Goal: Task Accomplishment & Management: Manage account settings

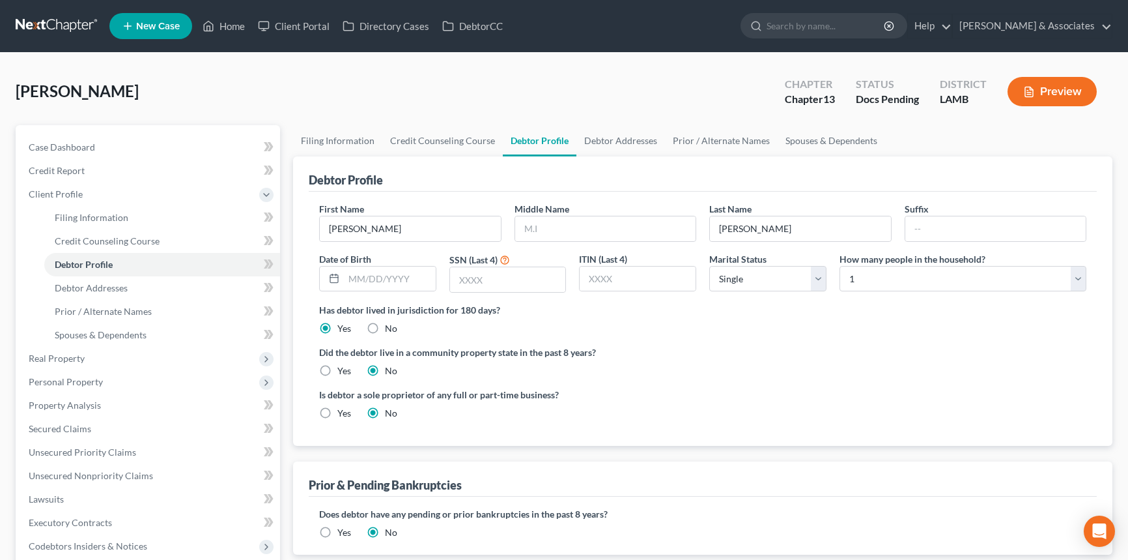
select select "0"
click at [233, 24] on link "Home" at bounding box center [223, 25] width 55 height 23
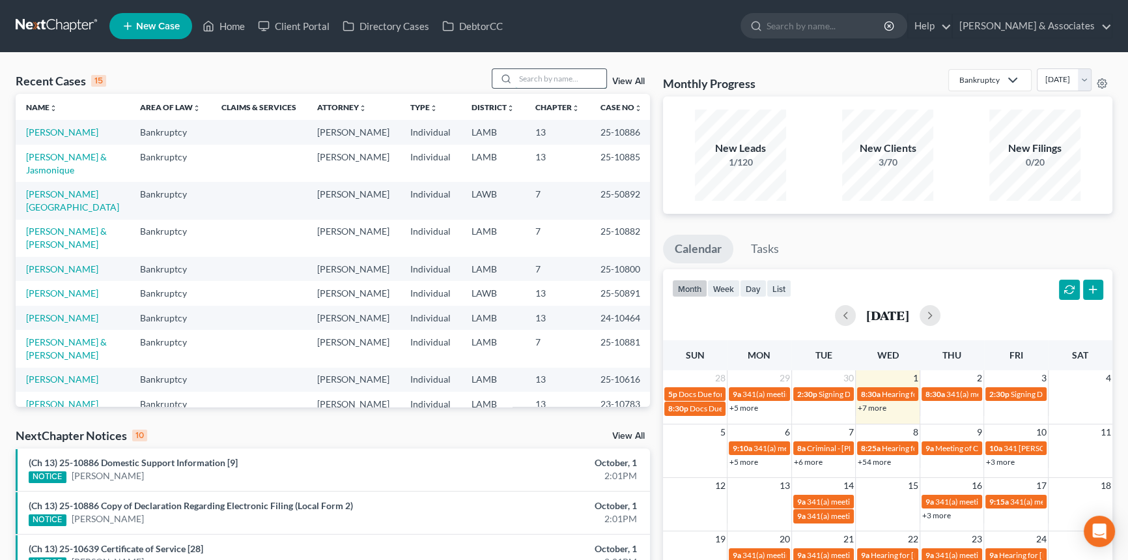
click at [528, 70] on input "search" at bounding box center [560, 78] width 91 height 19
type input "lombardino"
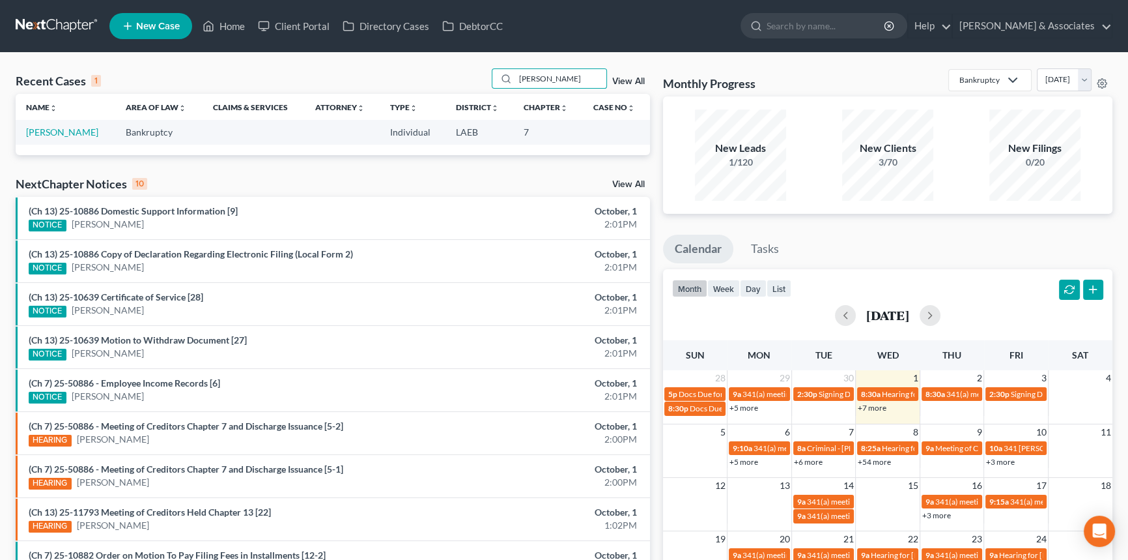
click at [93, 137] on td "[PERSON_NAME]" at bounding box center [66, 132] width 100 height 24
click at [95, 132] on link "Lombardino, Christine" at bounding box center [62, 131] width 72 height 11
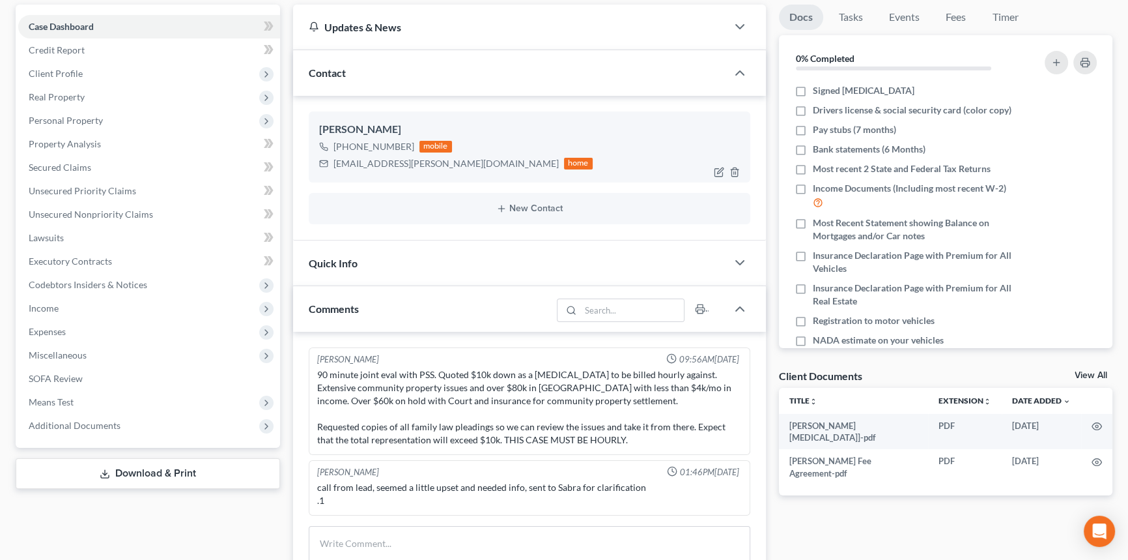
drag, startPoint x: 673, startPoint y: 91, endPoint x: 682, endPoint y: 158, distance: 67.7
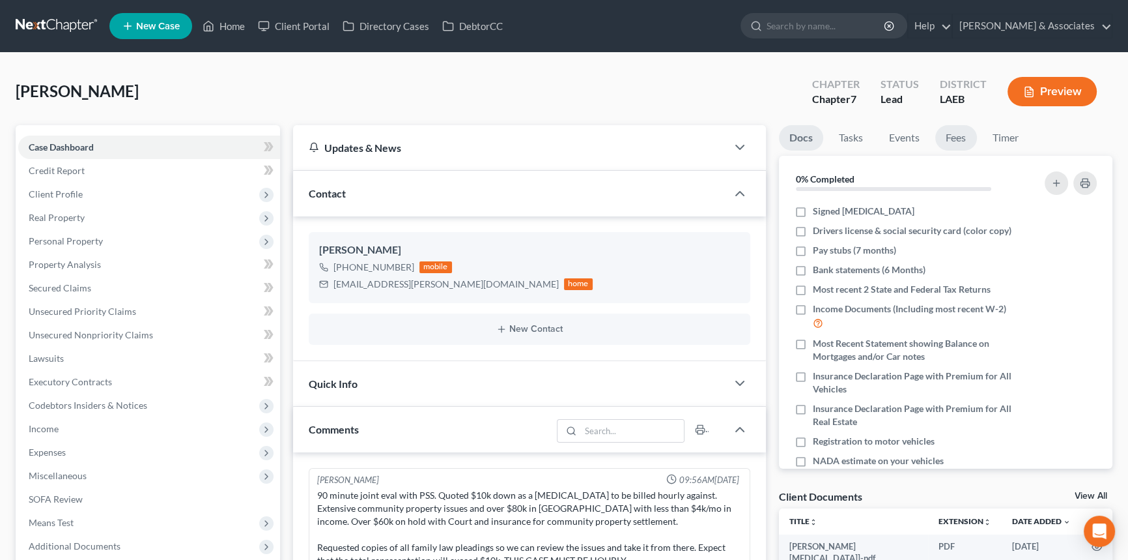
click at [955, 128] on link "Fees" at bounding box center [956, 137] width 42 height 25
click at [457, 387] on div "Quick Info" at bounding box center [510, 383] width 434 height 45
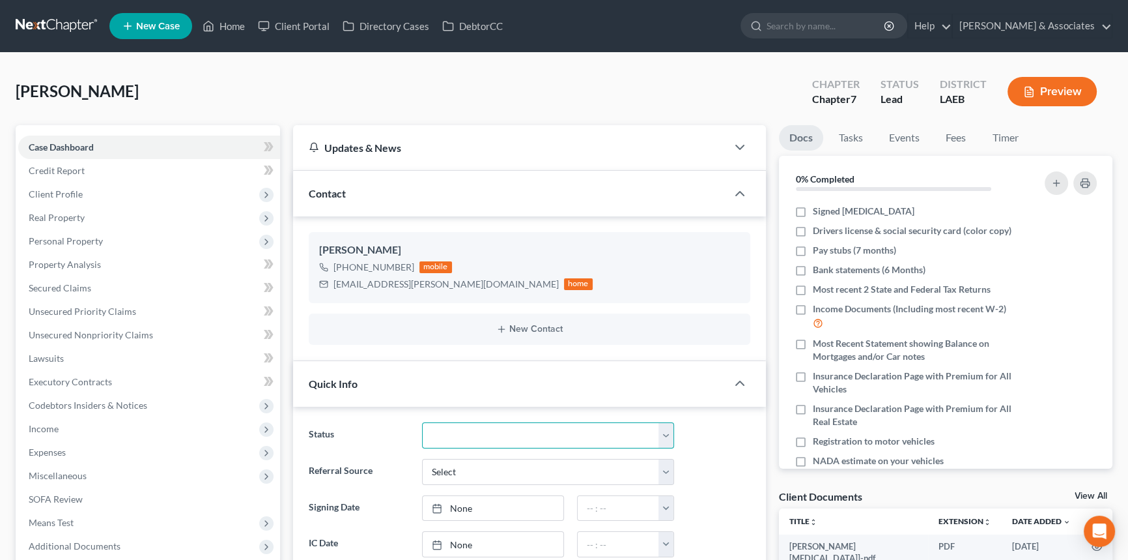
click at [445, 429] on select "Amended Plan Needed Awaiting Income Closed Confirmed Discharged Dismissed Docs …" at bounding box center [548, 435] width 252 height 26
select select "17"
click at [422, 422] on select "Amended Plan Needed Awaiting Income Closed Confirmed Discharged Dismissed Docs …" at bounding box center [548, 435] width 252 height 26
click at [446, 98] on div "Lombardino, Christine Upgraded Chapter Chapter 7 Status Paid In Full District L…" at bounding box center [564, 96] width 1097 height 57
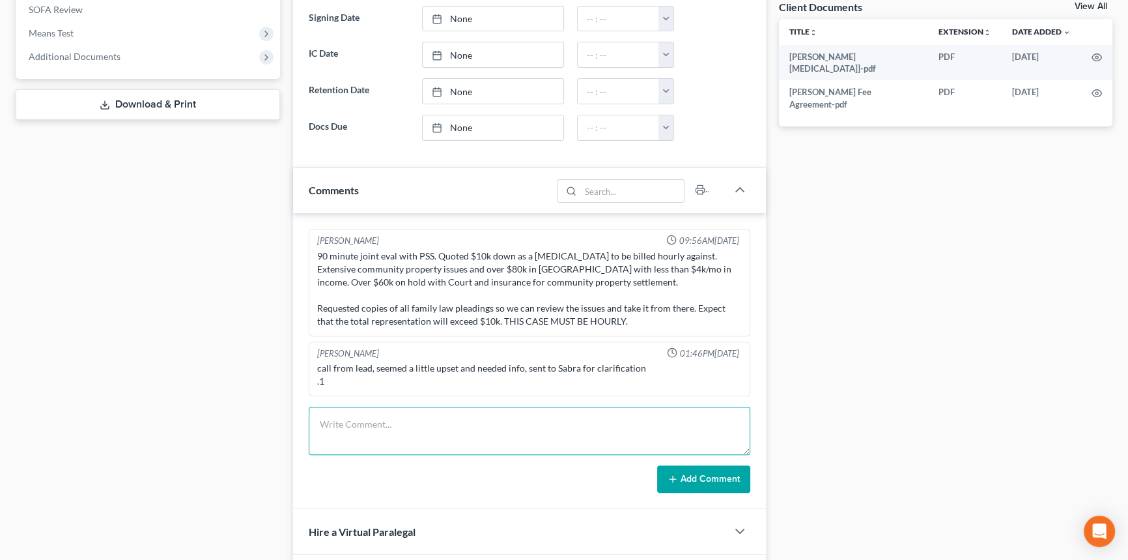
click at [349, 446] on textarea at bounding box center [530, 431] width 442 height 48
type textarea "1"
type textarea "403B Retirement & IRA"
click at [674, 479] on line at bounding box center [673, 479] width 6 height 0
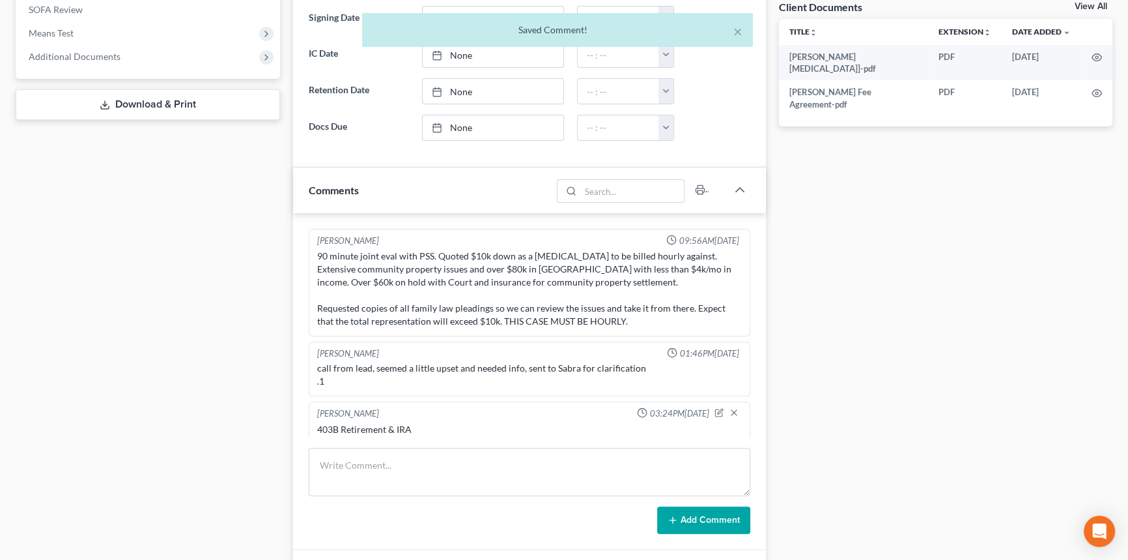
scroll to position [7, 0]
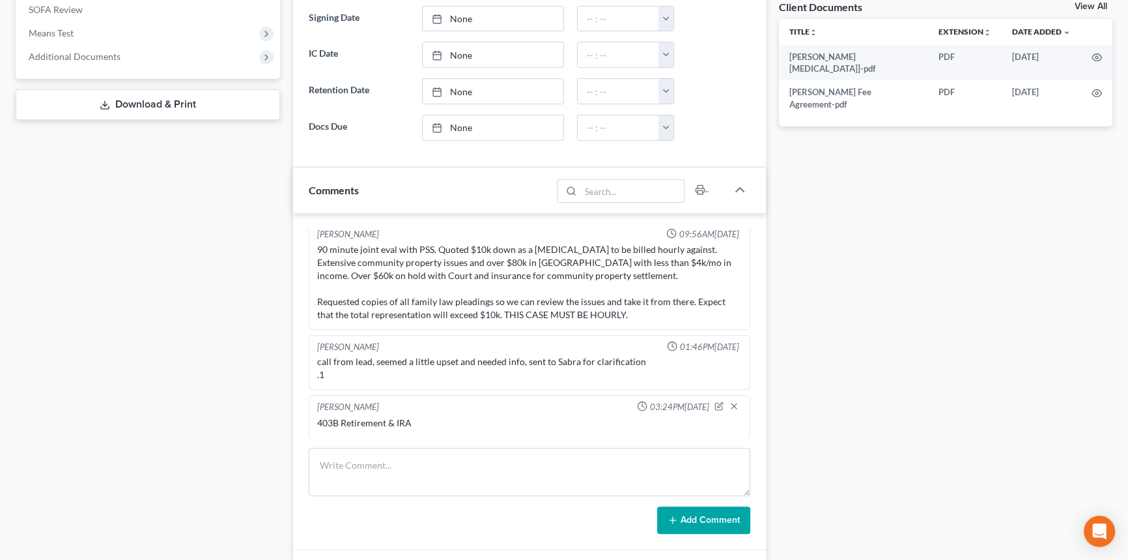
click at [72, 262] on div "Case Dashboard Payments Invoices Payments Payments Credit Report Client Profile" at bounding box center [148, 184] width 278 height 1097
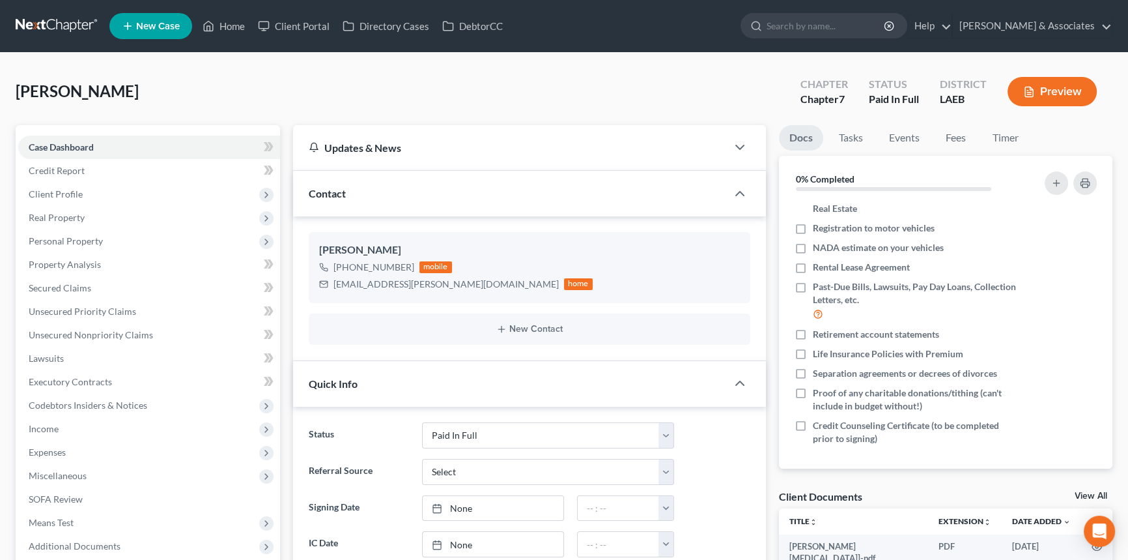
scroll to position [0, 0]
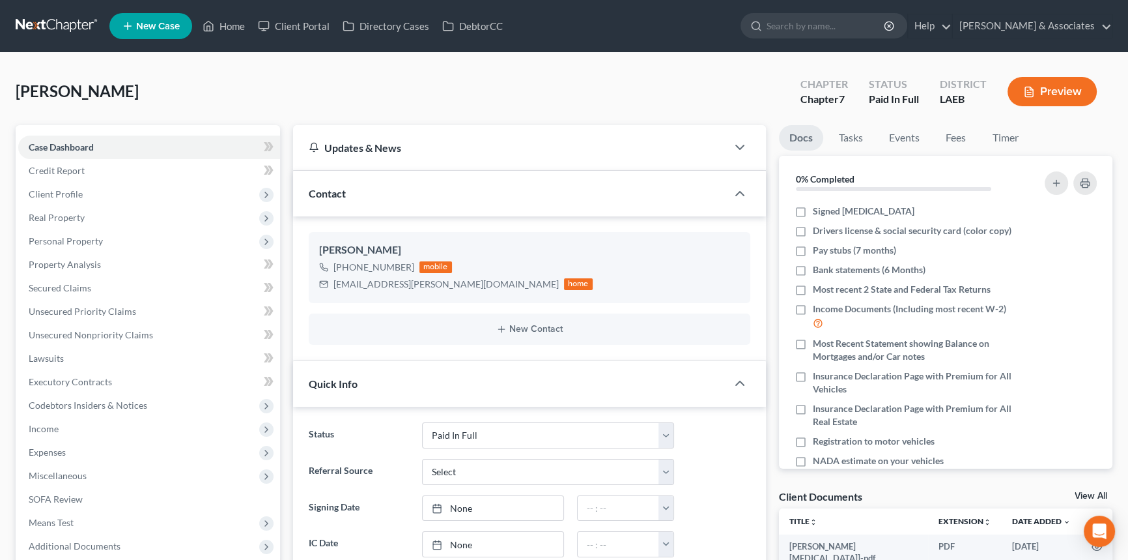
click at [639, 88] on div "Lombardino, Christine Upgraded Chapter Chapter 7 Status Paid In Full District L…" at bounding box center [564, 96] width 1097 height 57
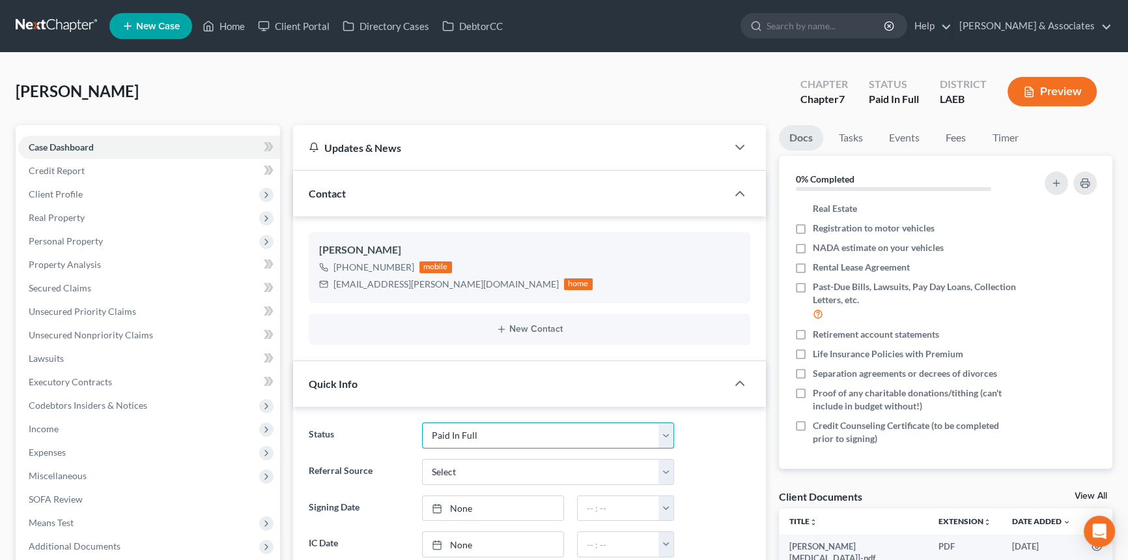
click at [459, 430] on select "Amended Plan Needed Awaiting Income Closed Confirmed Discharged Dismissed Docs …" at bounding box center [548, 435] width 252 height 26
select select "6"
click at [422, 422] on select "Amended Plan Needed Awaiting Income Closed Confirmed Discharged Dismissed Docs …" at bounding box center [548, 435] width 252 height 26
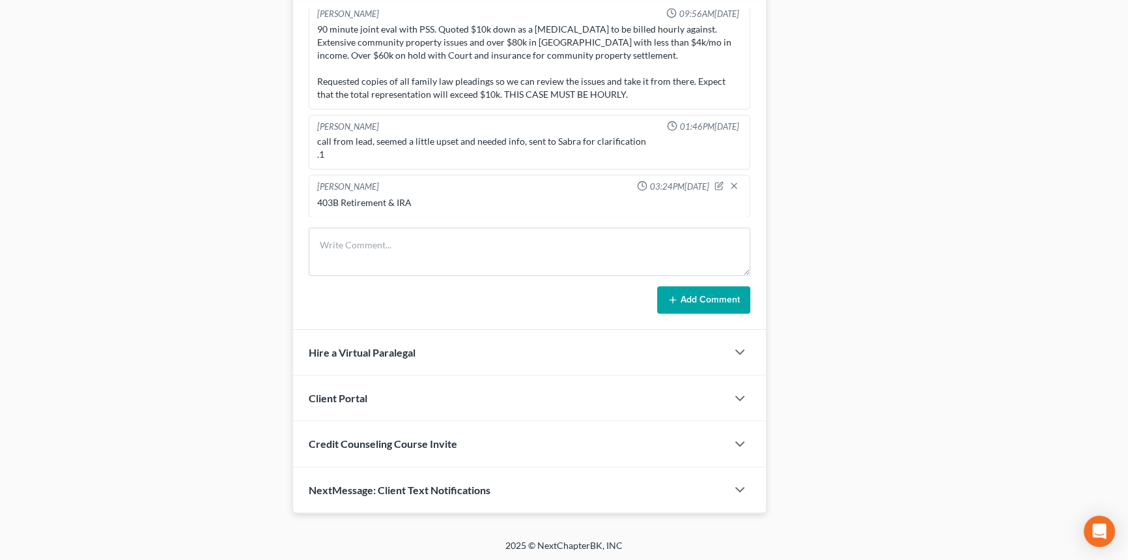
scroll to position [220, 0]
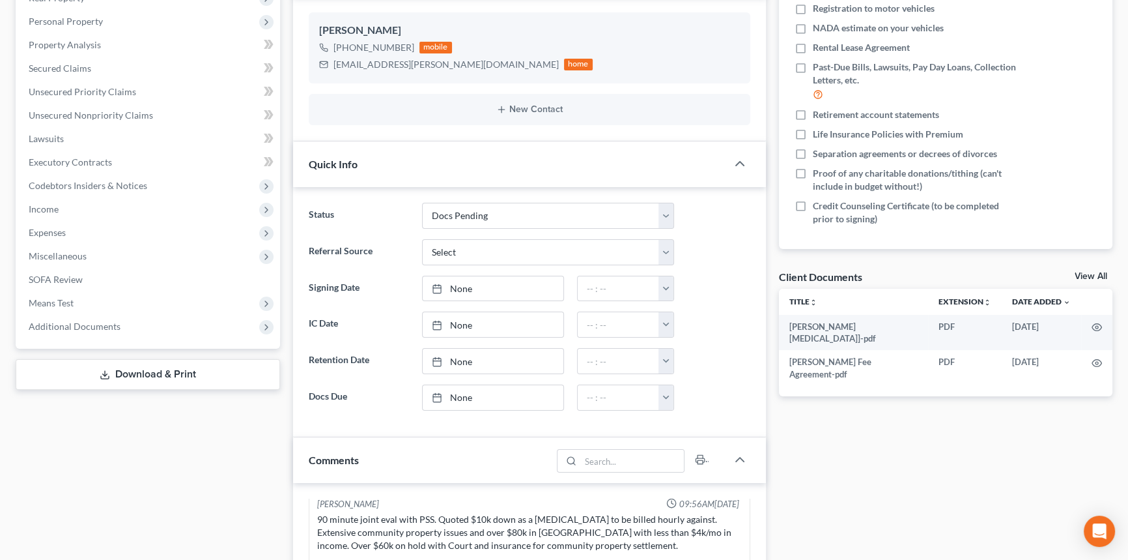
drag, startPoint x: 1094, startPoint y: 279, endPoint x: 1026, endPoint y: 290, distance: 69.3
click at [1094, 279] on link "View All" at bounding box center [1091, 276] width 33 height 9
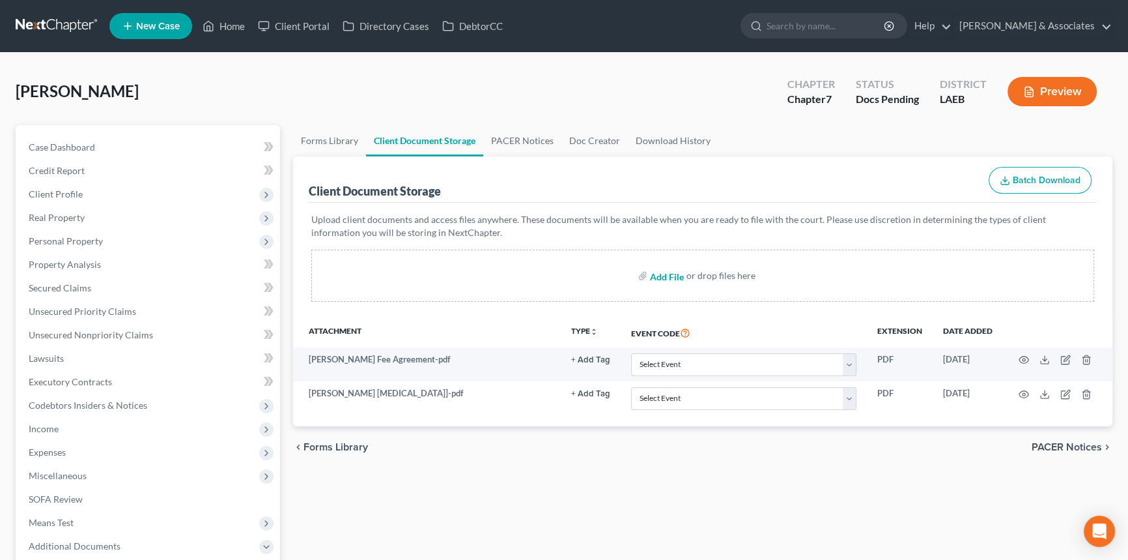
click at [666, 274] on input "file" at bounding box center [665, 275] width 31 height 23
type input "C:\fakepath\Christine Lombardino - Welcome Call.pdf"
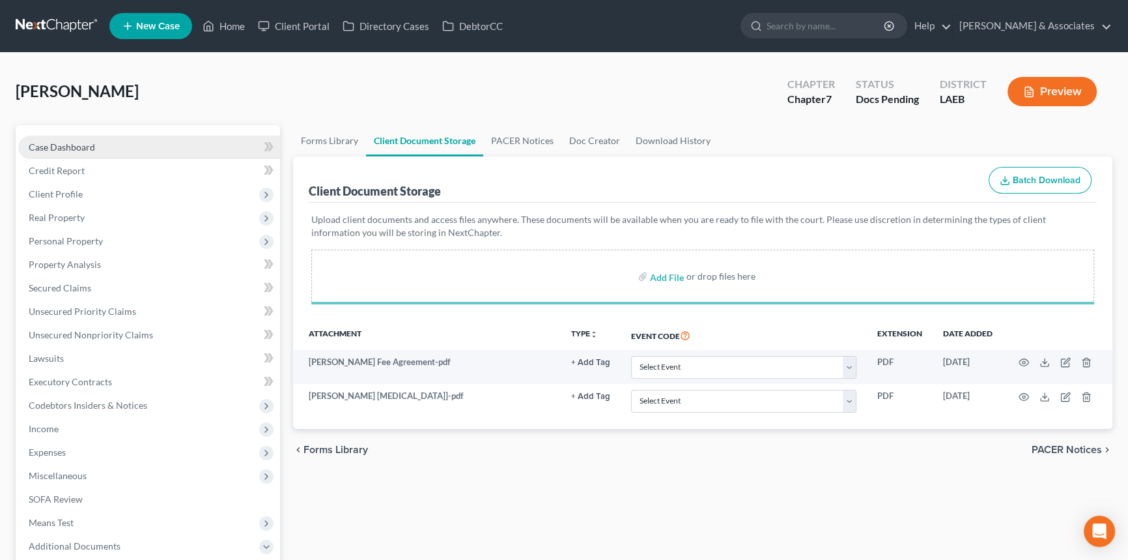
click at [180, 144] on link "Case Dashboard" at bounding box center [149, 147] width 262 height 23
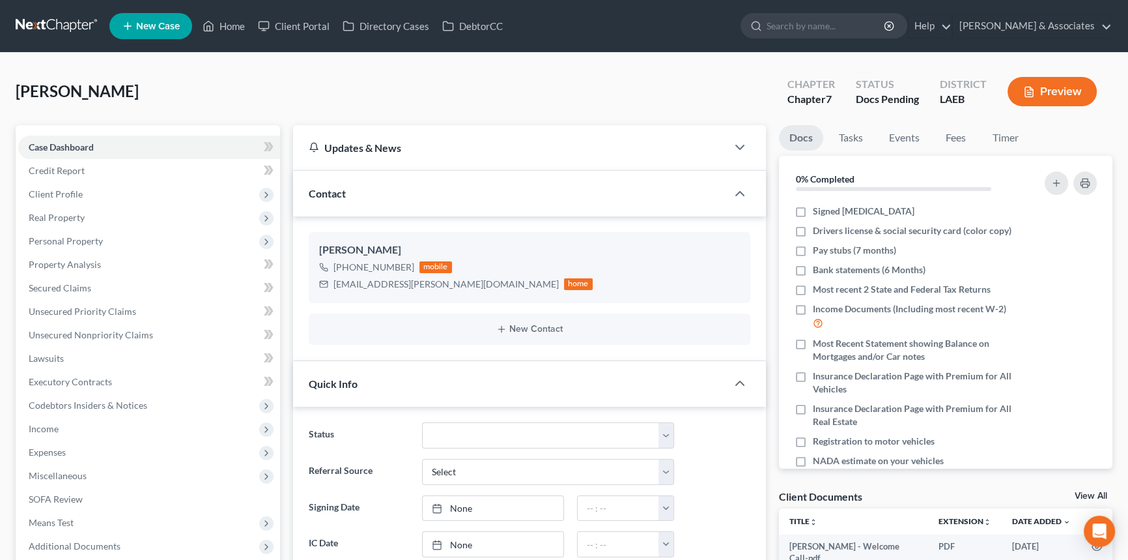
scroll to position [7, 0]
click at [1071, 287] on icon "button" at bounding box center [1076, 290] width 10 height 10
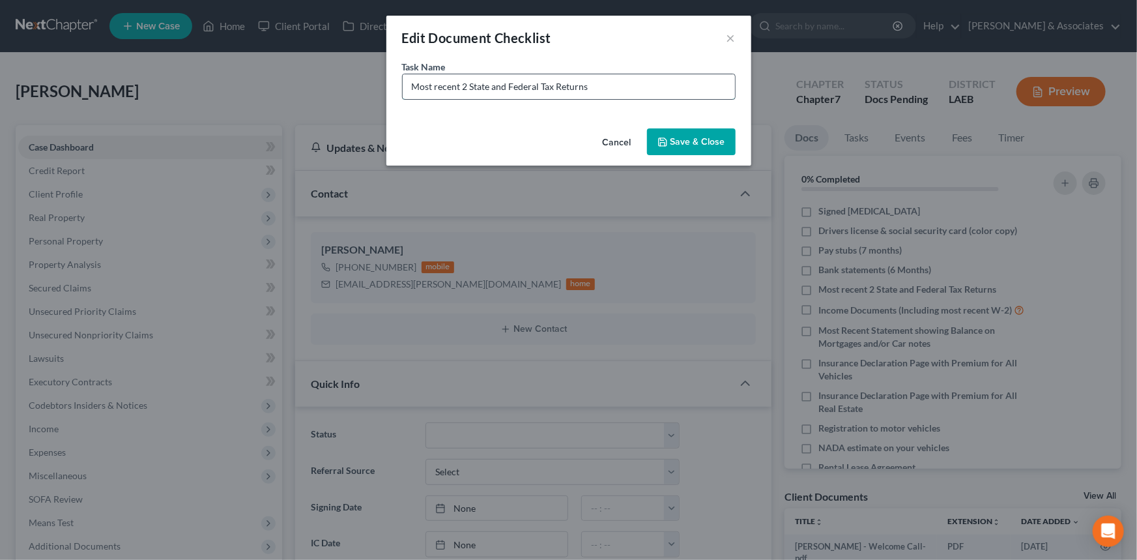
click at [614, 86] on input "Most recent 2 State and Federal Tax Returns" at bounding box center [569, 86] width 332 height 25
type input "Most recent 2 State and Federal Tax Returns 2023 + 2024"
click at [660, 134] on button "Save & Close" at bounding box center [691, 141] width 89 height 27
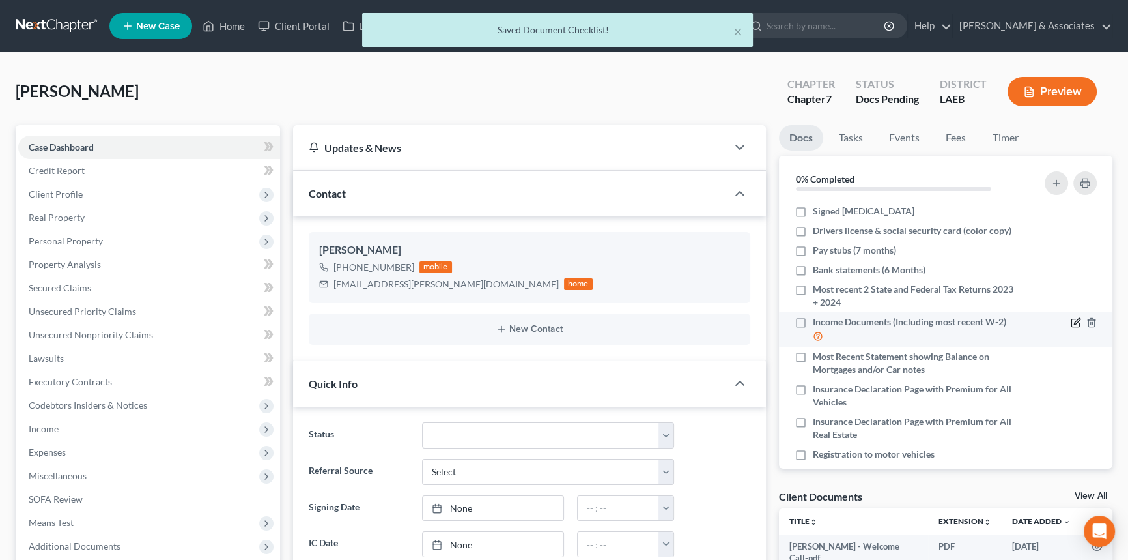
click at [1071, 325] on icon "button" at bounding box center [1076, 322] width 10 height 10
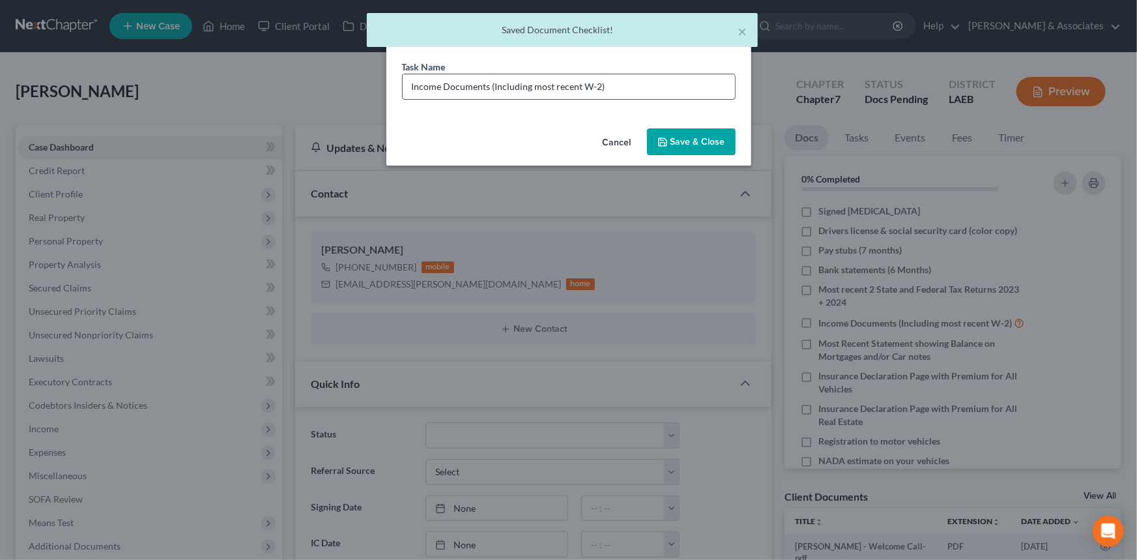
click at [678, 79] on input "Income Documents (Including most recent W-2)" at bounding box center [569, 86] width 332 height 25
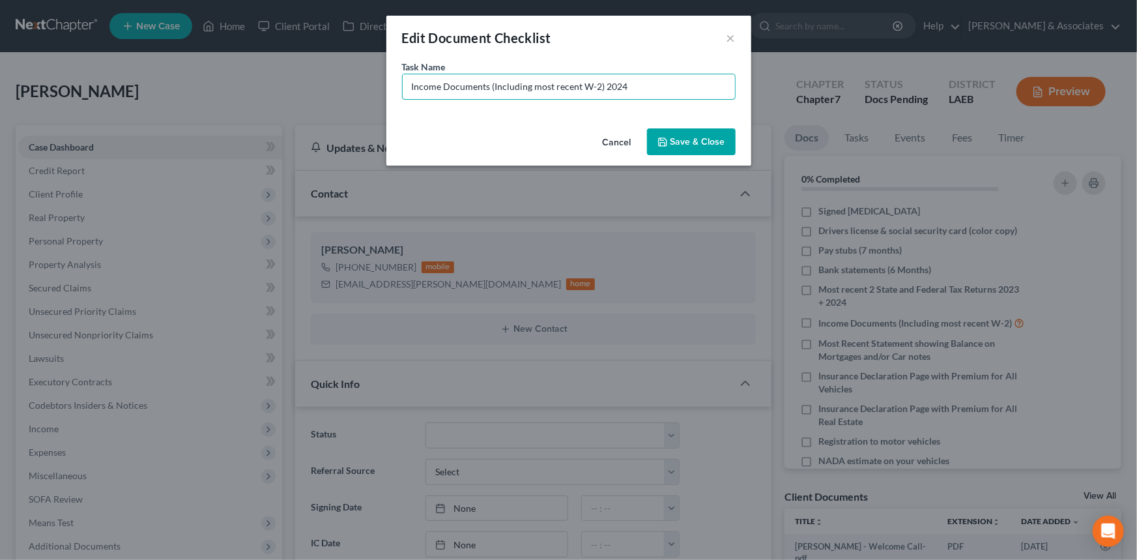
type input "Income Documents (Including most recent W-2) 2024"
click at [684, 147] on button "Save & Close" at bounding box center [691, 141] width 89 height 27
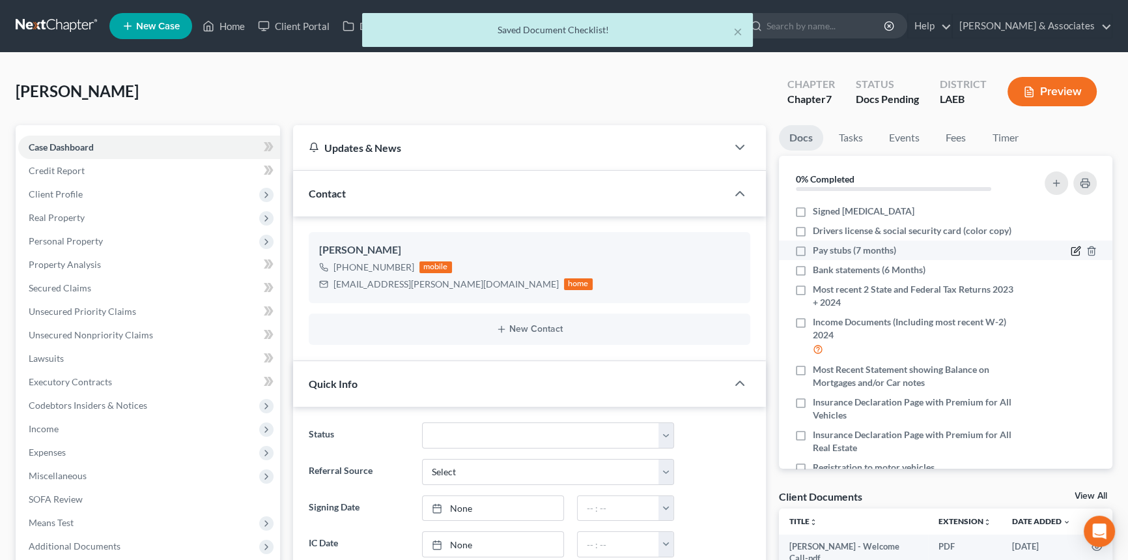
click at [1071, 253] on icon "button" at bounding box center [1076, 251] width 10 height 10
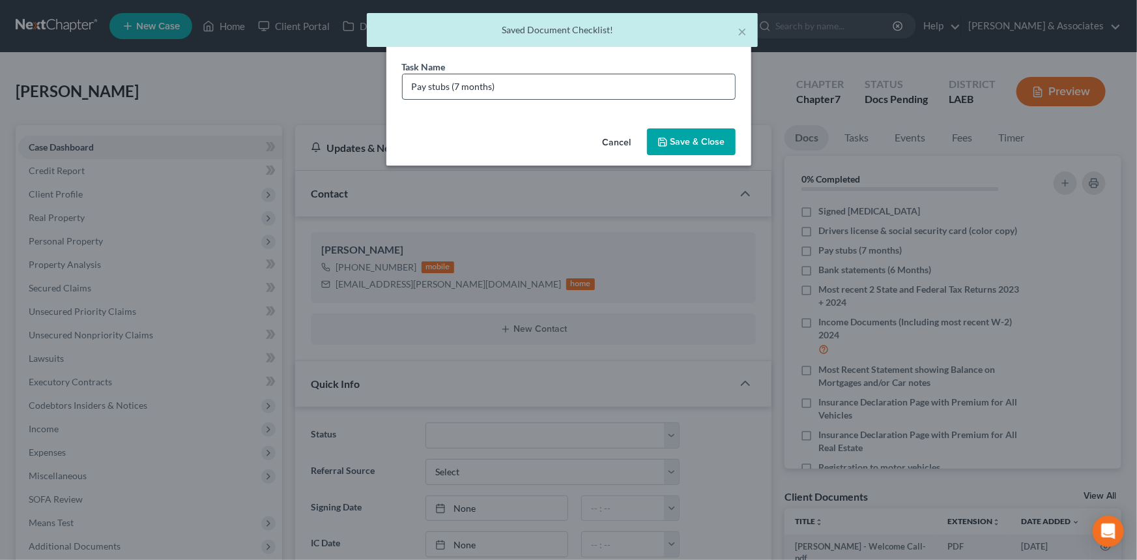
click at [406, 91] on input "Pay stubs (7 months)" at bounding box center [569, 86] width 332 height 25
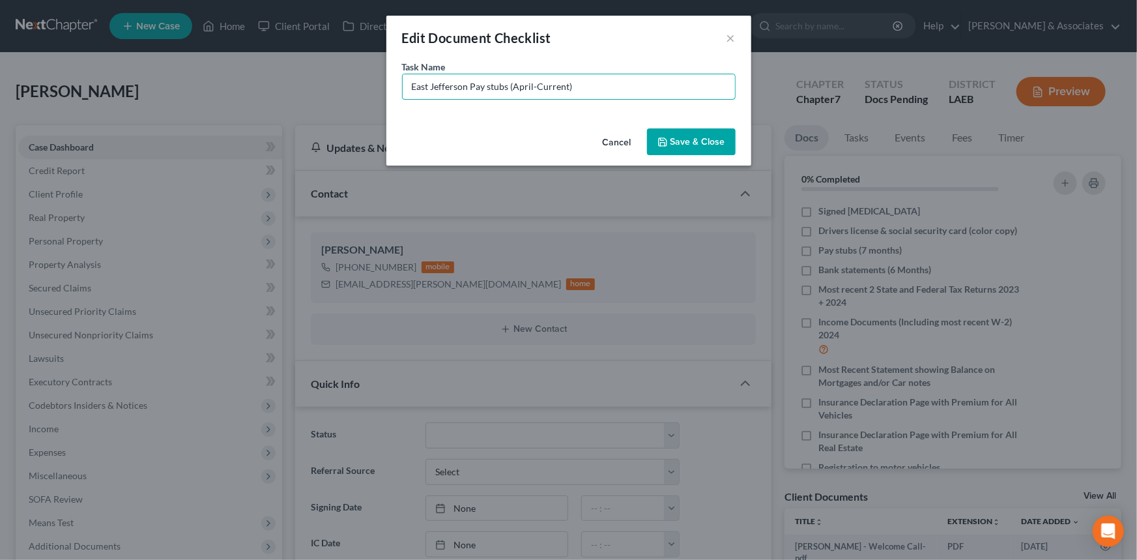
type input "East Jefferson Pay stubs (April-Current)"
click at [704, 141] on button "Save & Close" at bounding box center [691, 141] width 89 height 27
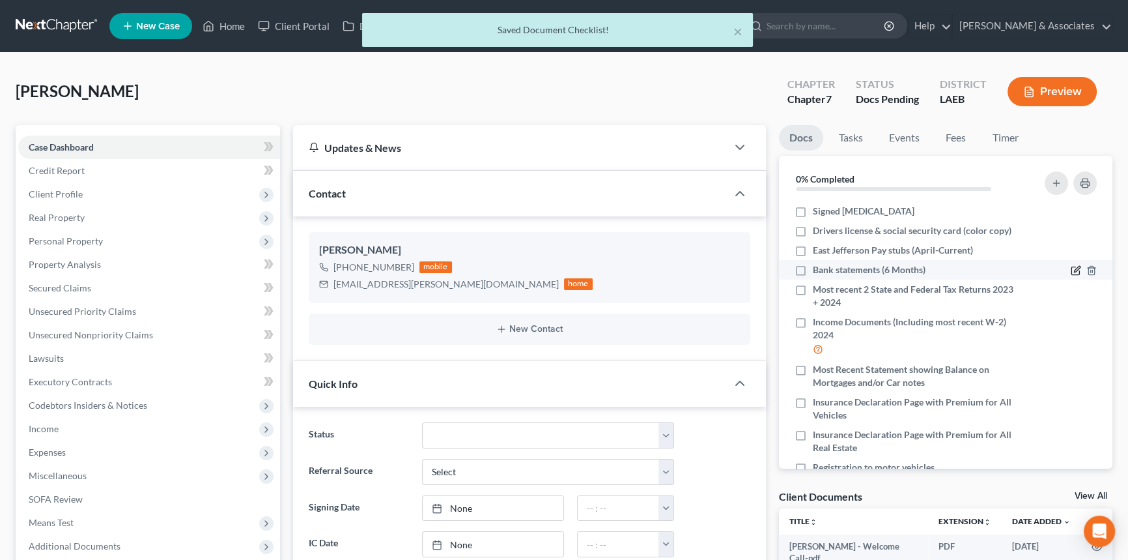
click at [1071, 266] on icon "button" at bounding box center [1076, 270] width 10 height 10
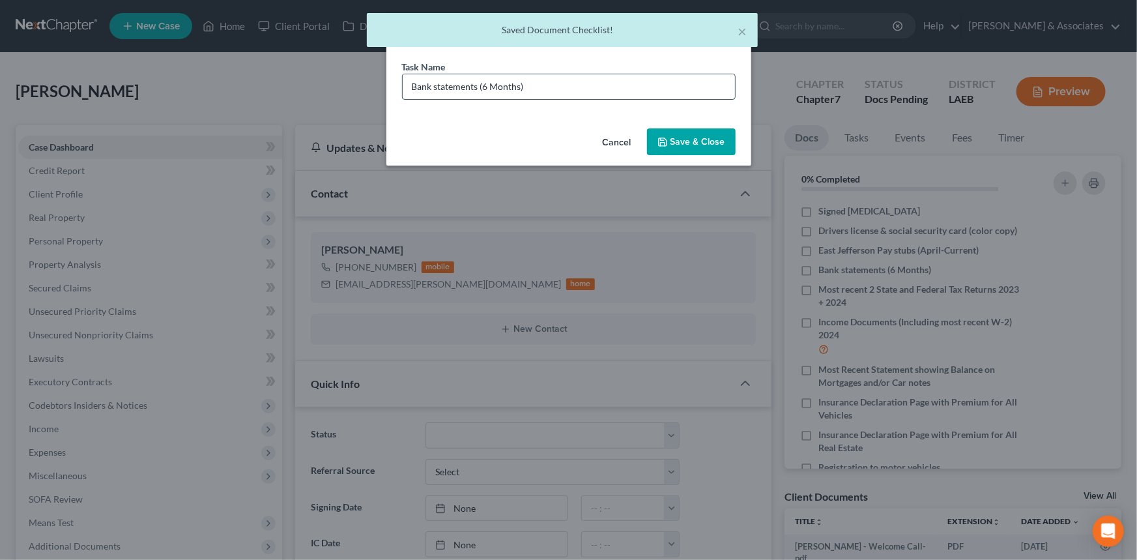
click at [403, 79] on input "Bank statements (6 Months)" at bounding box center [569, 86] width 332 height 25
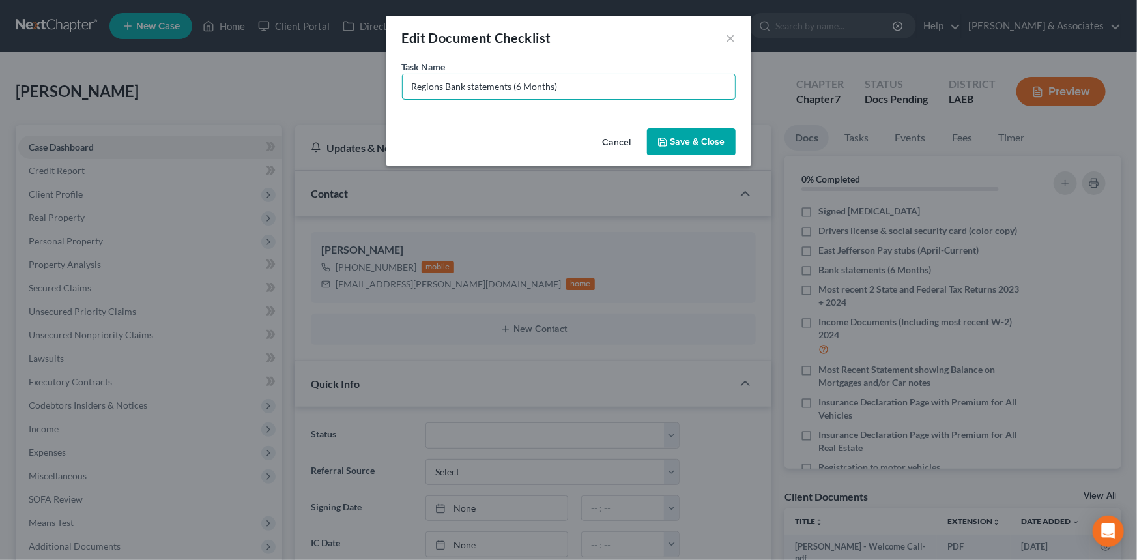
drag, startPoint x: 593, startPoint y: 85, endPoint x: 515, endPoint y: 111, distance: 83.2
click at [515, 111] on div "Task Name * Regions Bank statements (6 Months)" at bounding box center [568, 91] width 365 height 63
type input "Regions Bank statements (April-September"
click at [683, 158] on div "Cancel Save & Close" at bounding box center [568, 144] width 365 height 43
click at [704, 146] on button "Save & Close" at bounding box center [691, 141] width 89 height 27
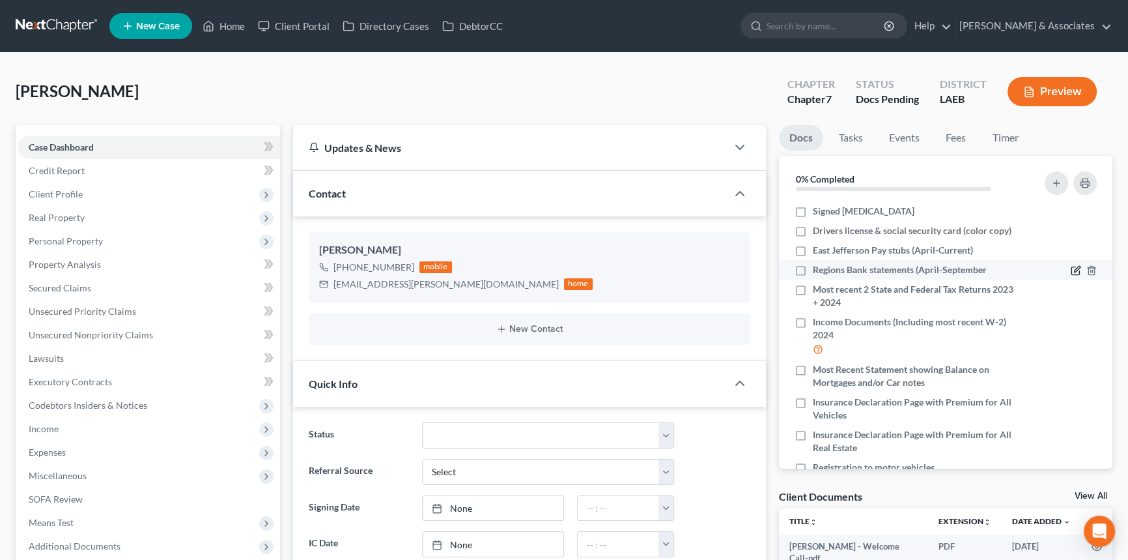
click at [1072, 268] on icon "button" at bounding box center [1076, 271] width 8 height 8
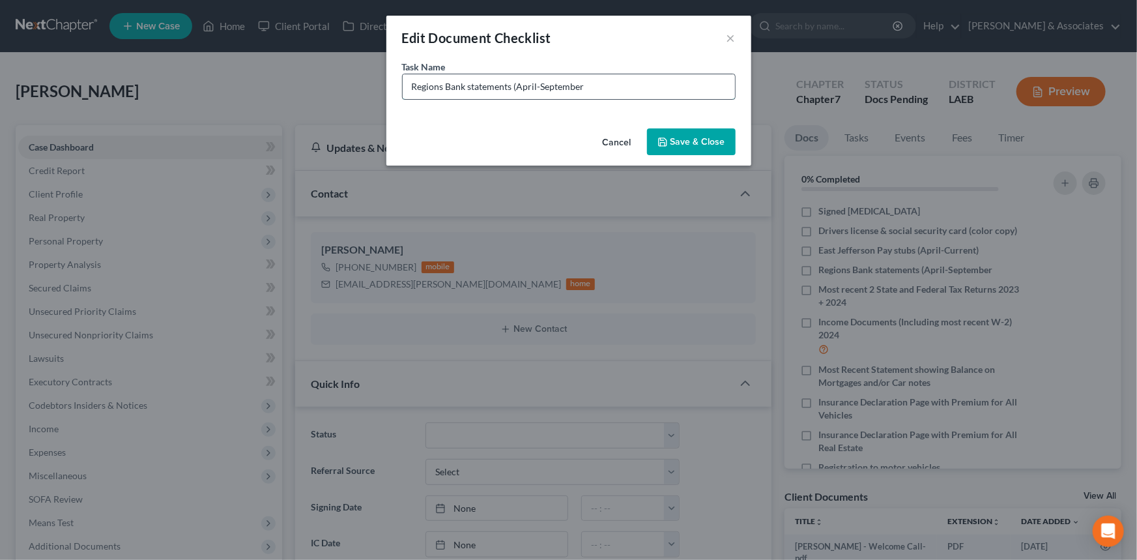
click at [666, 93] on input "Regions Bank statements (April-September" at bounding box center [569, 86] width 332 height 25
type input "Regions Bank statements (April-September)"
click at [664, 137] on icon "button" at bounding box center [662, 142] width 10 height 10
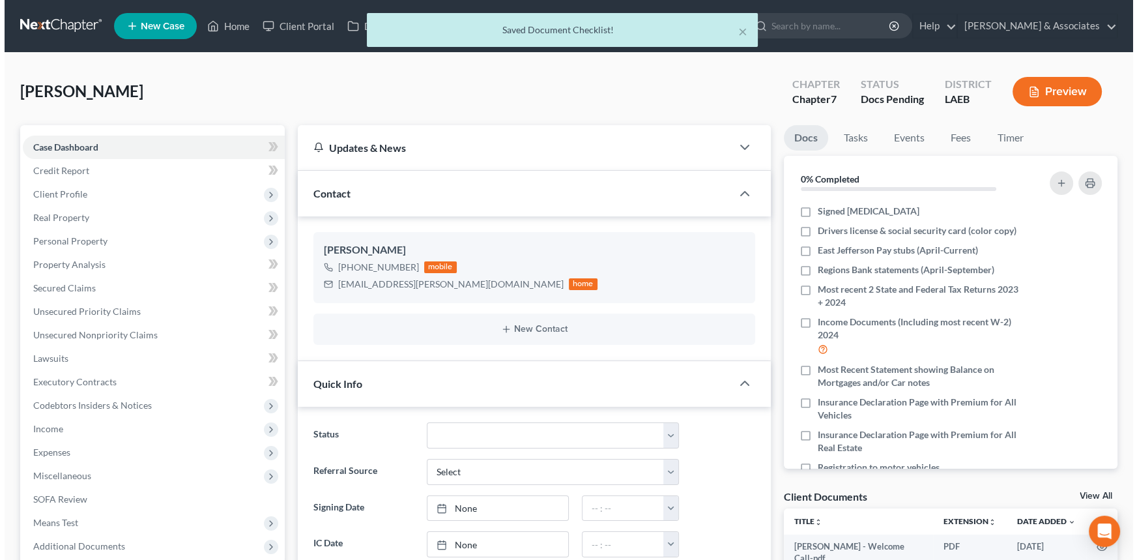
scroll to position [55, 0]
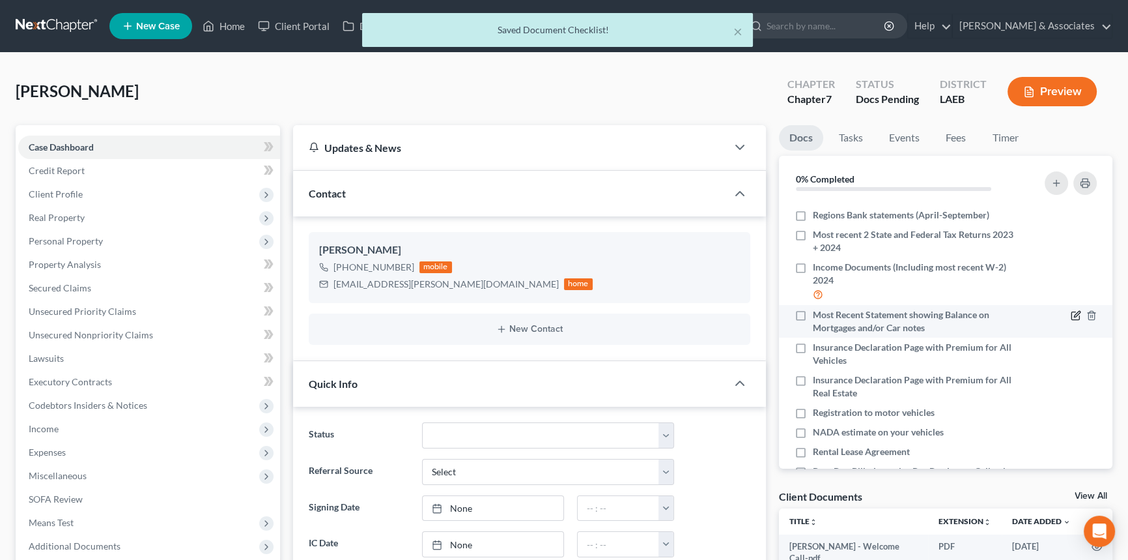
click at [1071, 312] on icon "button" at bounding box center [1076, 315] width 10 height 10
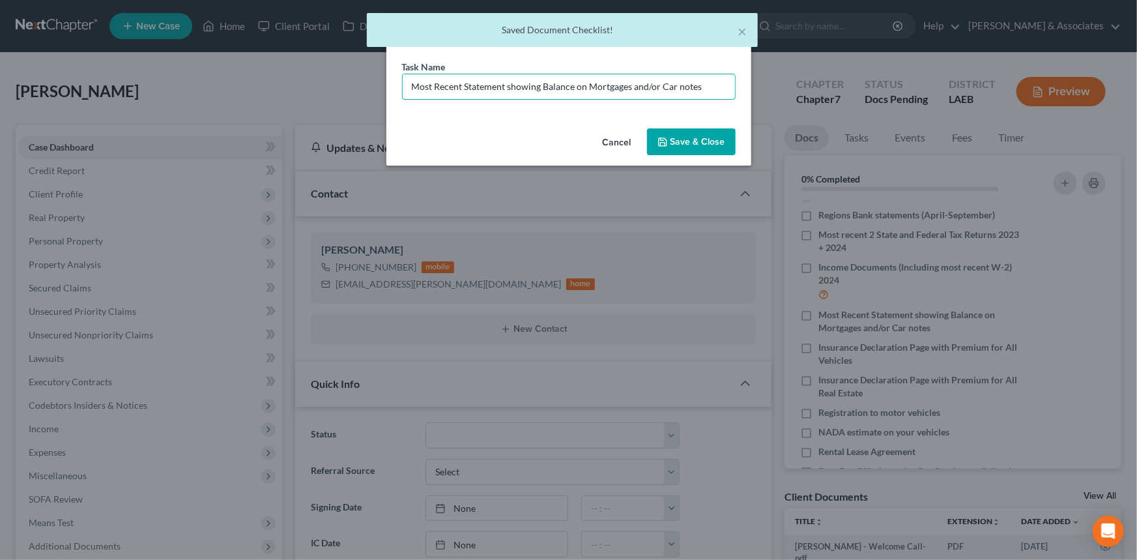
drag, startPoint x: 717, startPoint y: 88, endPoint x: 588, endPoint y: 124, distance: 133.9
click at [588, 124] on div "Edit Document Checklist × Task Name * Most Recent Statement showing Balance on …" at bounding box center [568, 91] width 365 height 150
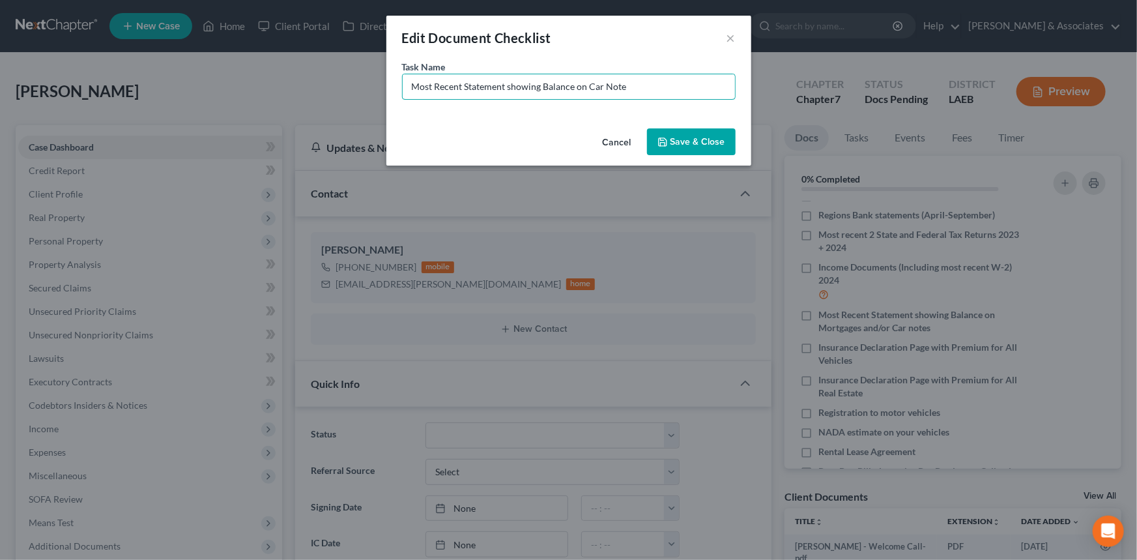
type input "Most Recent Statement showing Balance on Car Note"
click at [668, 135] on button "Save & Close" at bounding box center [691, 141] width 89 height 27
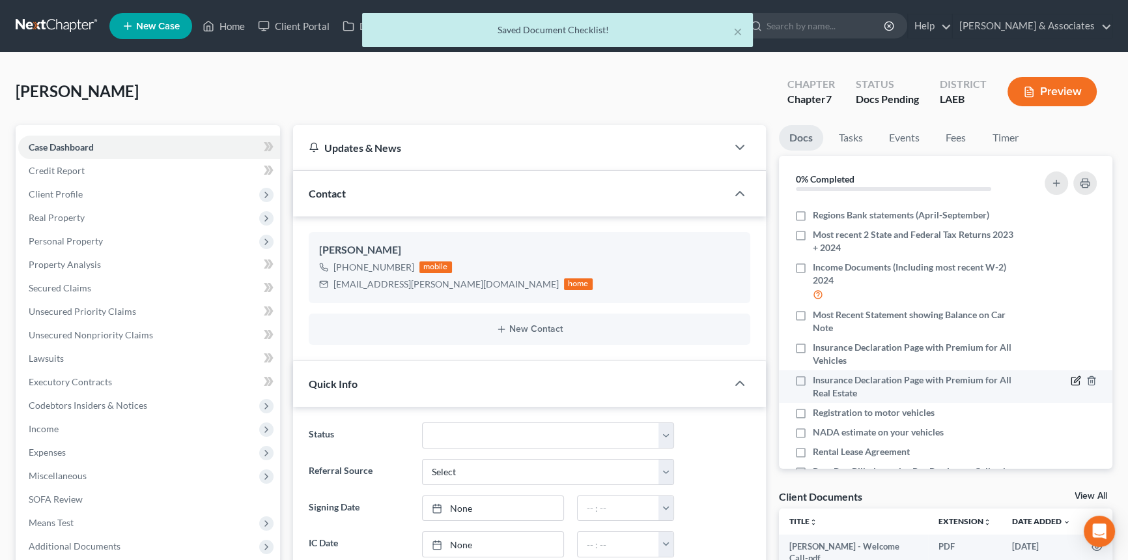
click at [1071, 379] on icon "button" at bounding box center [1076, 380] width 10 height 10
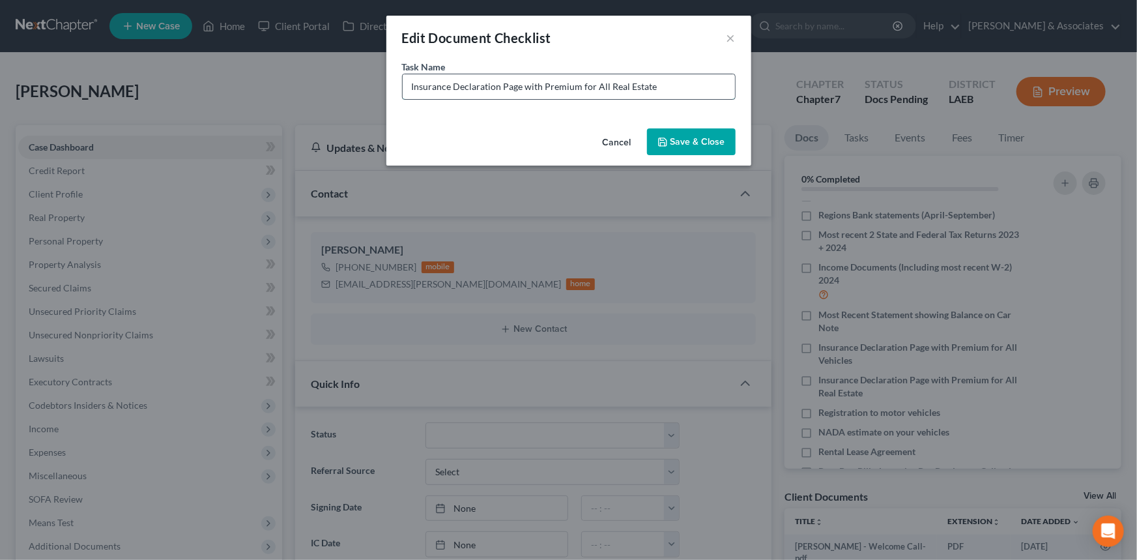
drag, startPoint x: 697, startPoint y: 82, endPoint x: 520, endPoint y: 91, distance: 177.4
click at [520, 91] on input "Insurance Declaration Page with Premium for All Real Estate" at bounding box center [569, 86] width 332 height 25
click at [410, 81] on input "Insurance Declaration Page" at bounding box center [569, 86] width 332 height 25
type input "Renter's Insurance Declaration Page"
click at [679, 142] on button "Save & Close" at bounding box center [691, 141] width 89 height 27
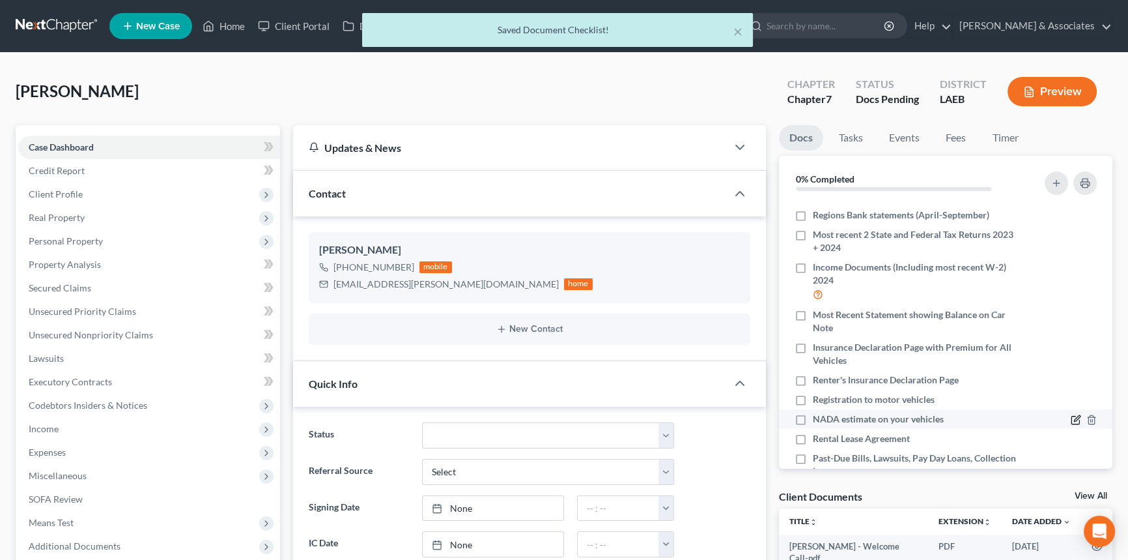
click at [1074, 417] on icon "button" at bounding box center [1077, 419] width 6 height 6
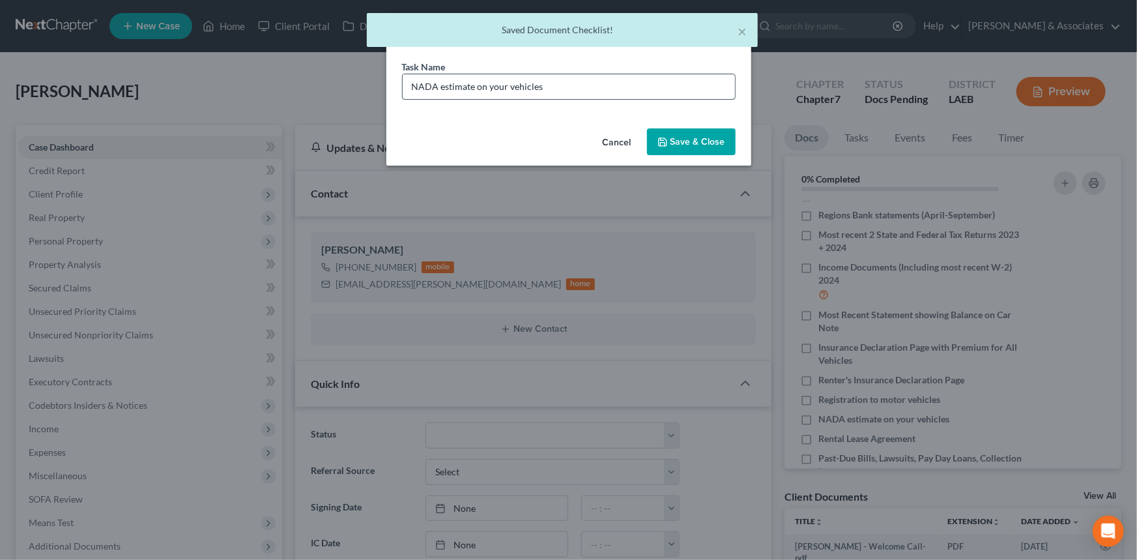
click at [664, 78] on input "NADA estimate on your vehicles" at bounding box center [569, 86] width 332 height 25
click at [628, 98] on div "NADA estimate on your vehicles (we will pull for you)" at bounding box center [569, 87] width 334 height 26
drag, startPoint x: 642, startPoint y: 92, endPoint x: 48, endPoint y: 185, distance: 600.7
click at [642, 92] on input "NADA estimate on your vehicles (we will pull for you)" at bounding box center [569, 86] width 332 height 25
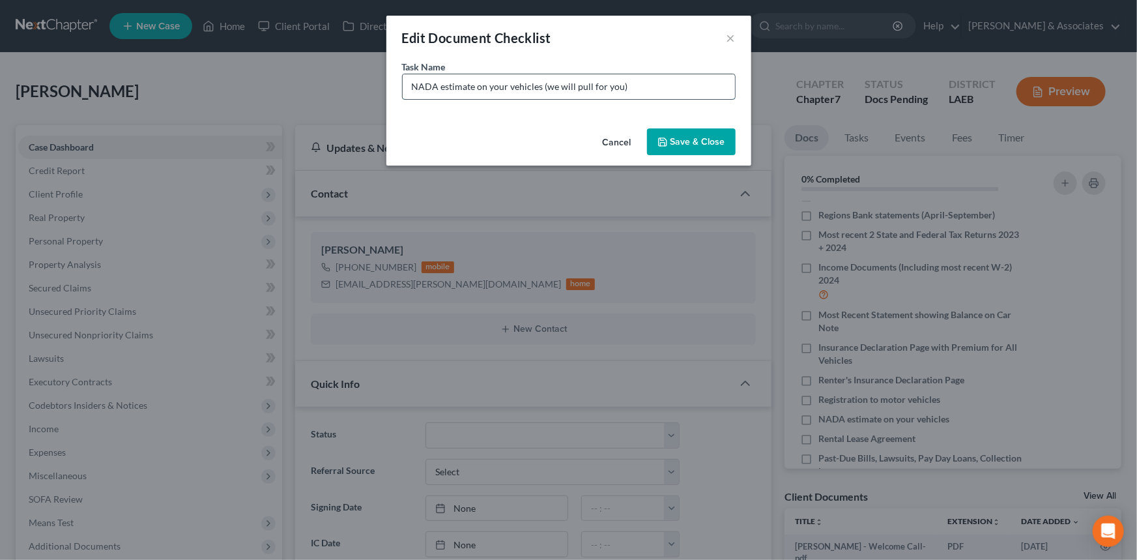
click at [649, 80] on input "NADA estimate on your vehicles (we will pull for you)" at bounding box center [569, 86] width 332 height 25
type input "NADA estimate on your vehicles (we will pull for you) 2024 Toyota Corolla LE 25…"
click at [706, 147] on button "Save & Close" at bounding box center [691, 141] width 89 height 27
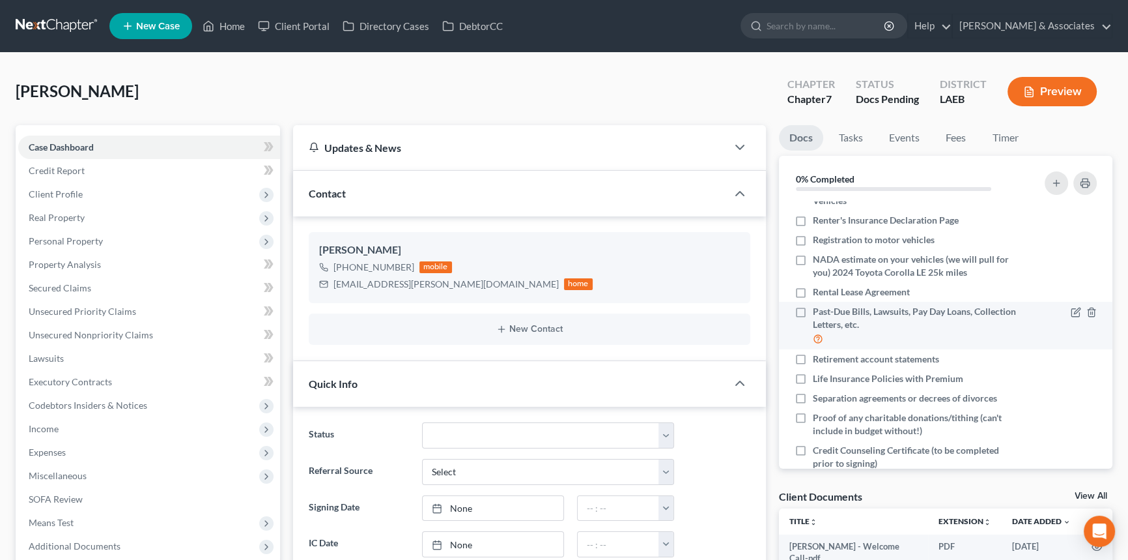
scroll to position [215, 0]
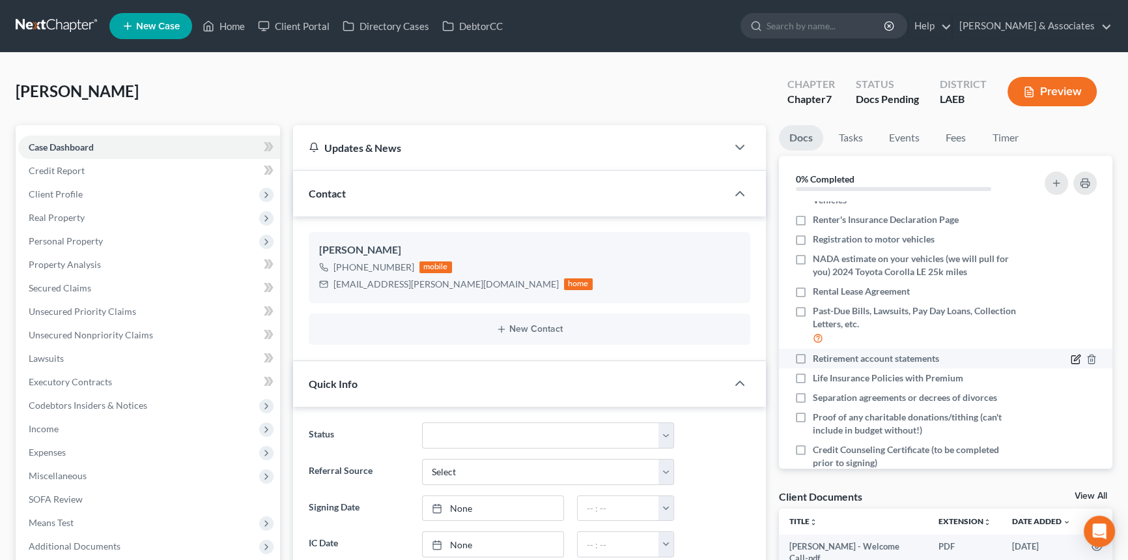
click at [1072, 357] on icon "button" at bounding box center [1076, 360] width 8 height 8
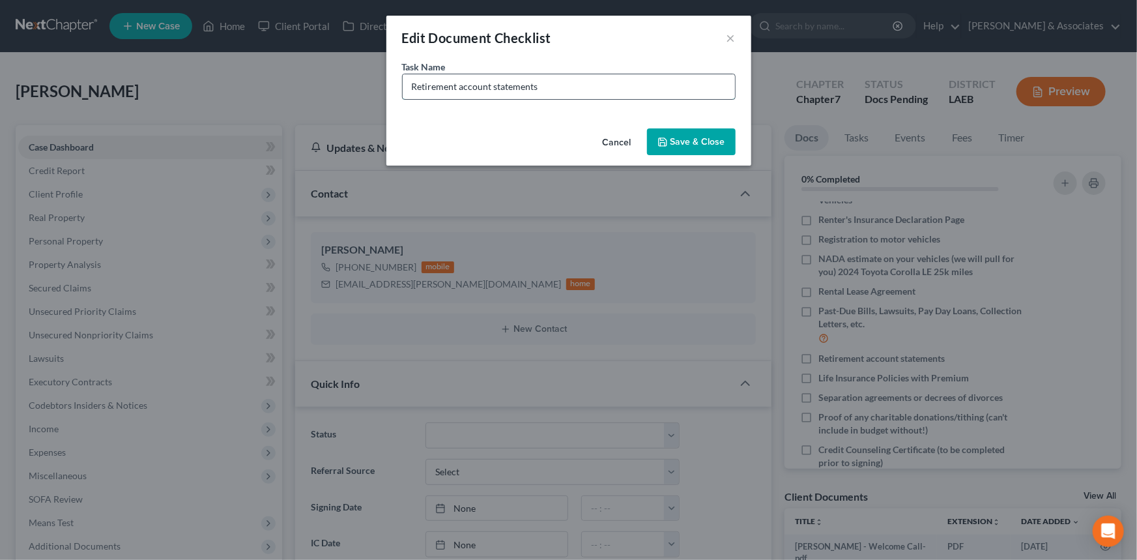
click at [664, 96] on input "Retirement account statements" at bounding box center [569, 86] width 332 height 25
type input "Retirement account statements (403B + IRA)"
click at [698, 138] on button "Save & Close" at bounding box center [691, 141] width 89 height 27
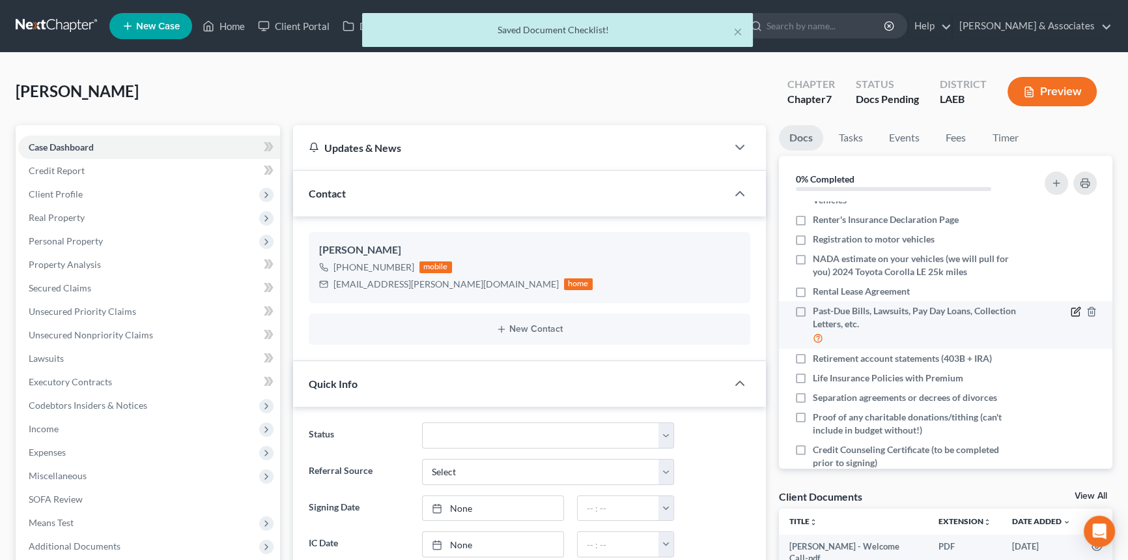
click at [1072, 308] on icon "button" at bounding box center [1076, 312] width 8 height 8
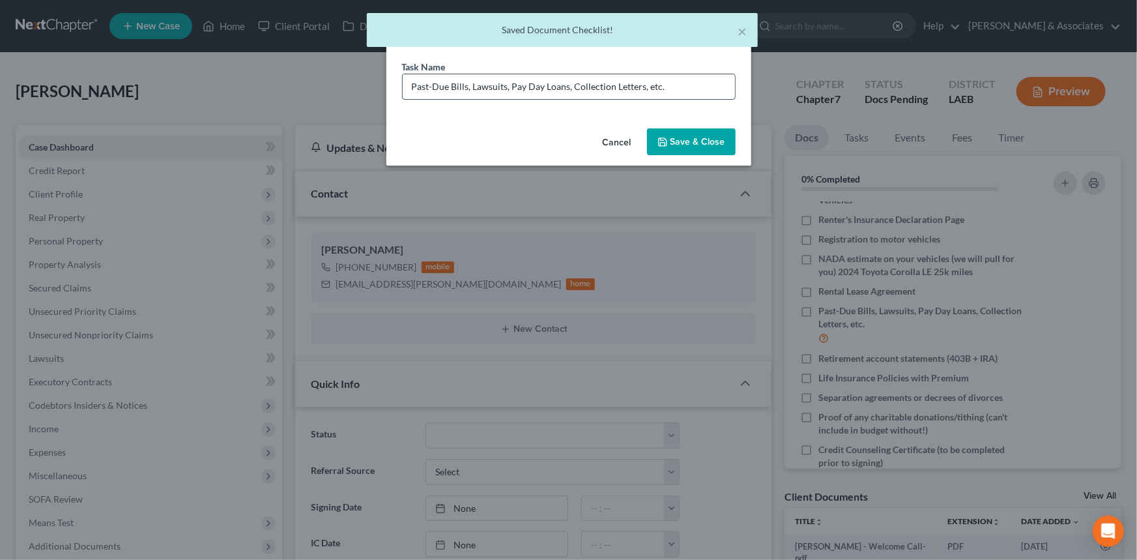
click at [670, 87] on input "Past-Due Bills, Lawsuits, Pay Day Loans, Collection Letters, etc." at bounding box center [569, 86] width 332 height 25
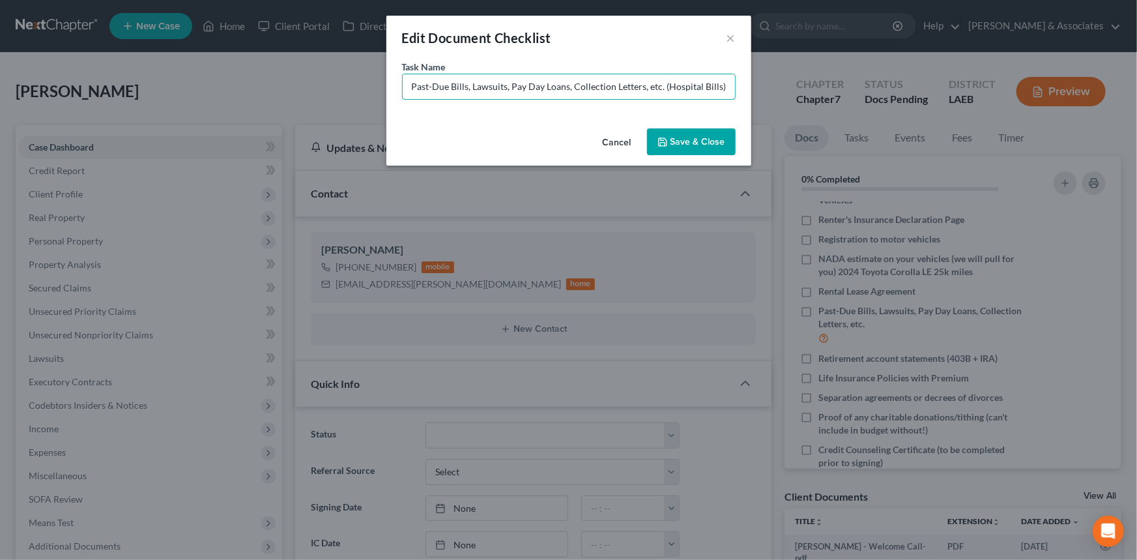
type input "Past-Due Bills, Lawsuits, Pay Day Loans, Collection Letters, etc. (Hospital Bil…"
click at [693, 137] on button "Save & Close" at bounding box center [691, 141] width 89 height 27
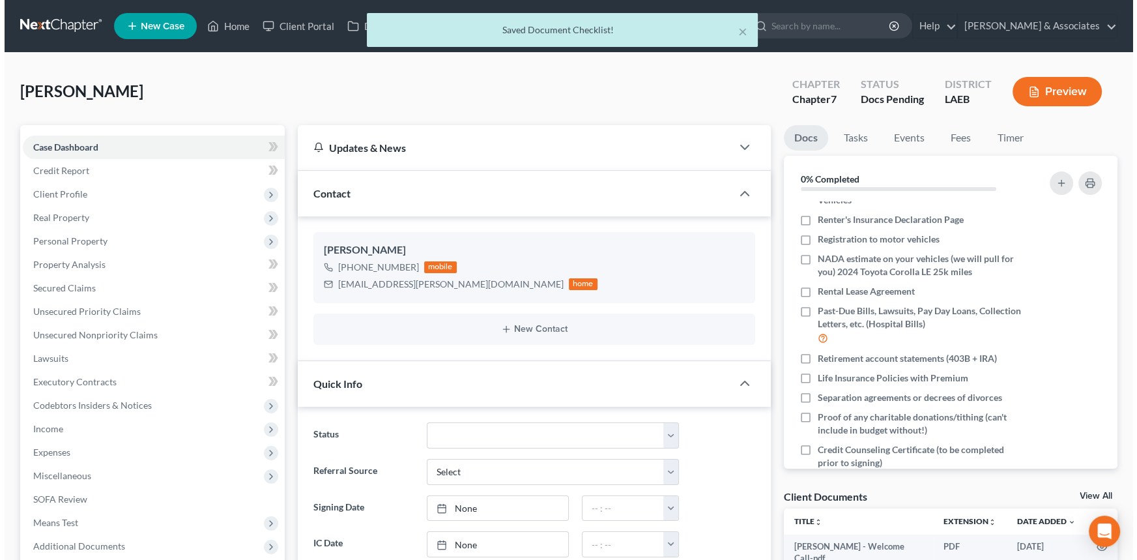
scroll to position [239, 0]
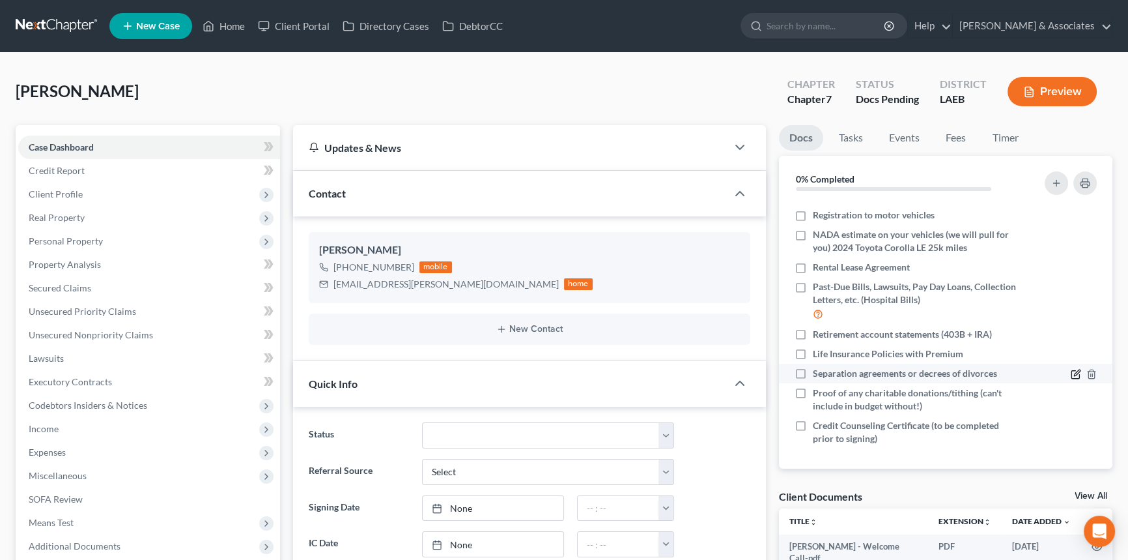
click at [1074, 373] on icon "button" at bounding box center [1077, 372] width 6 height 6
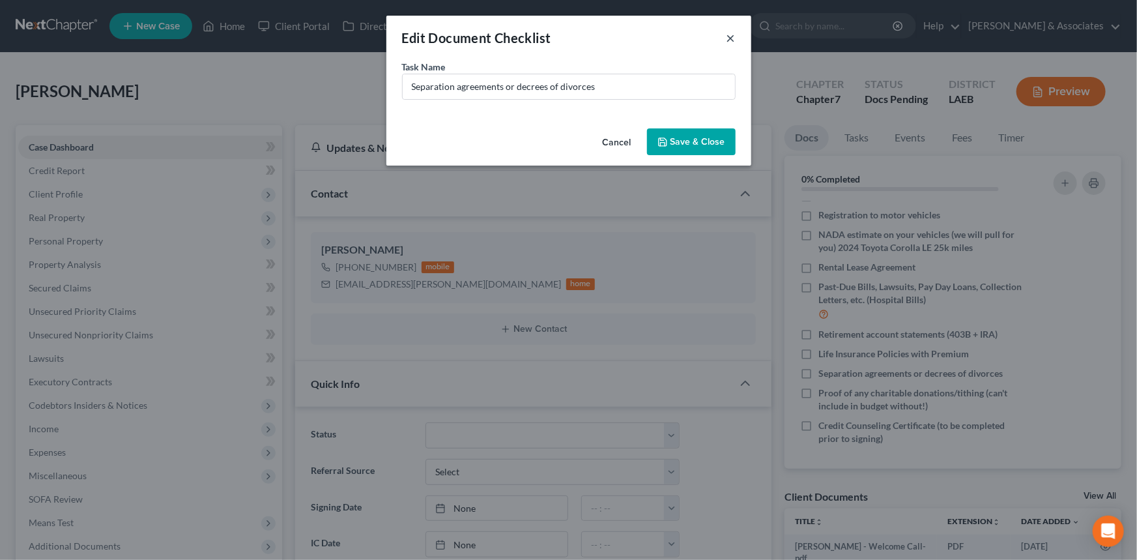
click at [726, 30] on button "×" at bounding box center [730, 38] width 9 height 16
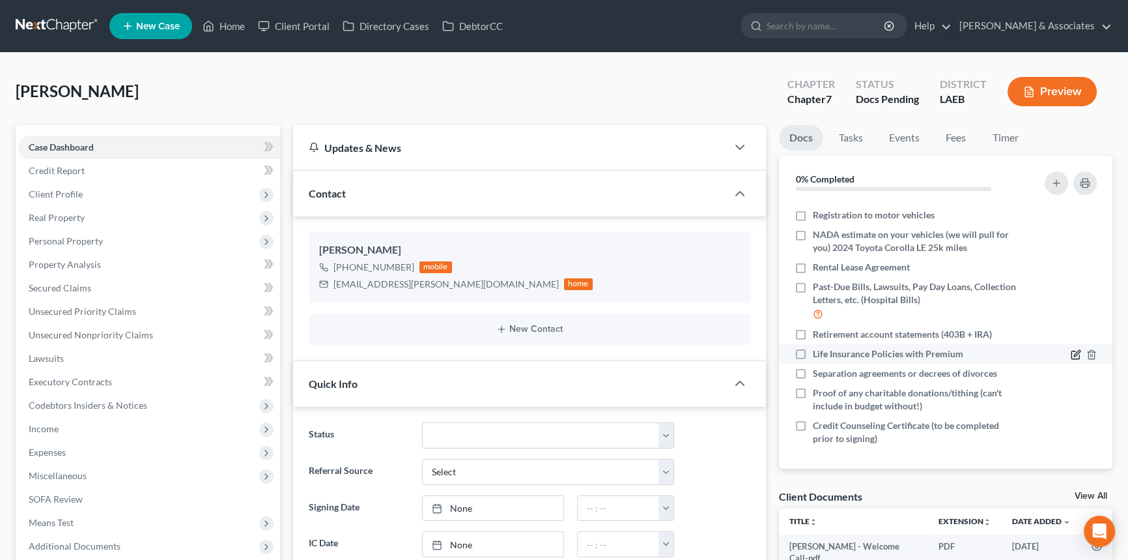
click at [1071, 352] on icon "button" at bounding box center [1076, 354] width 10 height 10
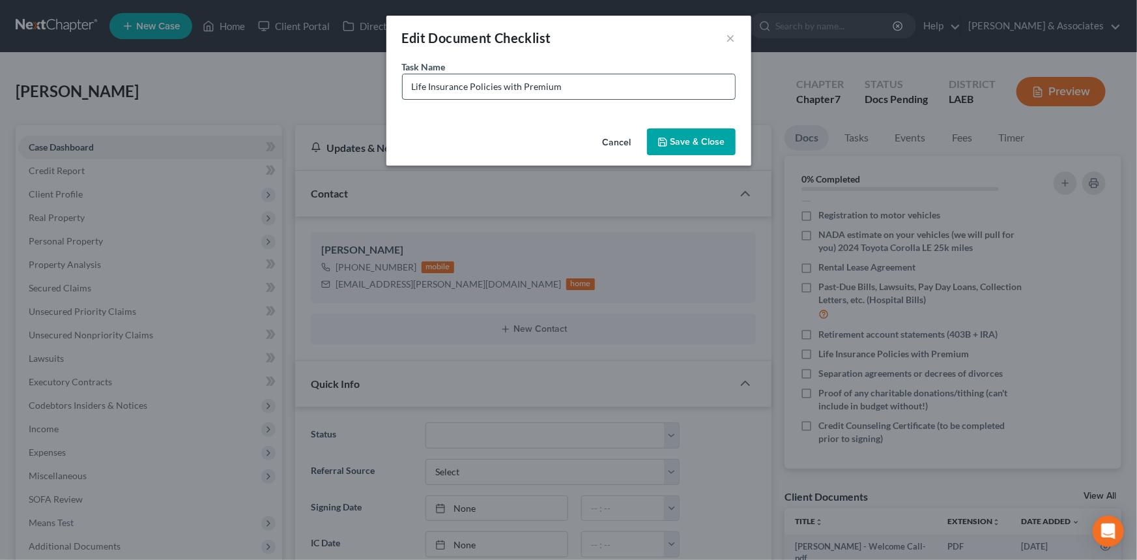
click at [612, 94] on input "Life Insurance Policies with Premium" at bounding box center [569, 86] width 332 height 25
type input "Venmo Bank statements (April-September)"
click at [678, 143] on button "Save & Close" at bounding box center [691, 141] width 89 height 27
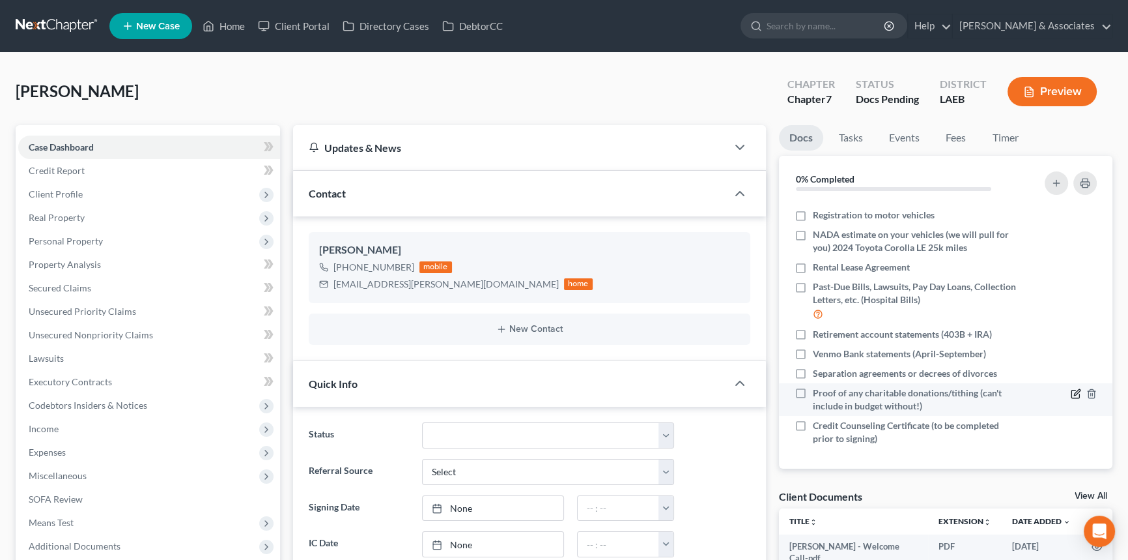
click at [1074, 390] on icon "button" at bounding box center [1077, 392] width 6 height 6
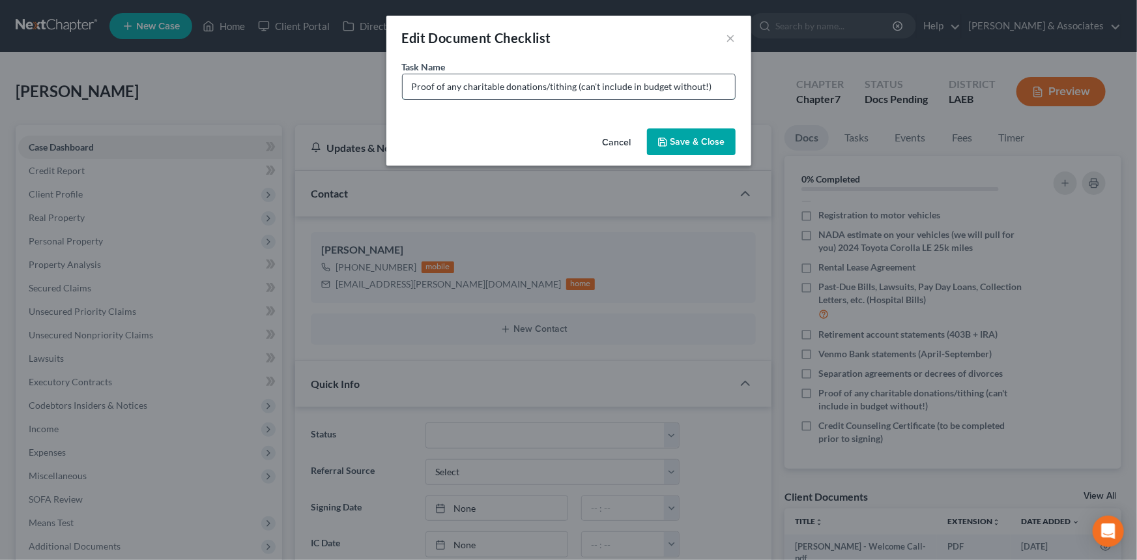
click at [724, 87] on input "Proof of any charitable donations/tithing (can't include in budget without!)" at bounding box center [569, 86] width 332 height 25
type input "(For Office Use) Make sure you make note of community property information we h…"
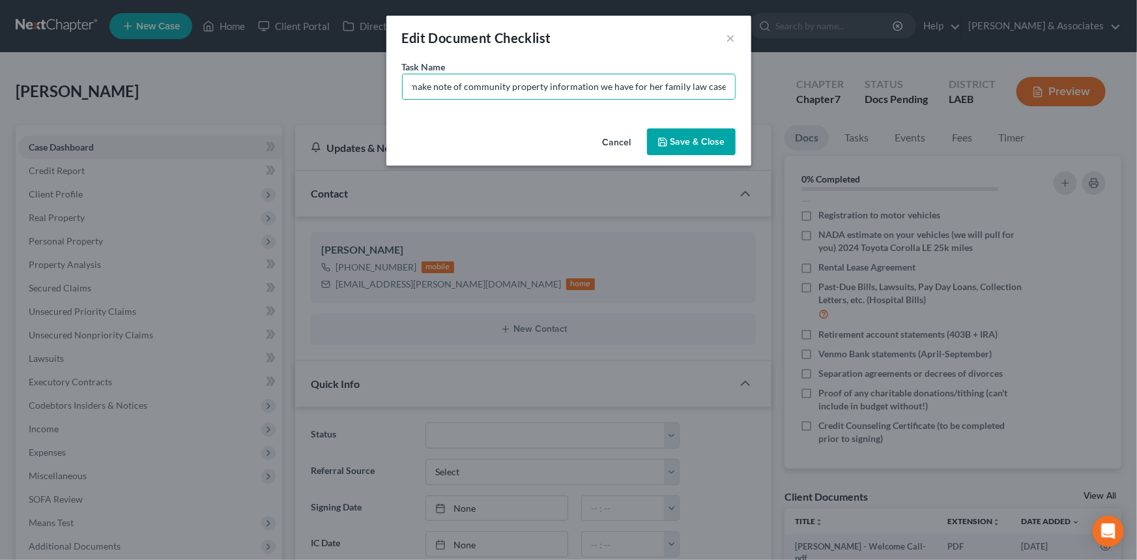
click at [692, 146] on button "Save & Close" at bounding box center [691, 141] width 89 height 27
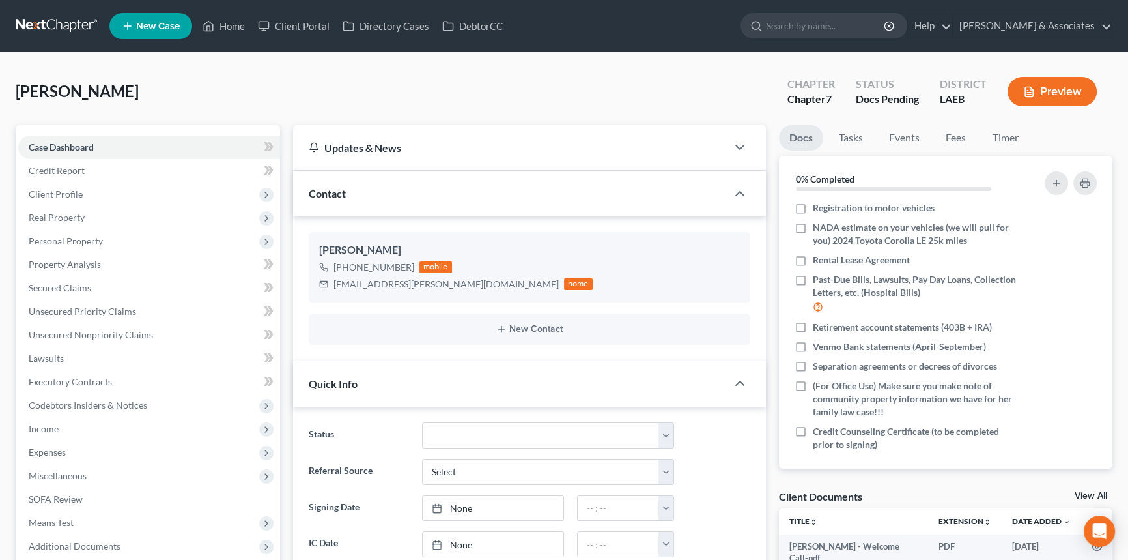
scroll to position [252, 0]
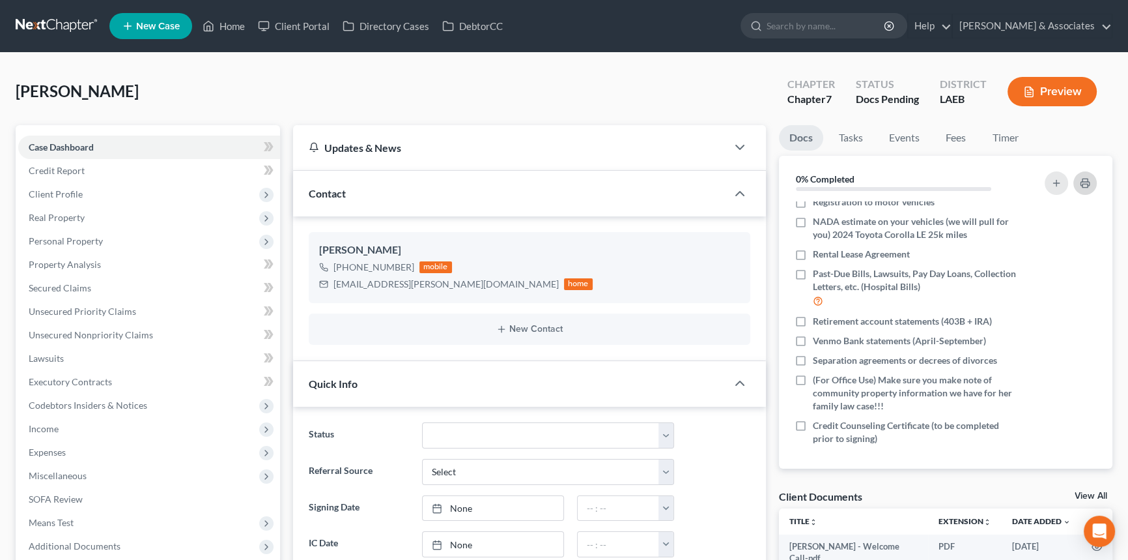
click at [1087, 184] on icon "button" at bounding box center [1085, 183] width 10 height 10
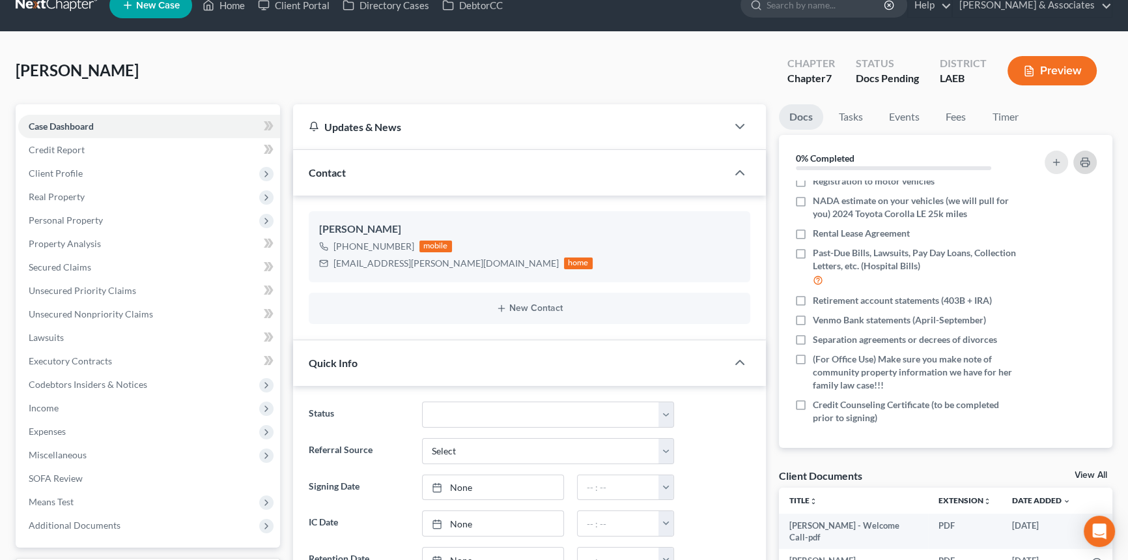
scroll to position [0, 0]
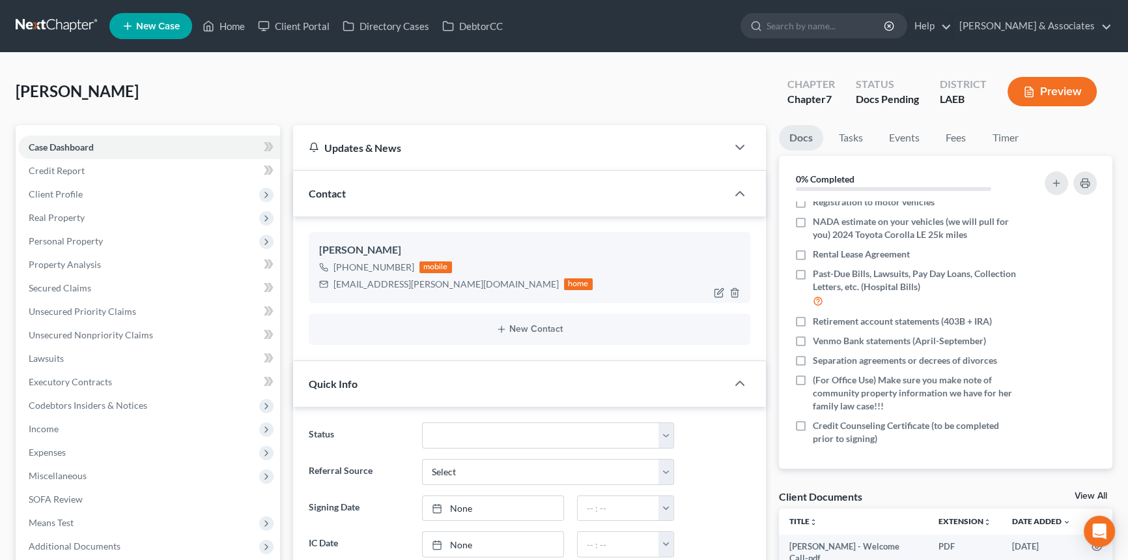
drag, startPoint x: 360, startPoint y: 287, endPoint x: 365, endPoint y: 279, distance: 9.1
click at [360, 287] on div "c-lombardino@hotmail.com" at bounding box center [446, 284] width 225 height 13
click at [365, 279] on div "c-lombardino@hotmail.com" at bounding box center [446, 284] width 225 height 13
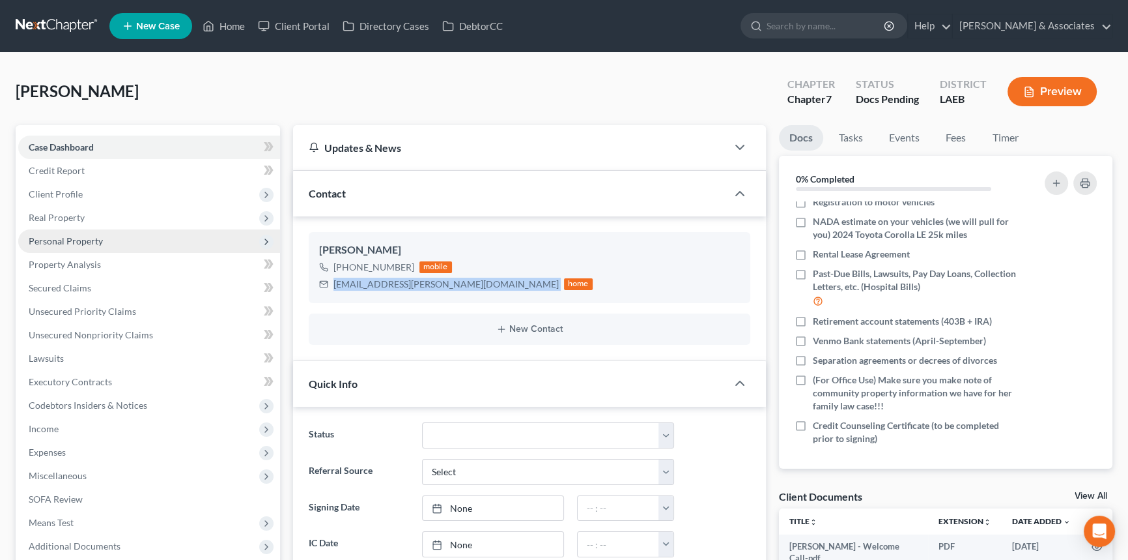
copy div "c-lombardino@hotmail.com"
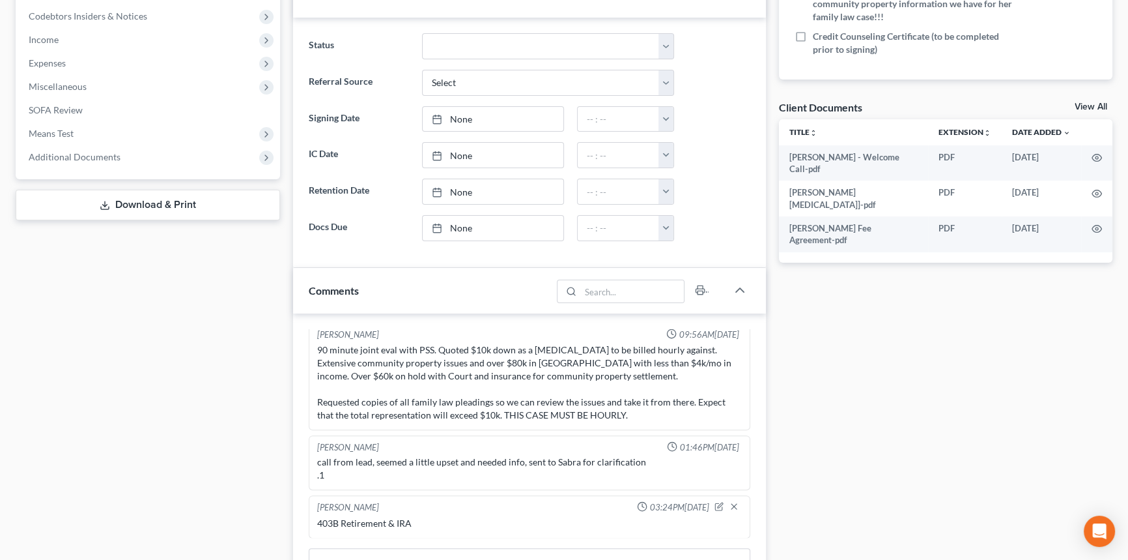
scroll to position [709, 0]
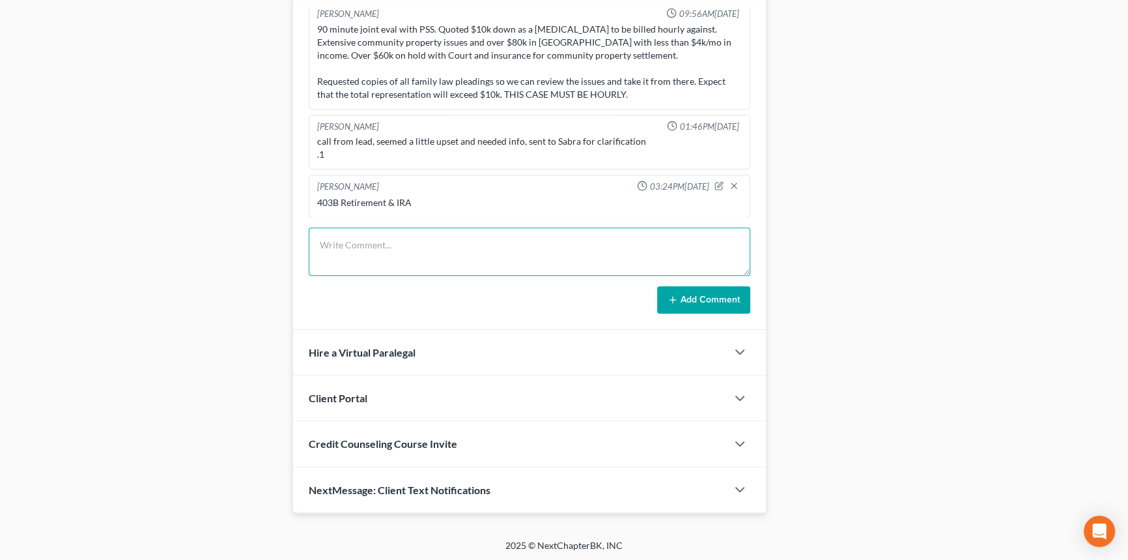
click at [368, 269] on textarea at bounding box center [530, 251] width 442 height 48
type textarea "c"
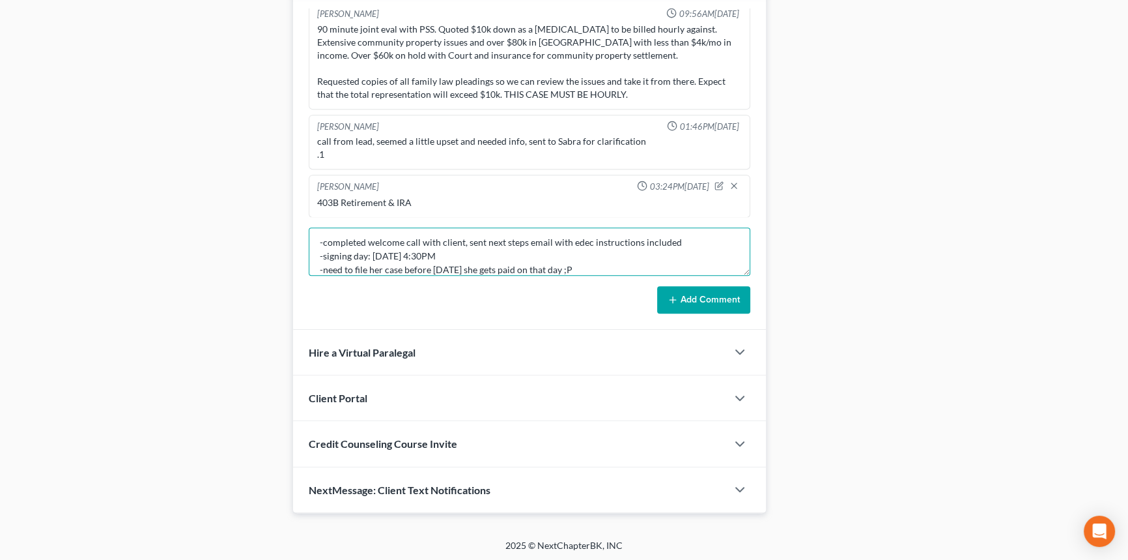
type textarea "-completed welcome call with client, sent next steps email with edec instructio…"
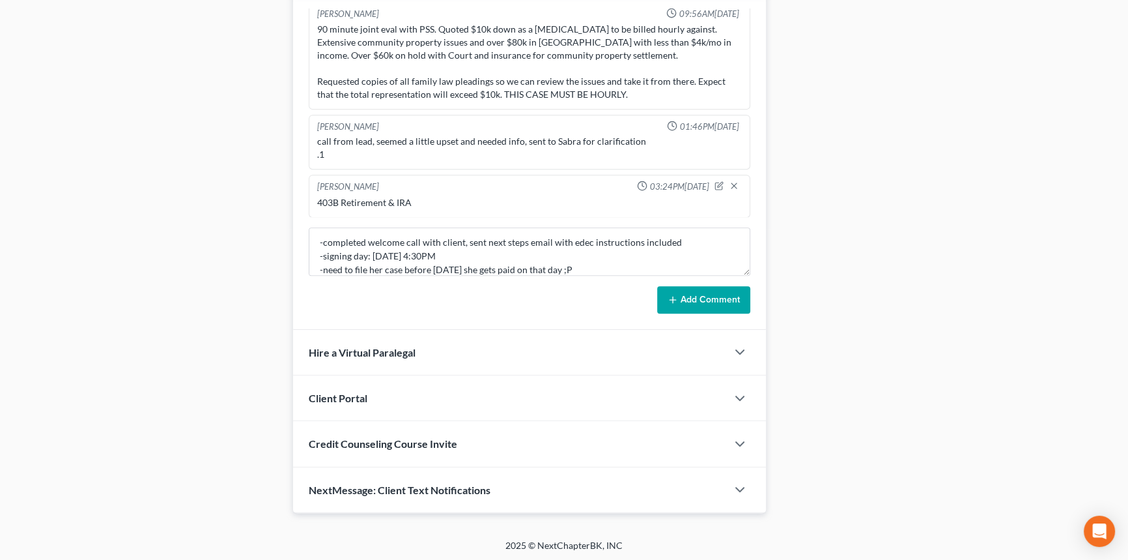
click at [716, 288] on button "Add Comment" at bounding box center [703, 299] width 93 height 27
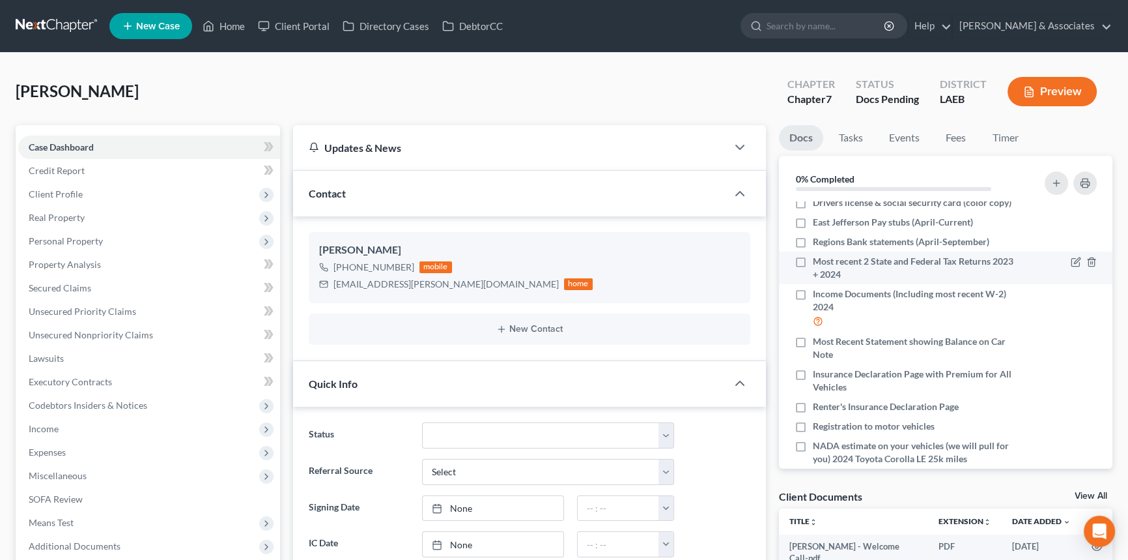
scroll to position [0, 0]
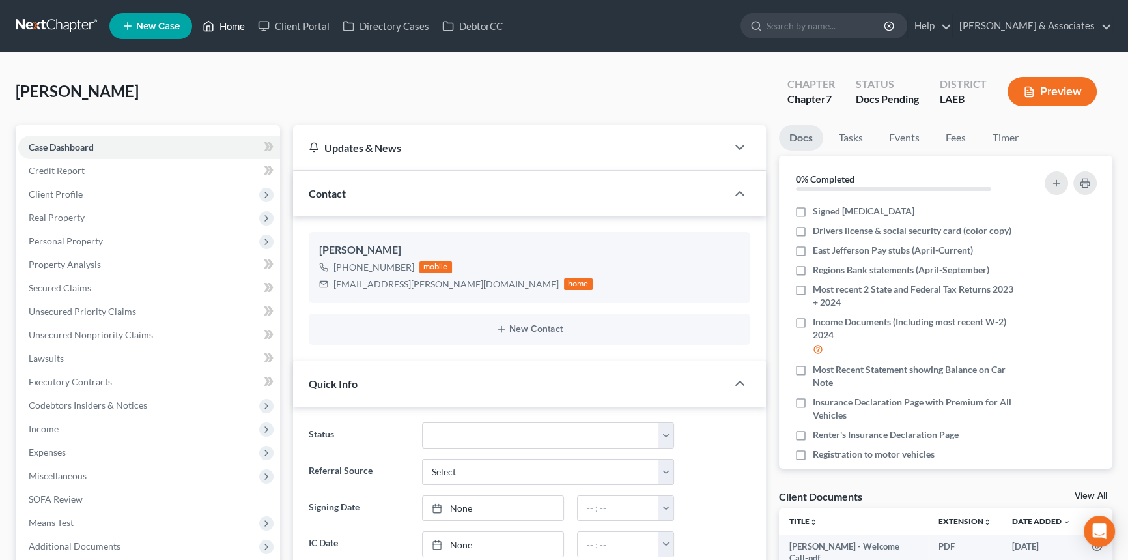
click at [220, 33] on link "Home" at bounding box center [223, 25] width 55 height 23
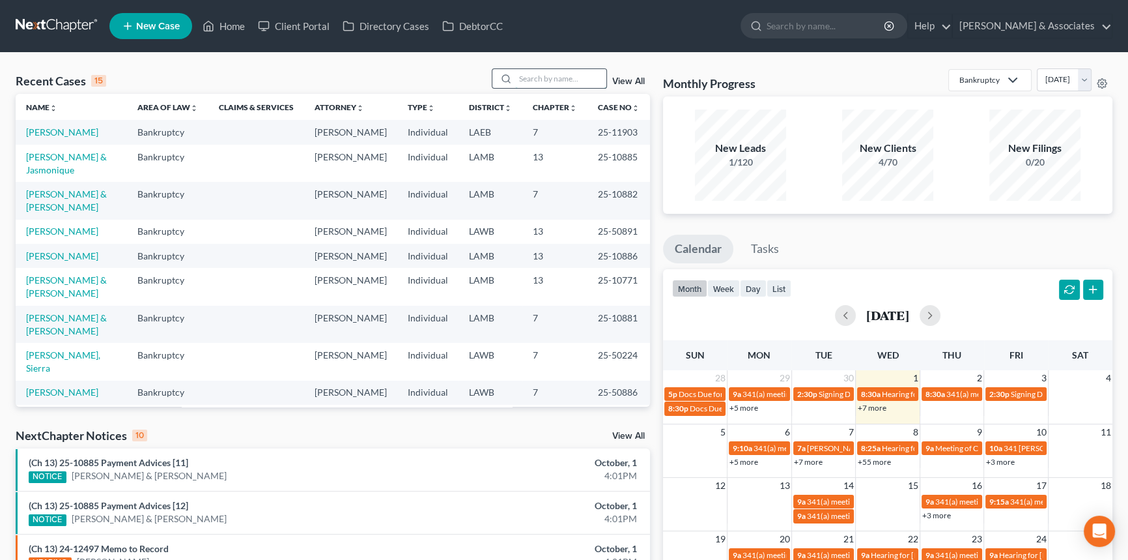
click at [566, 76] on input "search" at bounding box center [560, 78] width 91 height 19
type input "decorey"
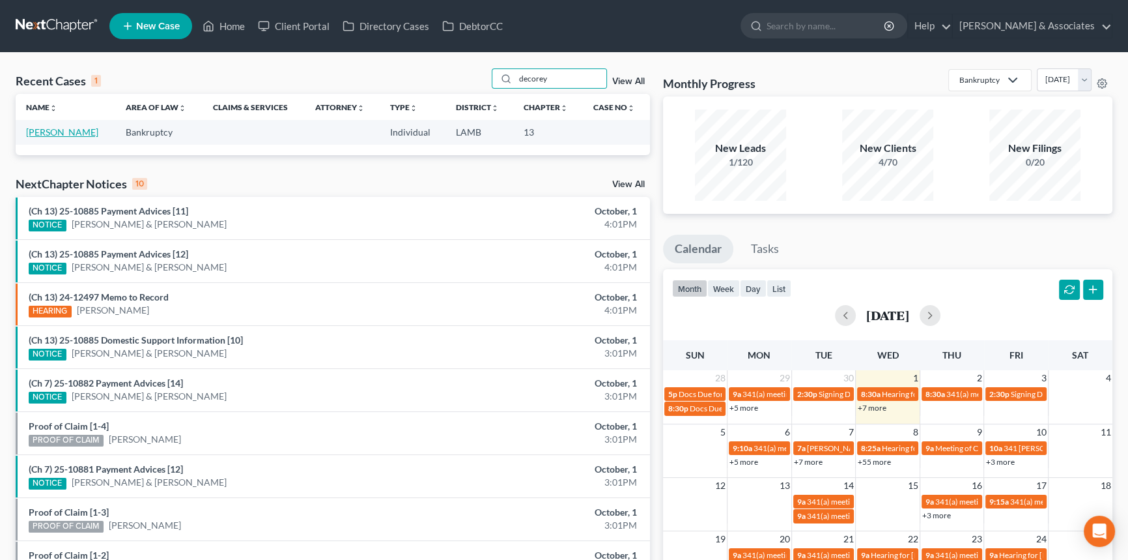
click at [78, 126] on link "Straughter, Decorey" at bounding box center [62, 131] width 72 height 11
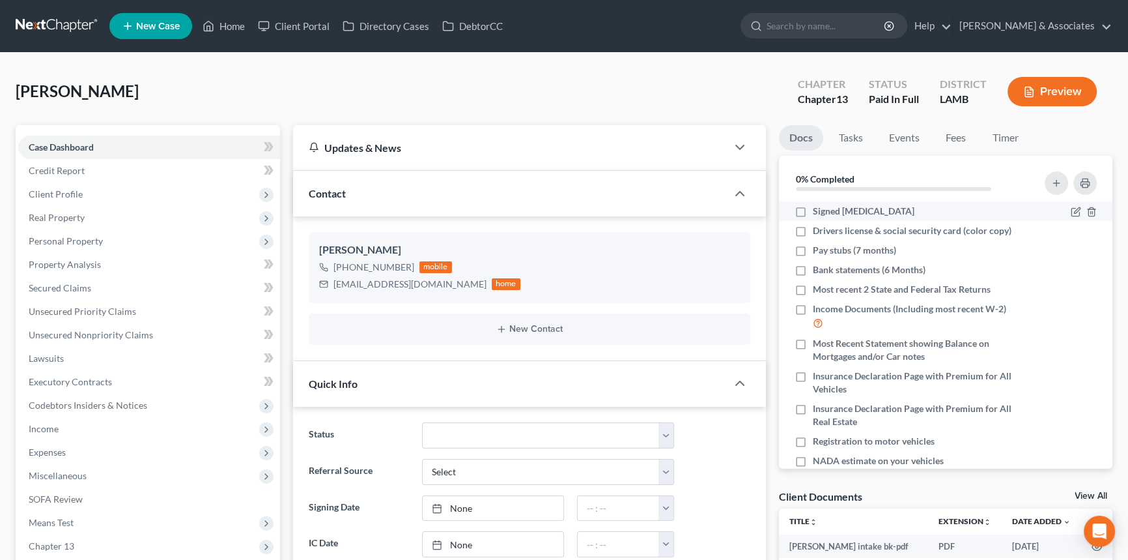
scroll to position [629, 0]
click at [813, 208] on label "Signed Retainer" at bounding box center [864, 211] width 102 height 13
click at [818, 208] on input "Signed Retainer" at bounding box center [822, 209] width 8 height 8
checkbox input "true"
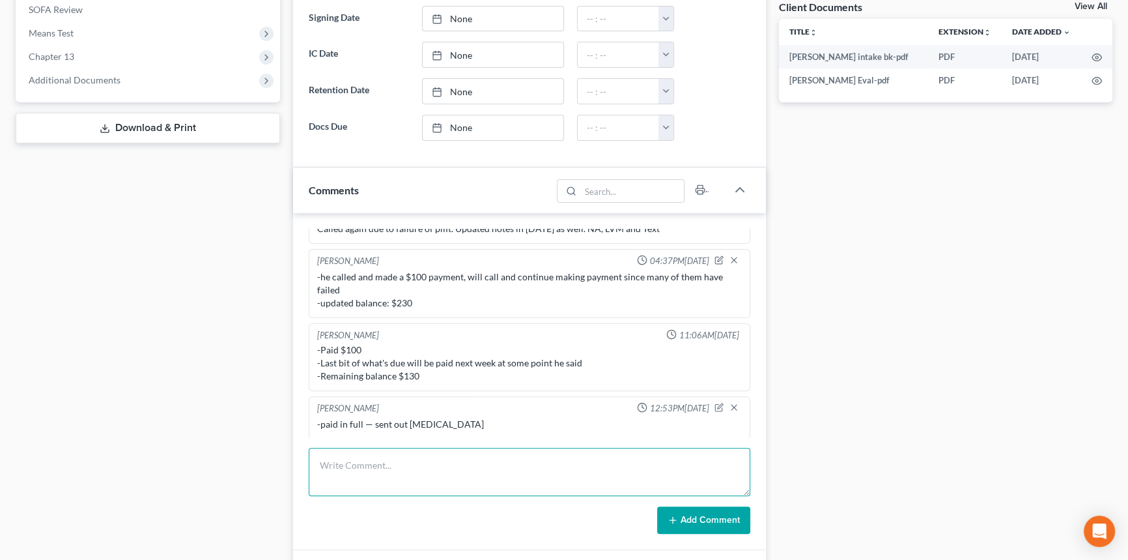
click at [363, 458] on textarea at bounding box center [530, 472] width 442 height 48
type textarea "WC scheduled for tomorrow at 9:30AM"
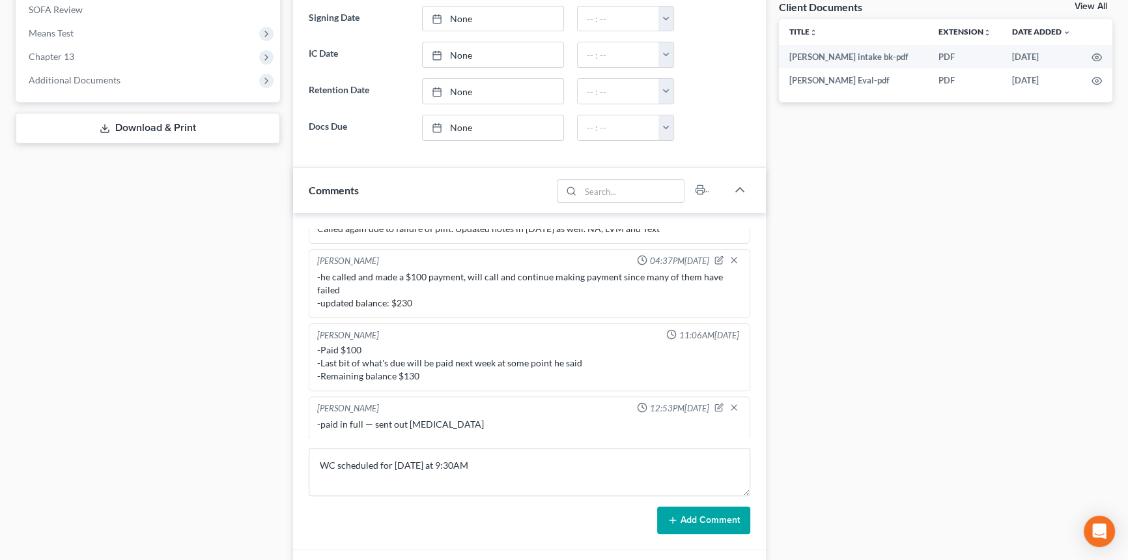
click at [721, 511] on button "Add Comment" at bounding box center [703, 519] width 93 height 27
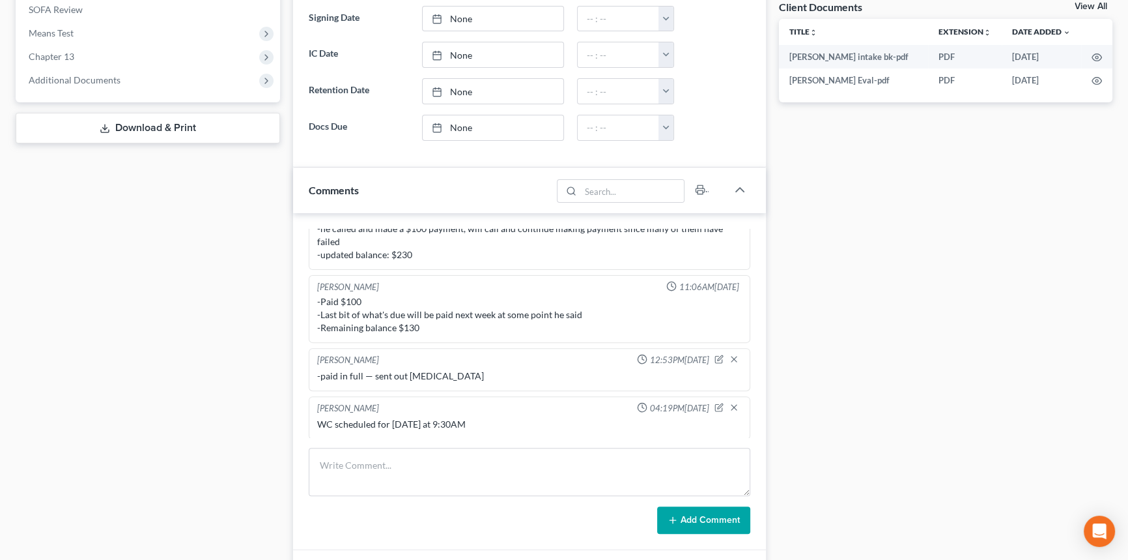
scroll to position [0, 0]
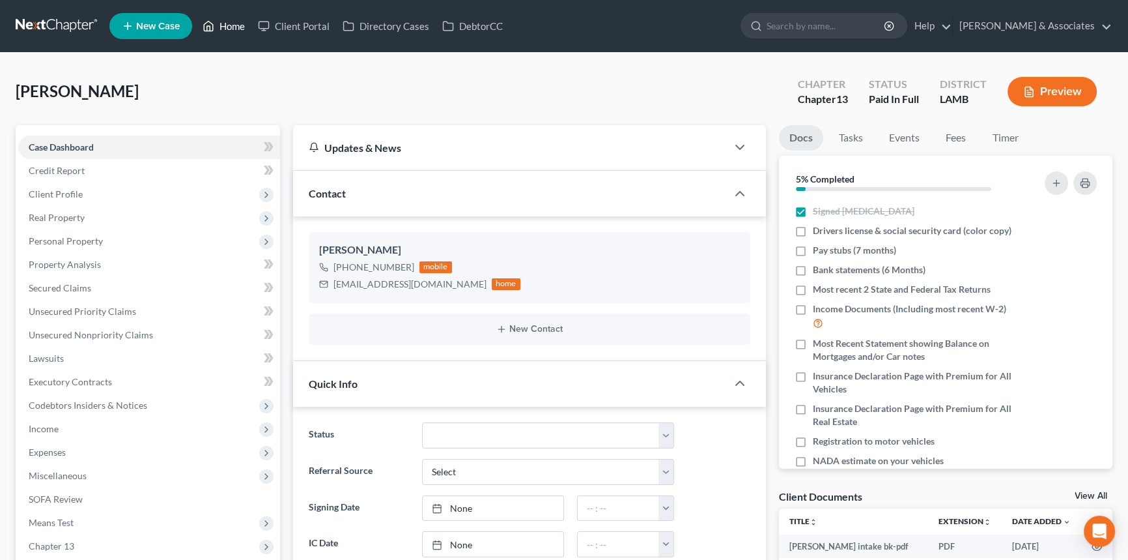
click at [218, 19] on link "Home" at bounding box center [223, 25] width 55 height 23
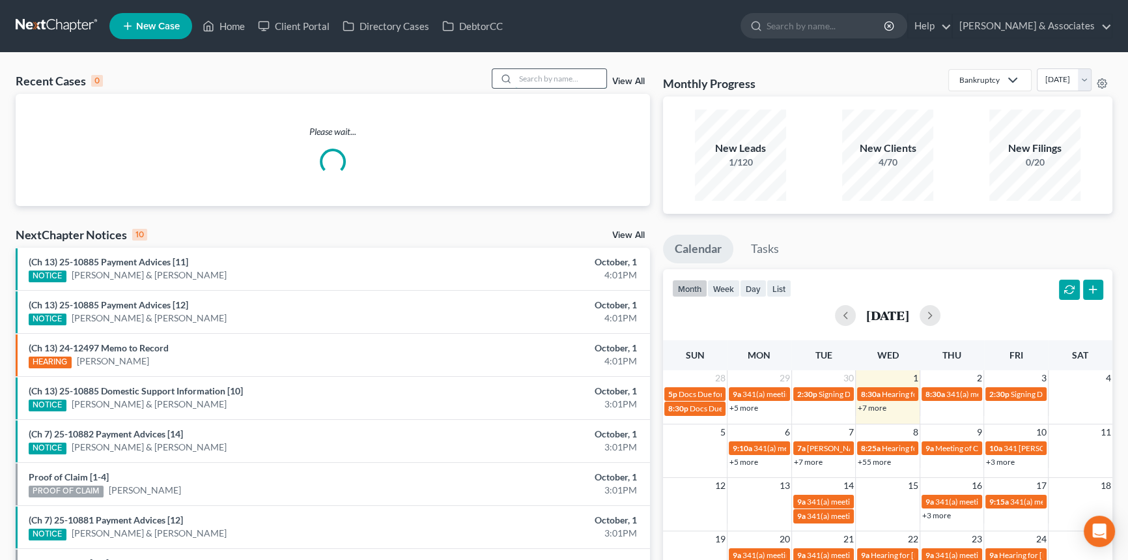
click at [586, 72] on input "search" at bounding box center [560, 78] width 91 height 19
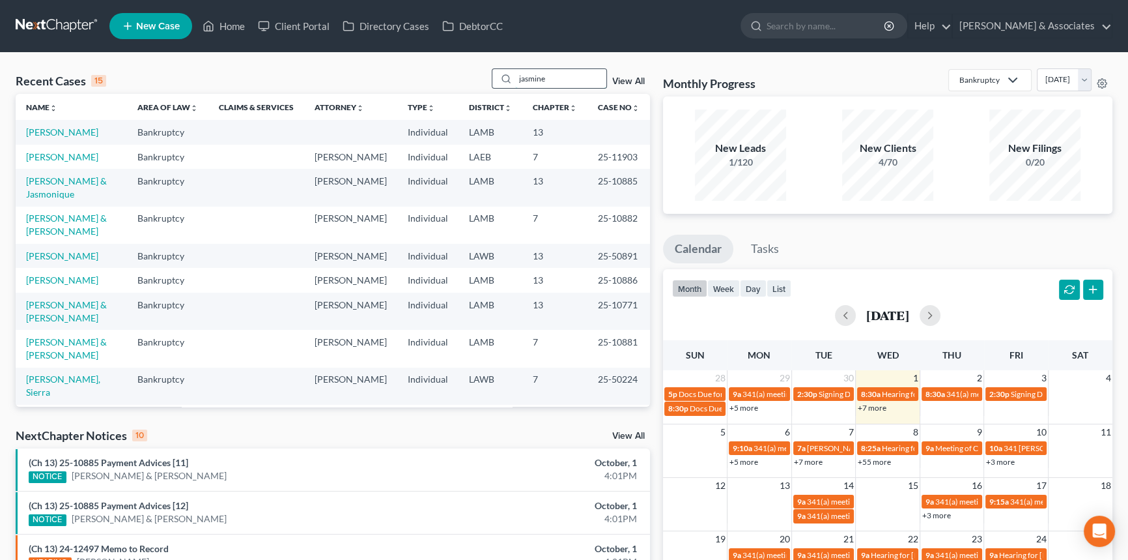
type input "jasmine"
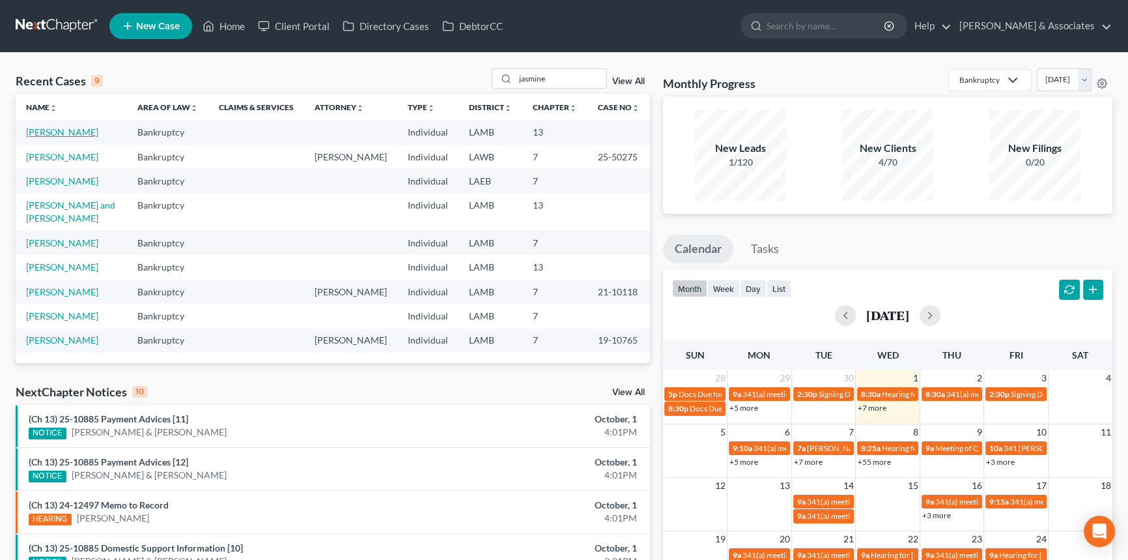
click at [41, 131] on link "[PERSON_NAME]" at bounding box center [62, 131] width 72 height 11
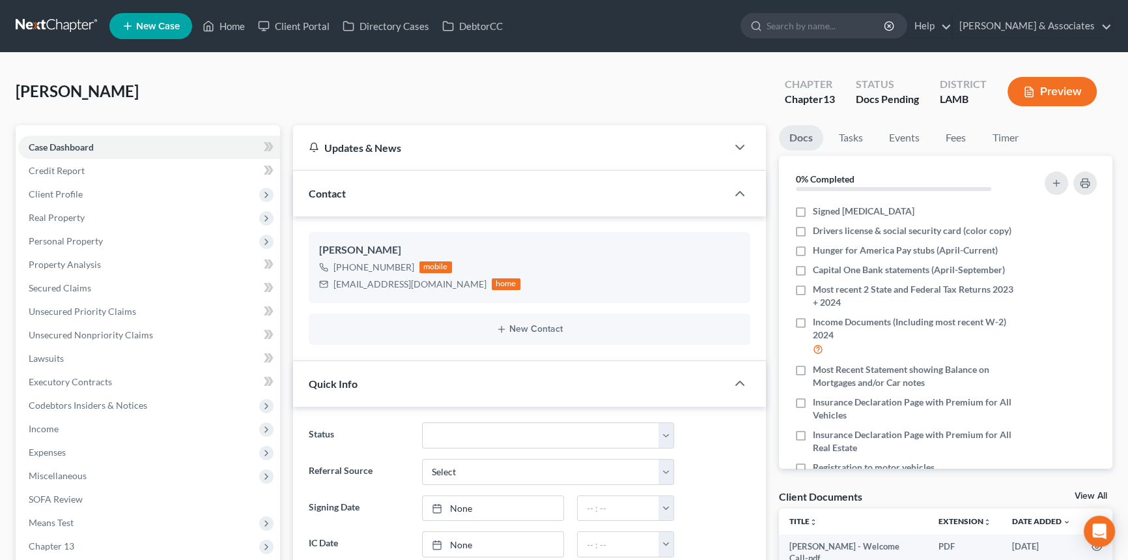
scroll to position [299, 0]
click at [813, 212] on label "Signed Retainer" at bounding box center [864, 211] width 102 height 13
click at [818, 212] on input "Signed Retainer" at bounding box center [822, 209] width 8 height 8
checkbox input "true"
click at [233, 26] on link "Home" at bounding box center [223, 25] width 55 height 23
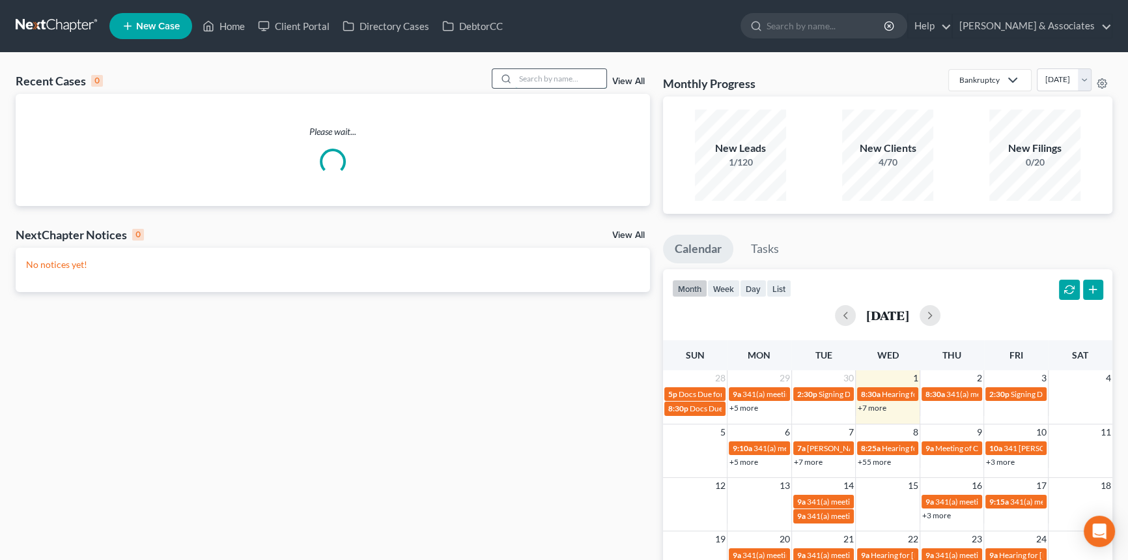
click at [588, 70] on input "search" at bounding box center [560, 78] width 91 height 19
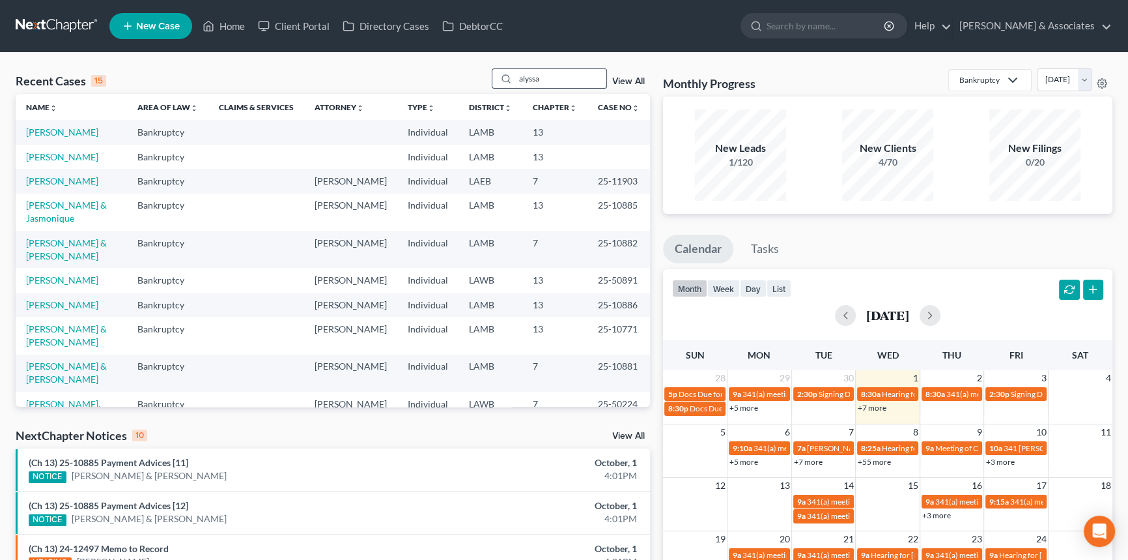
type input "alyssa"
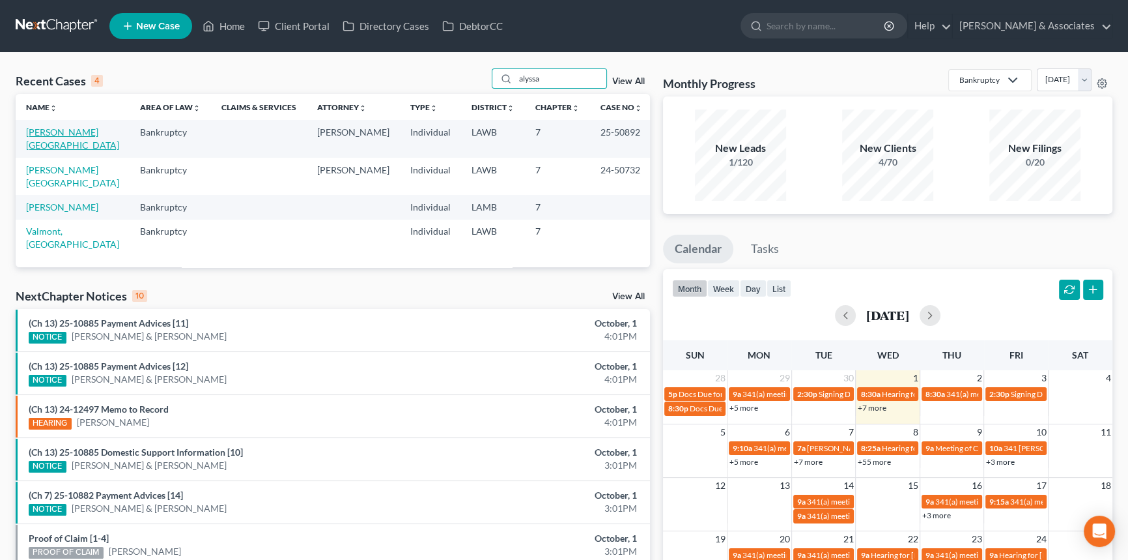
click at [36, 128] on link "Soileau, Alyssa" at bounding box center [72, 138] width 93 height 24
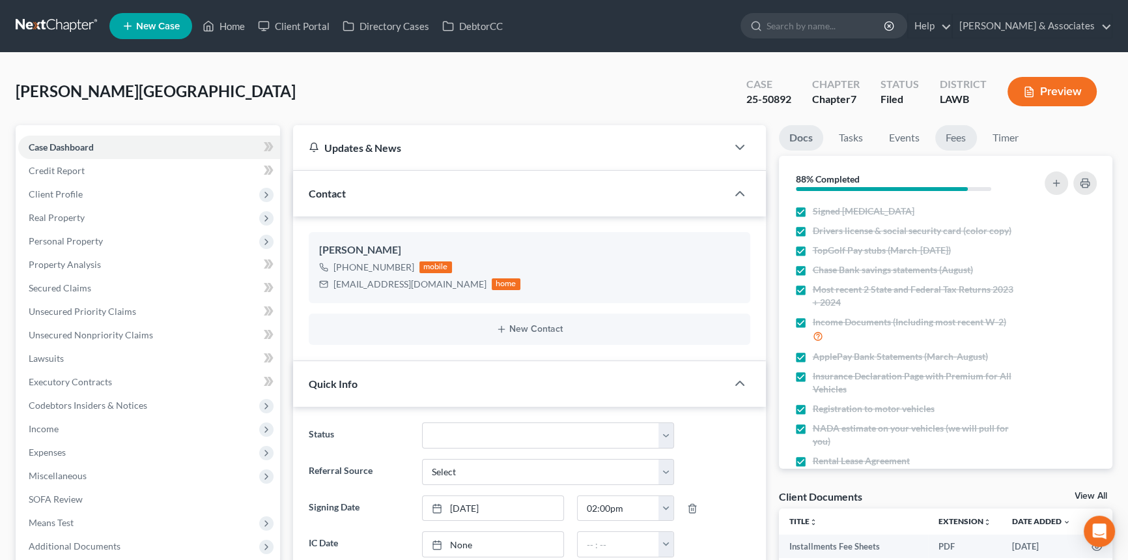
click at [945, 132] on link "Fees" at bounding box center [956, 137] width 42 height 25
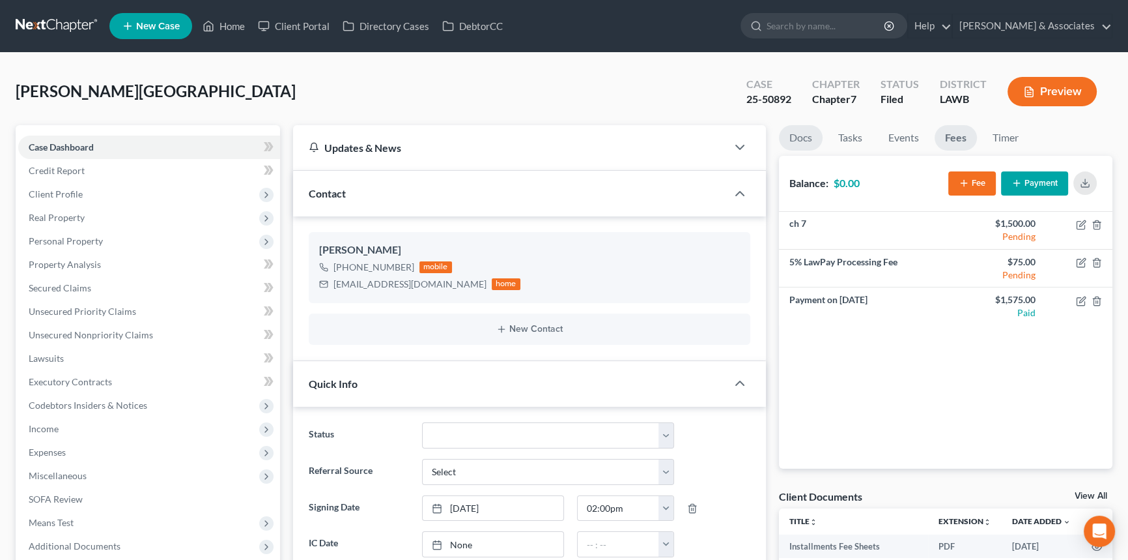
click at [802, 130] on link "Docs" at bounding box center [801, 137] width 44 height 25
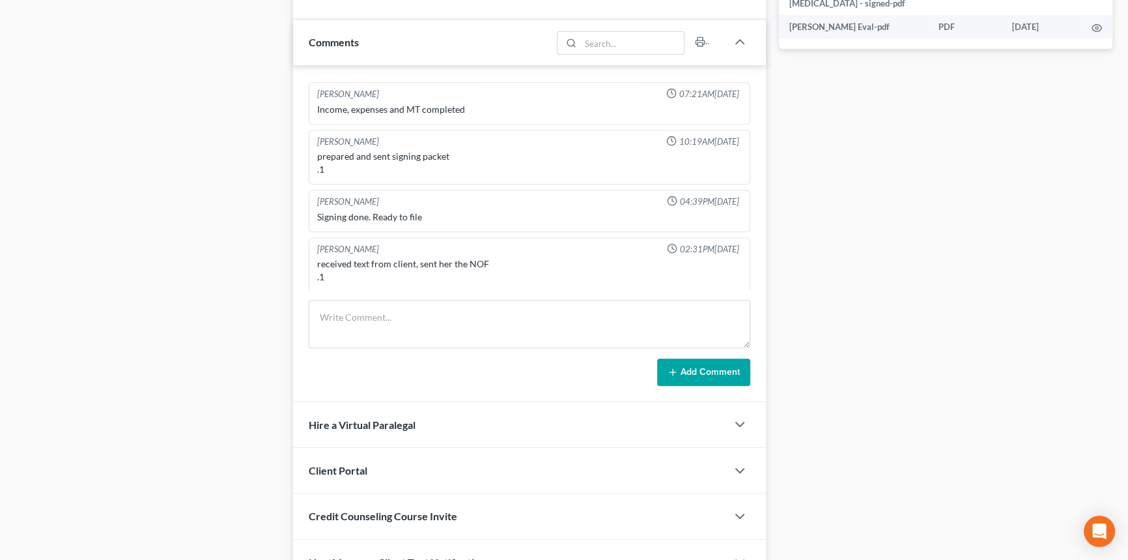
scroll to position [709, 0]
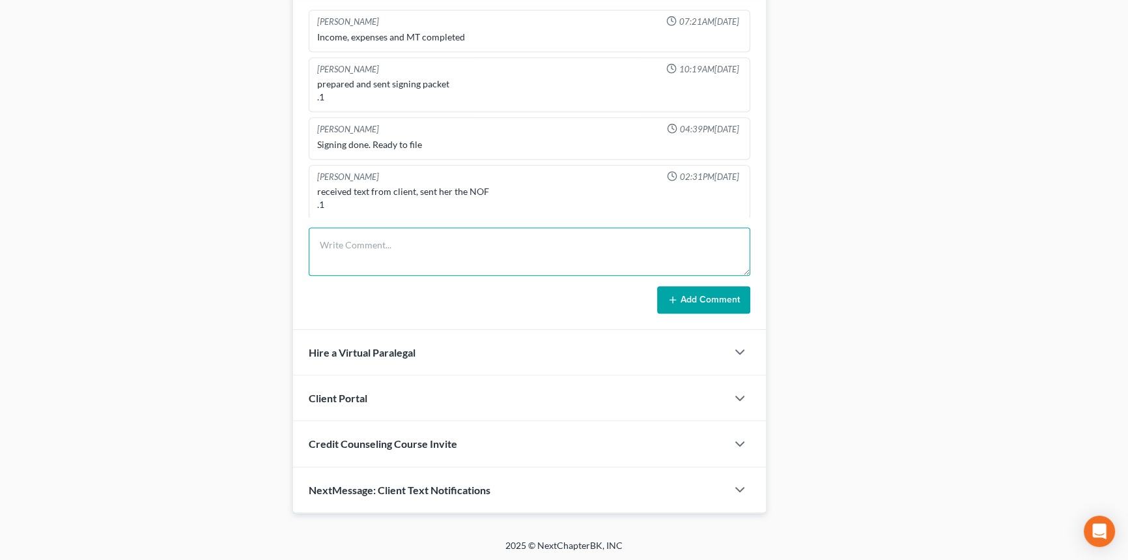
click at [455, 252] on textarea at bounding box center [530, 251] width 442 height 48
type textarea "client called earlier today and left vm, returned her call and got her squared …"
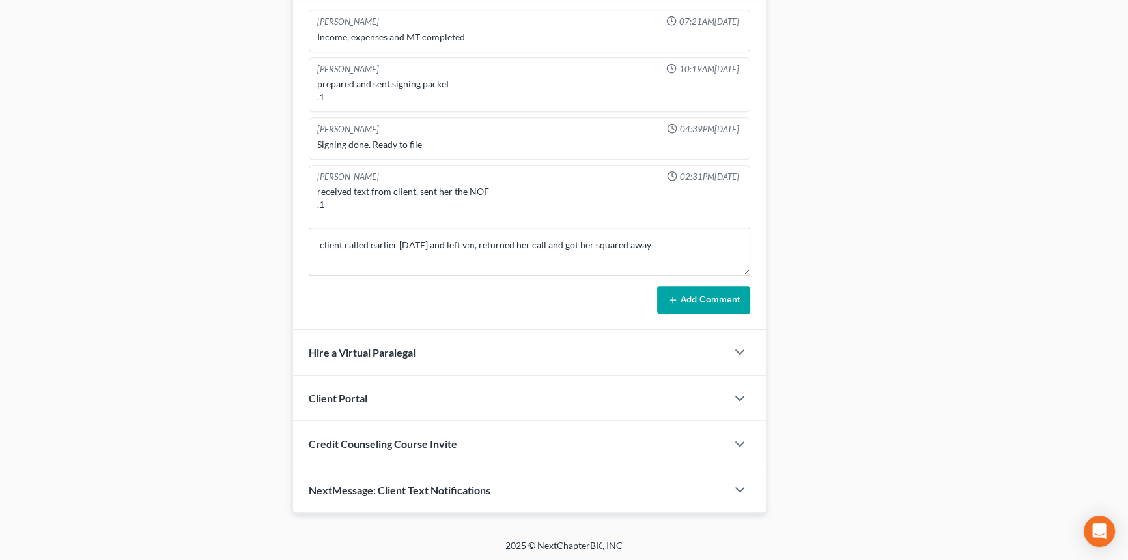
drag, startPoint x: 702, startPoint y: 298, endPoint x: 563, endPoint y: 299, distance: 139.4
click at [701, 293] on button "Add Comment" at bounding box center [703, 299] width 93 height 27
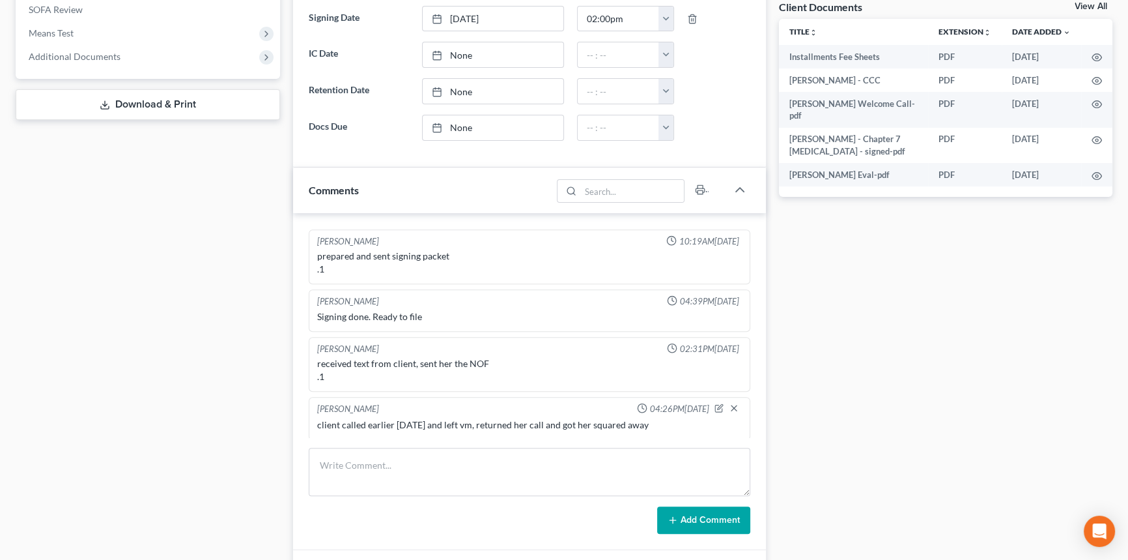
scroll to position [0, 0]
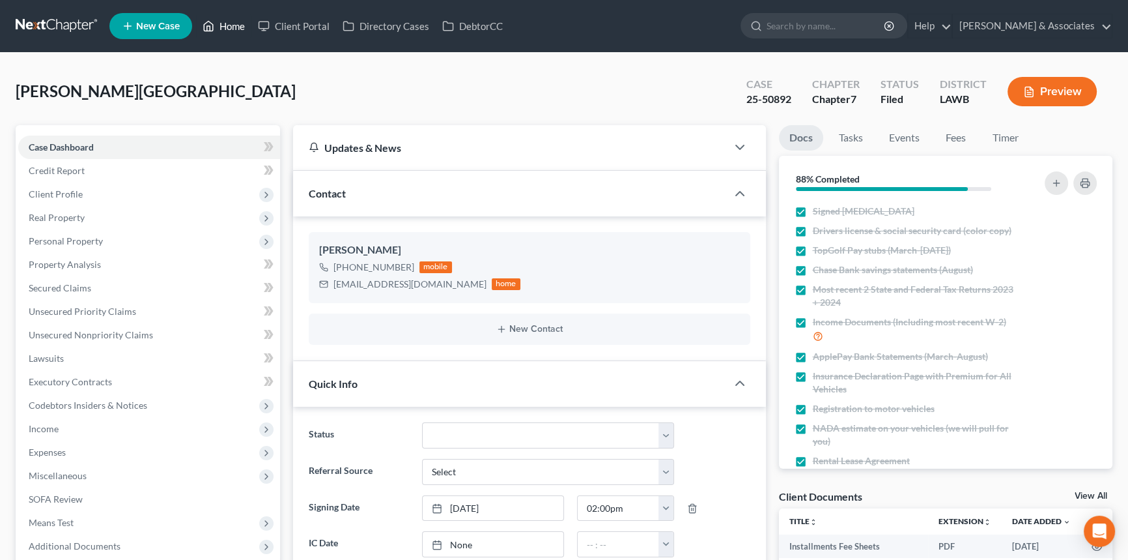
click at [211, 33] on icon at bounding box center [209, 26] width 12 height 16
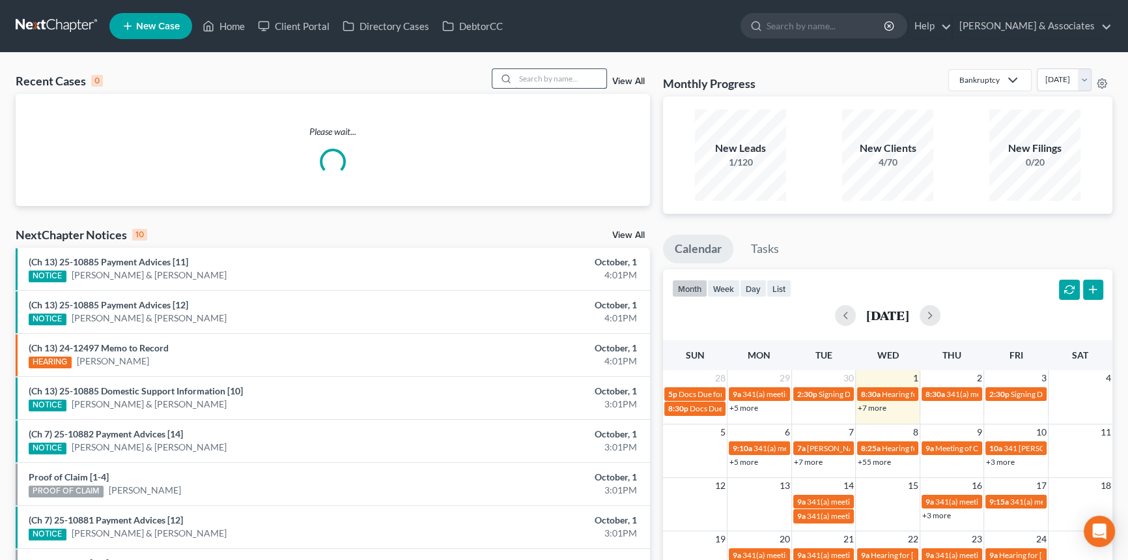
click at [543, 85] on input "search" at bounding box center [560, 78] width 91 height 19
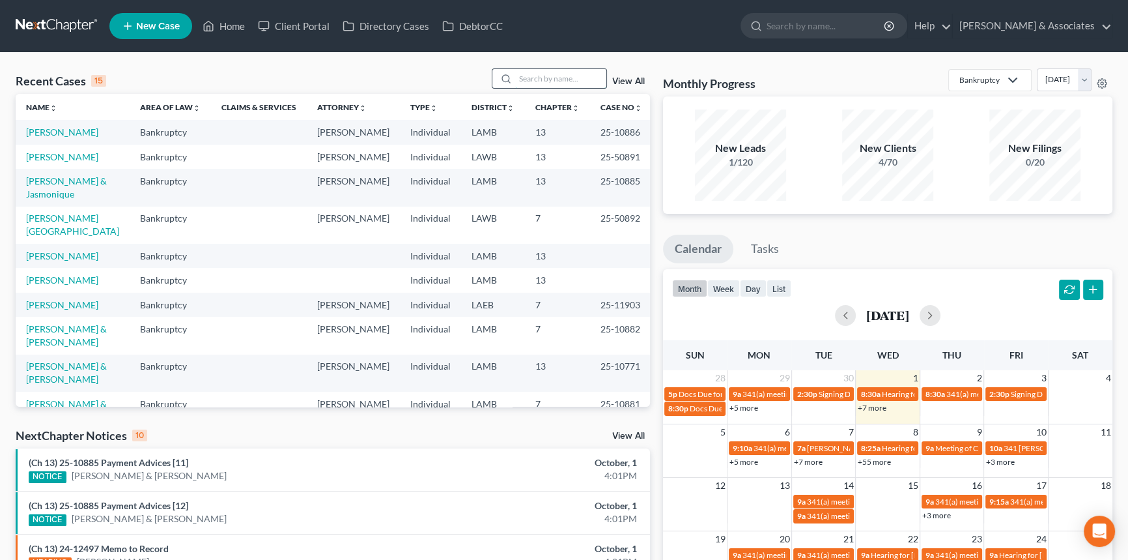
type input "L"
type input "CHRISTINE"
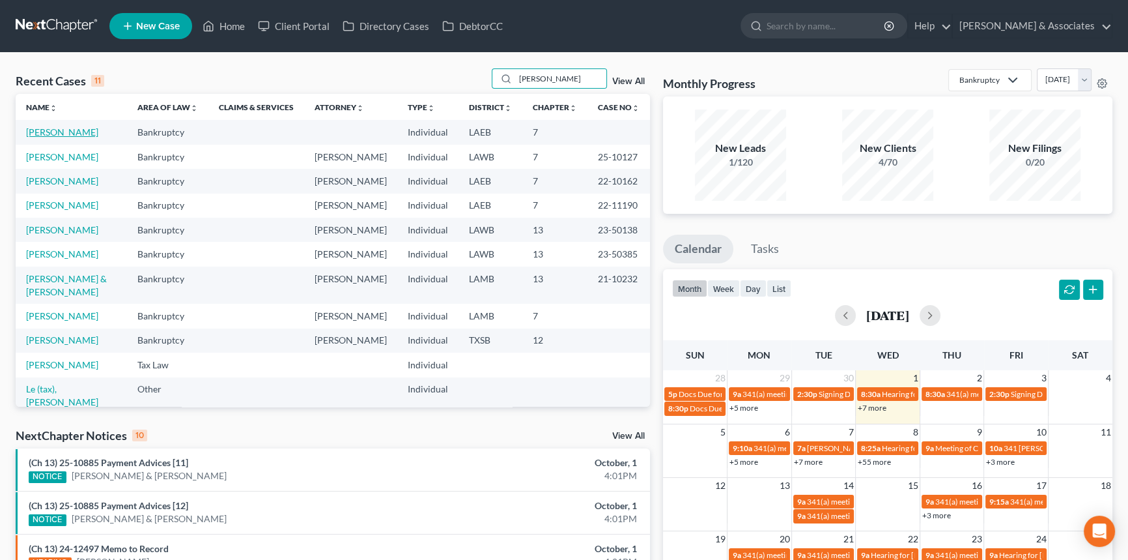
click at [57, 137] on link "Lombardino, Christine" at bounding box center [62, 131] width 72 height 11
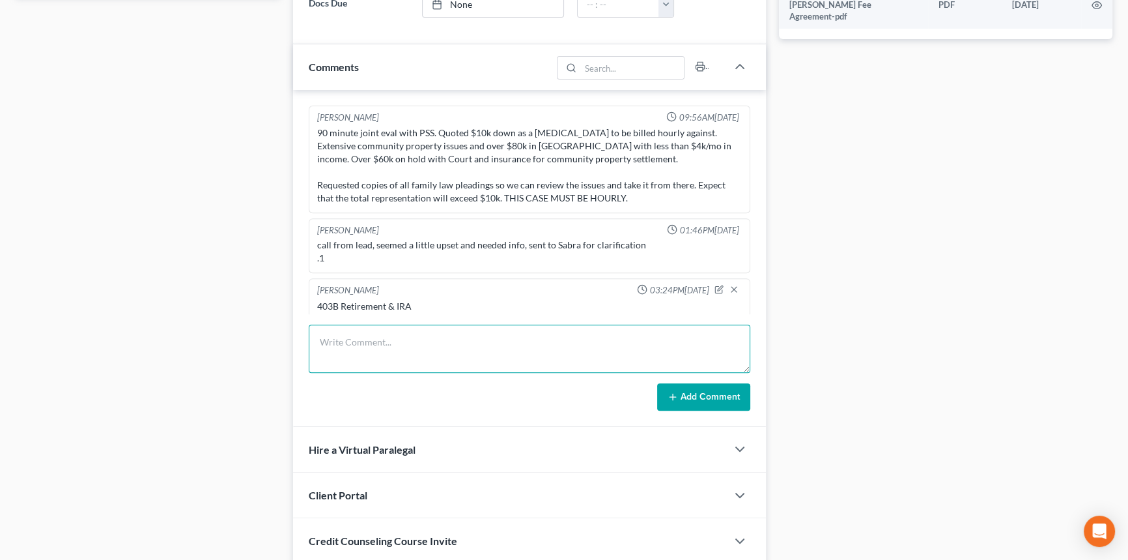
scroll to position [81, 0]
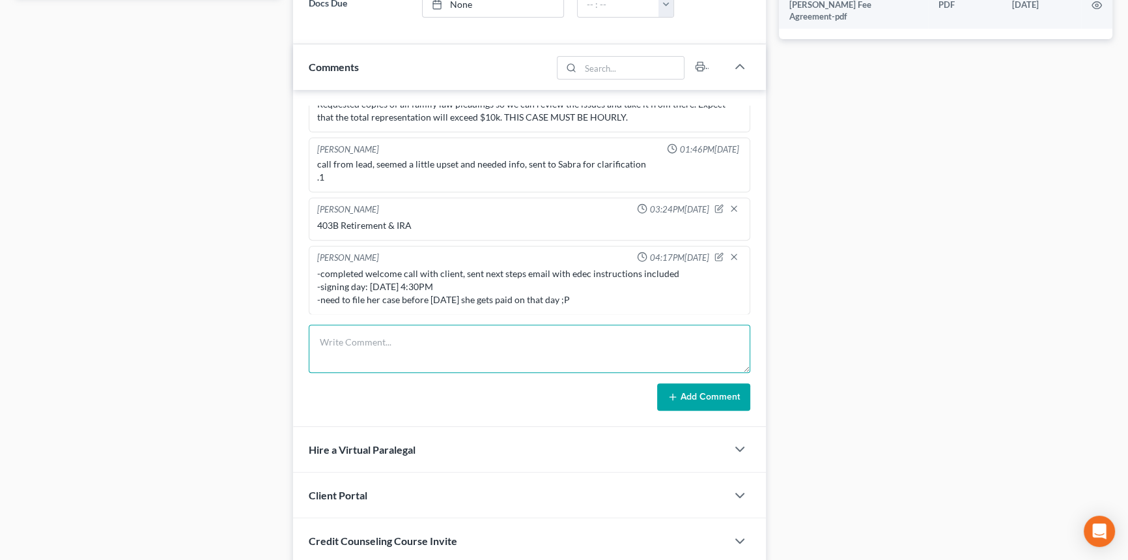
click at [351, 355] on textarea at bounding box center [530, 348] width 442 height 48
click at [57, 293] on div "Case Dashboard Payments Invoices Payments Payments Credit Report Client Profile" at bounding box center [148, 61] width 278 height 1097
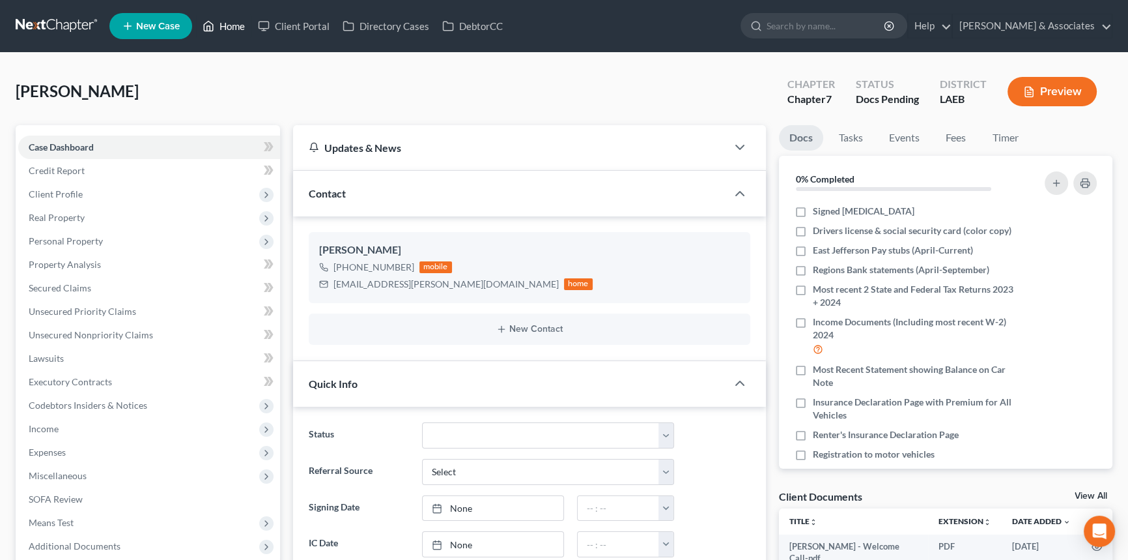
click at [218, 14] on link "Home" at bounding box center [223, 25] width 55 height 23
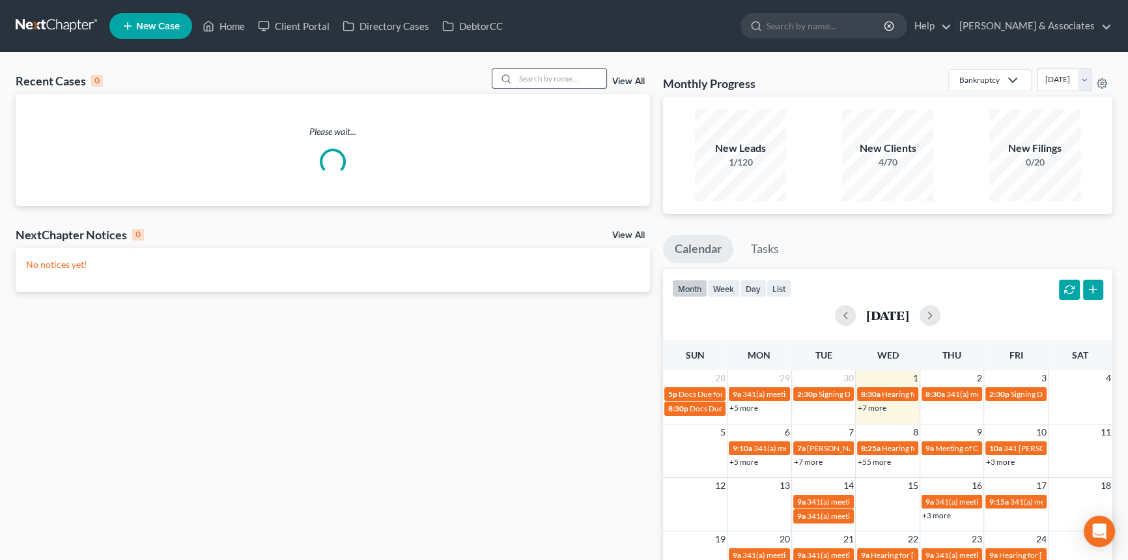
click at [552, 80] on input "search" at bounding box center [560, 78] width 91 height 19
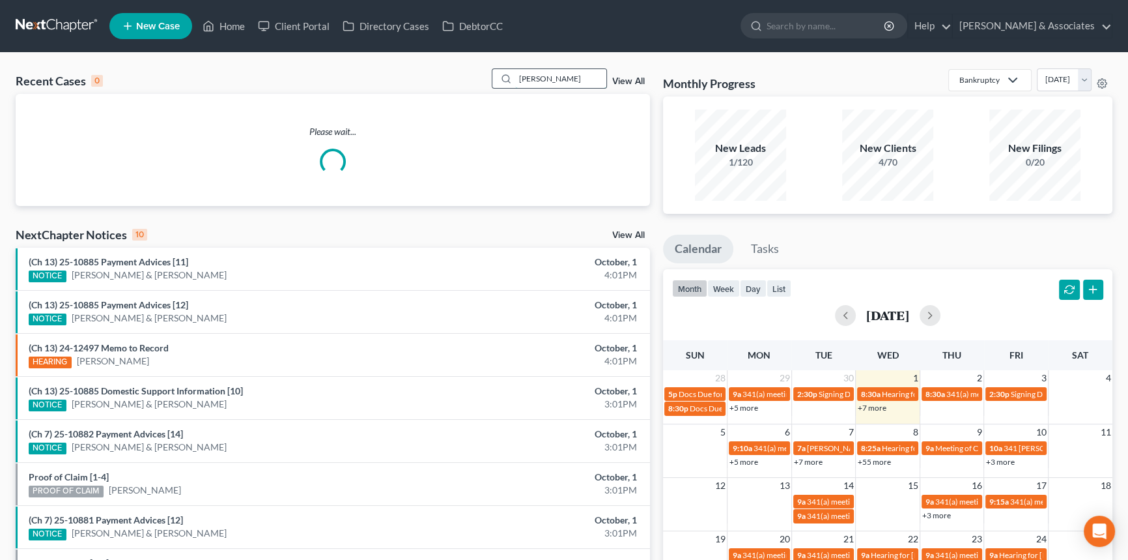
type input "hines"
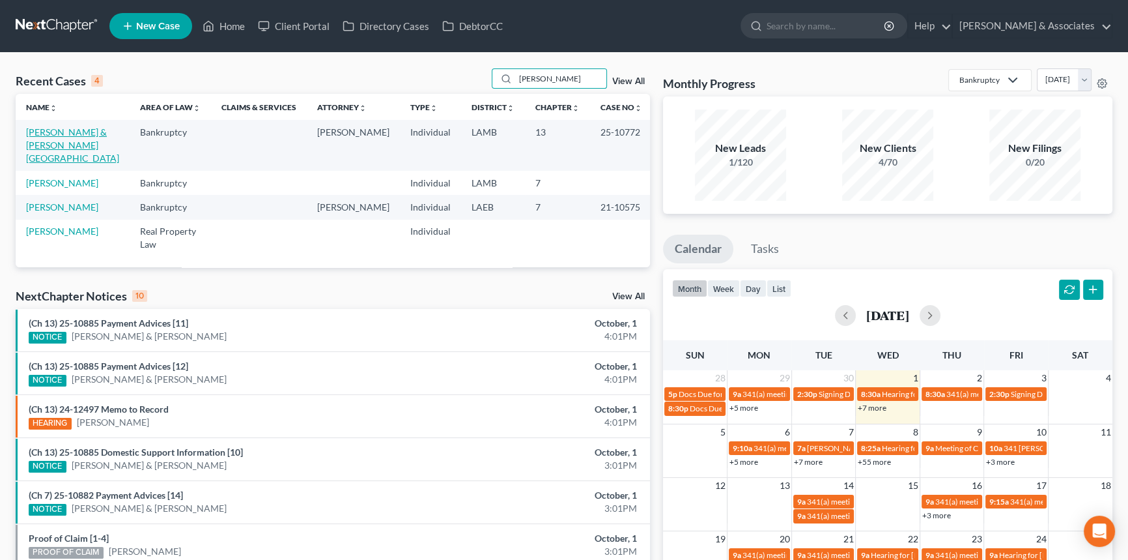
click at [72, 132] on link "[PERSON_NAME] & [PERSON_NAME][GEOGRAPHIC_DATA]" at bounding box center [72, 144] width 93 height 37
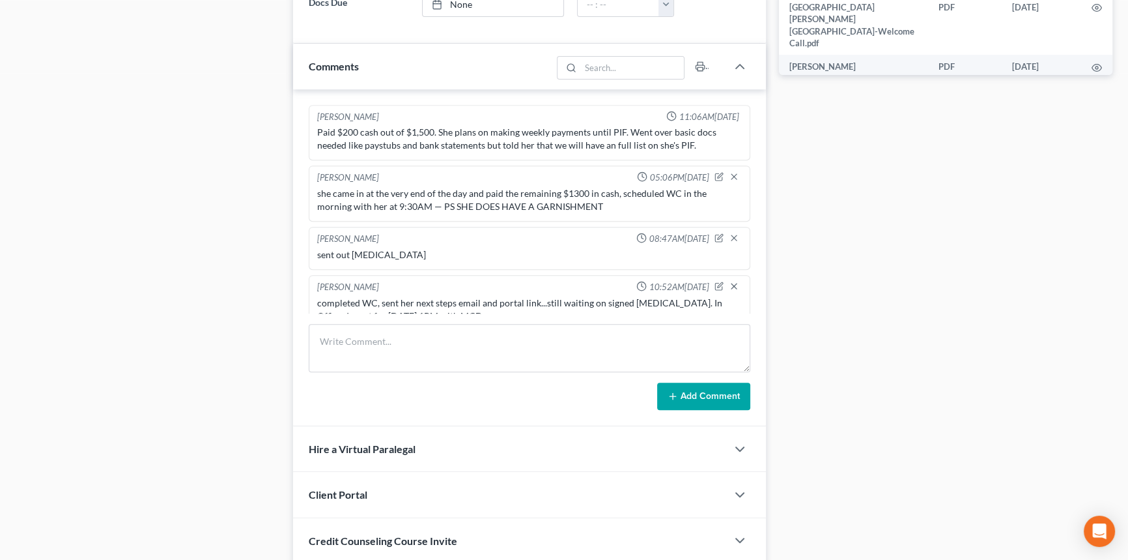
scroll to position [2034, 0]
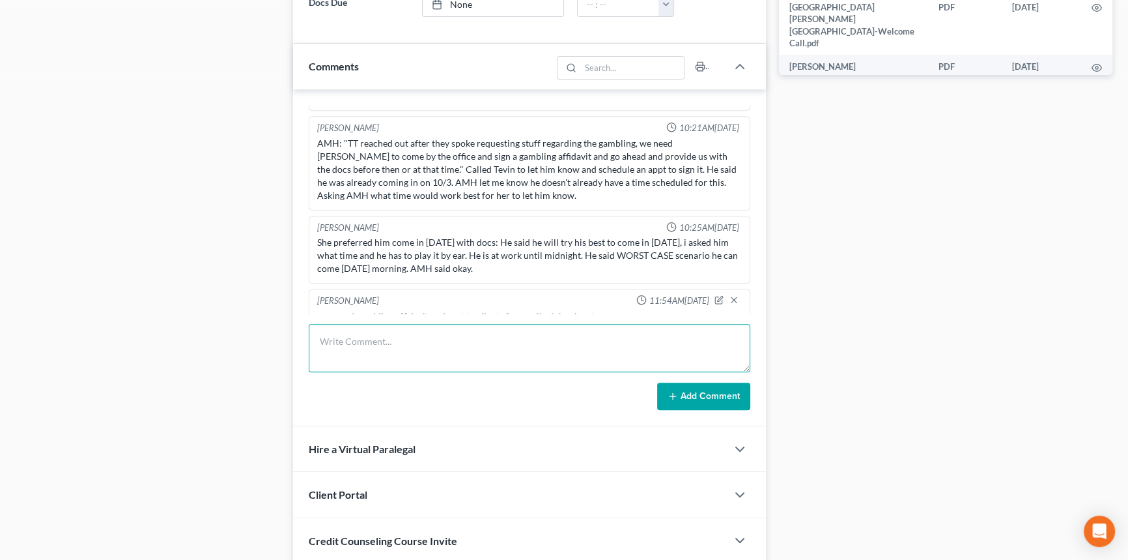
click at [388, 368] on textarea at bounding box center [530, 348] width 442 height 48
type textarea "clients signed gambling affidavit — uploaded to file"
click at [671, 391] on icon at bounding box center [673, 396] width 10 height 10
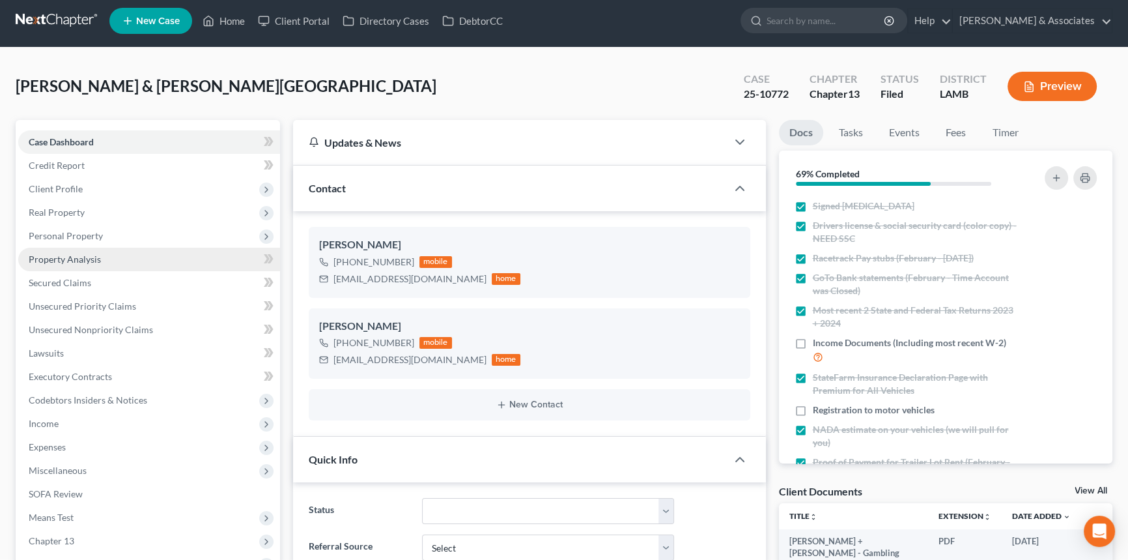
scroll to position [0, 0]
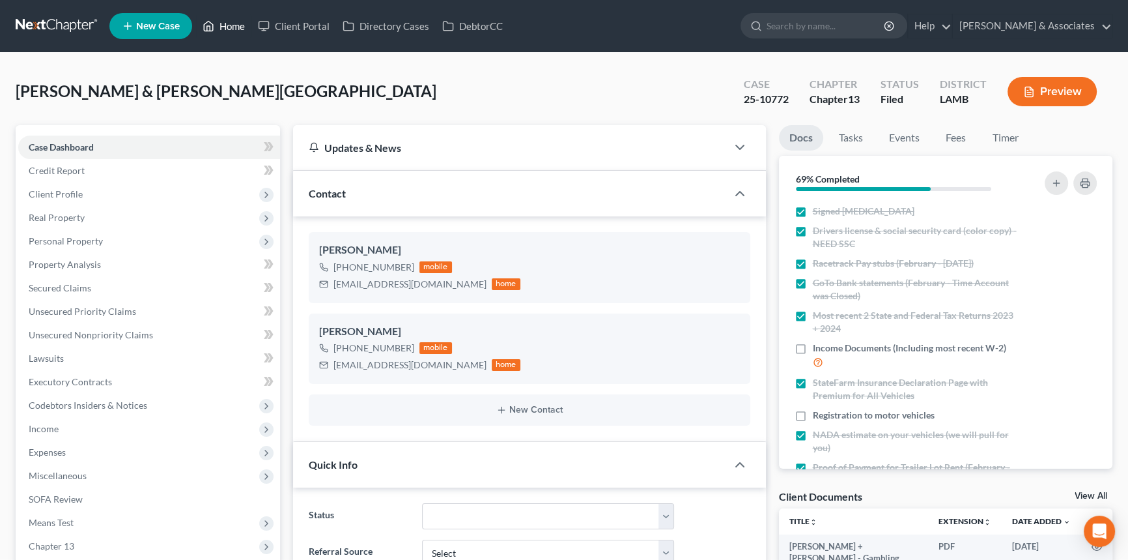
click at [233, 21] on link "Home" at bounding box center [223, 25] width 55 height 23
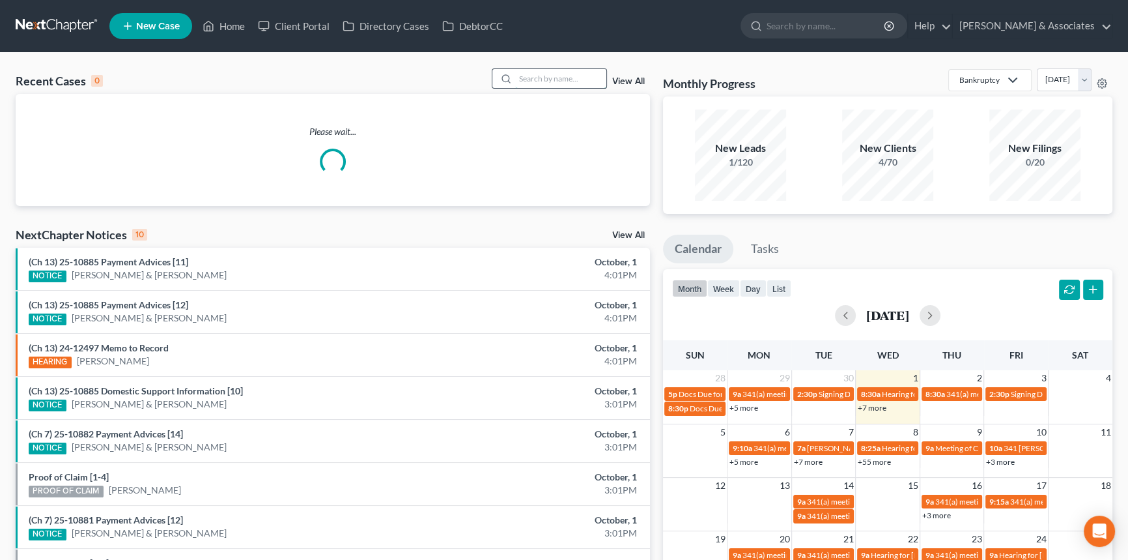
click at [543, 77] on input "search" at bounding box center [560, 78] width 91 height 19
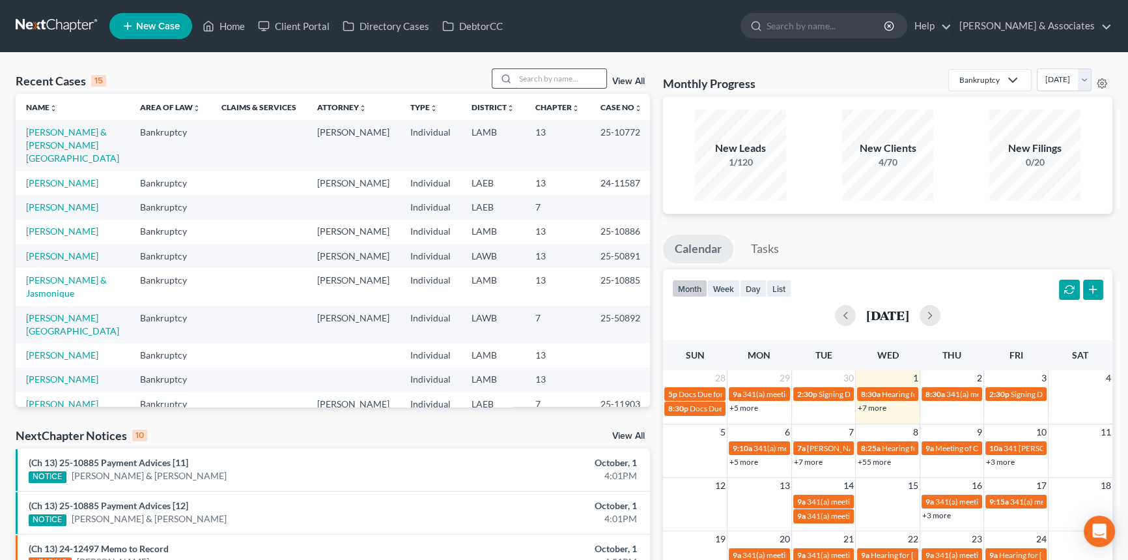
type input "j"
type input "reed"
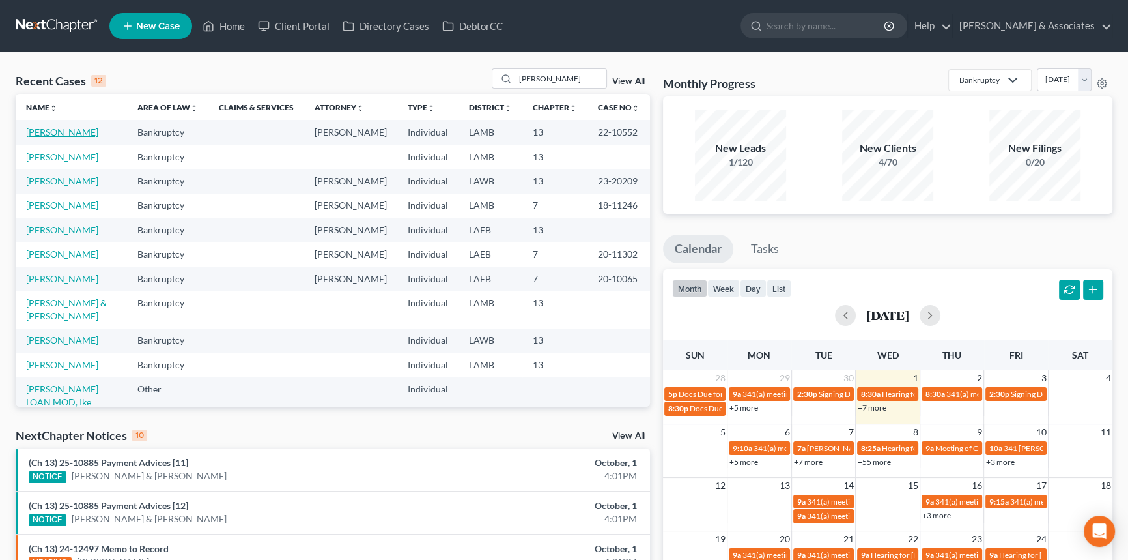
click at [52, 131] on link "[PERSON_NAME]" at bounding box center [62, 131] width 72 height 11
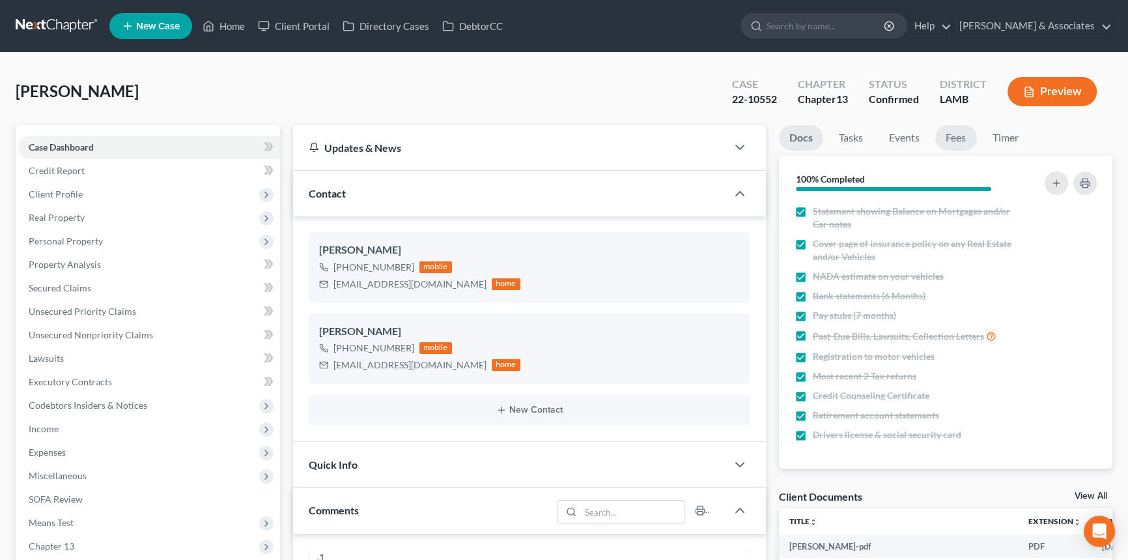
drag, startPoint x: 958, startPoint y: 134, endPoint x: 935, endPoint y: 154, distance: 30.5
click at [958, 134] on link "Fees" at bounding box center [956, 137] width 42 height 25
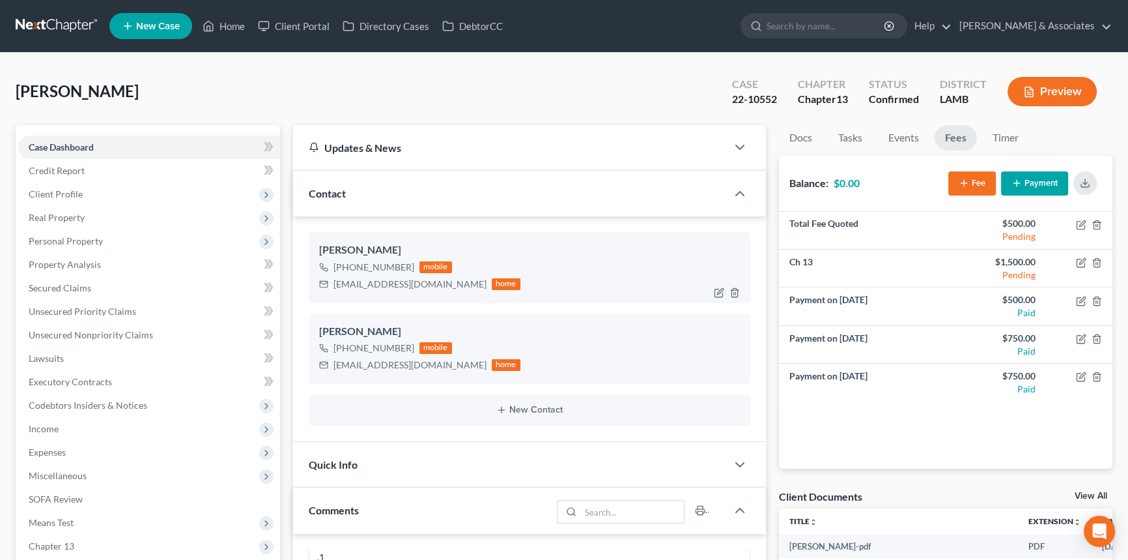
click at [361, 281] on div "reed48jr@gmail.com" at bounding box center [410, 284] width 153 height 13
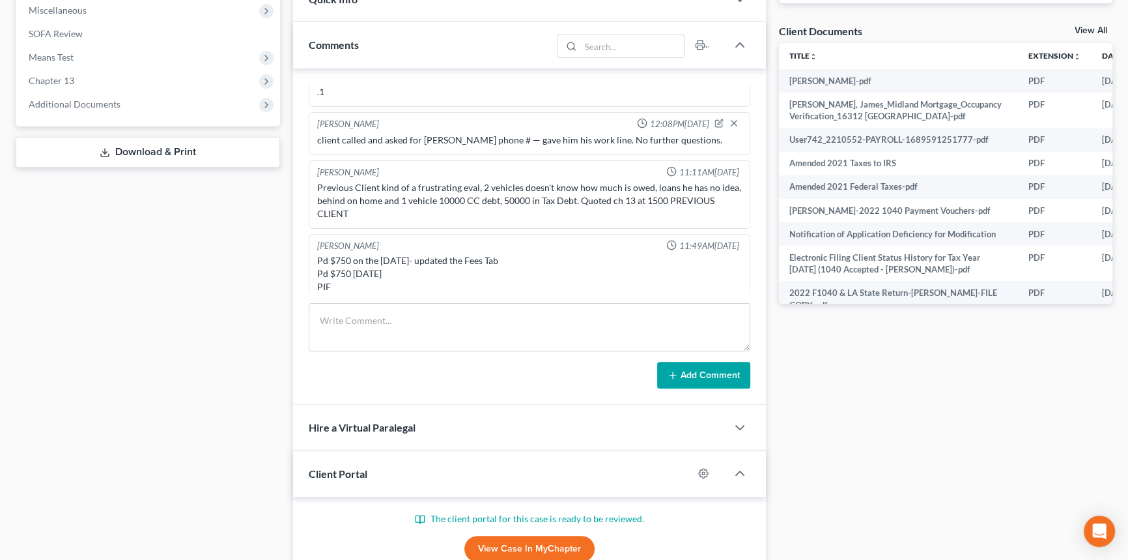
scroll to position [489, 0]
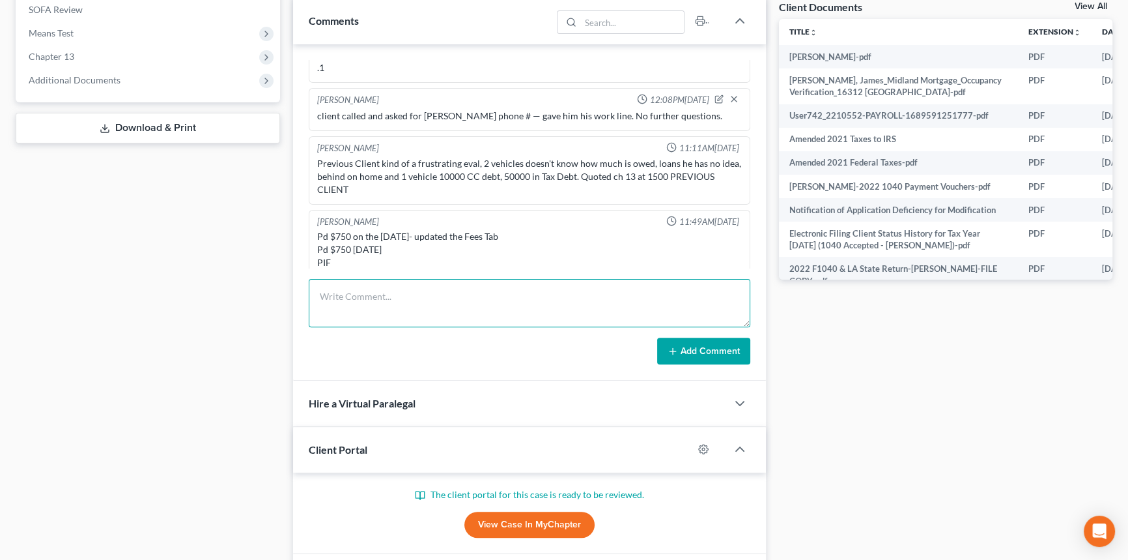
click at [352, 321] on textarea at bounding box center [530, 303] width 442 height 48
type textarea "sent out new retainer"
click at [730, 345] on button "Add Comment" at bounding box center [703, 350] width 93 height 27
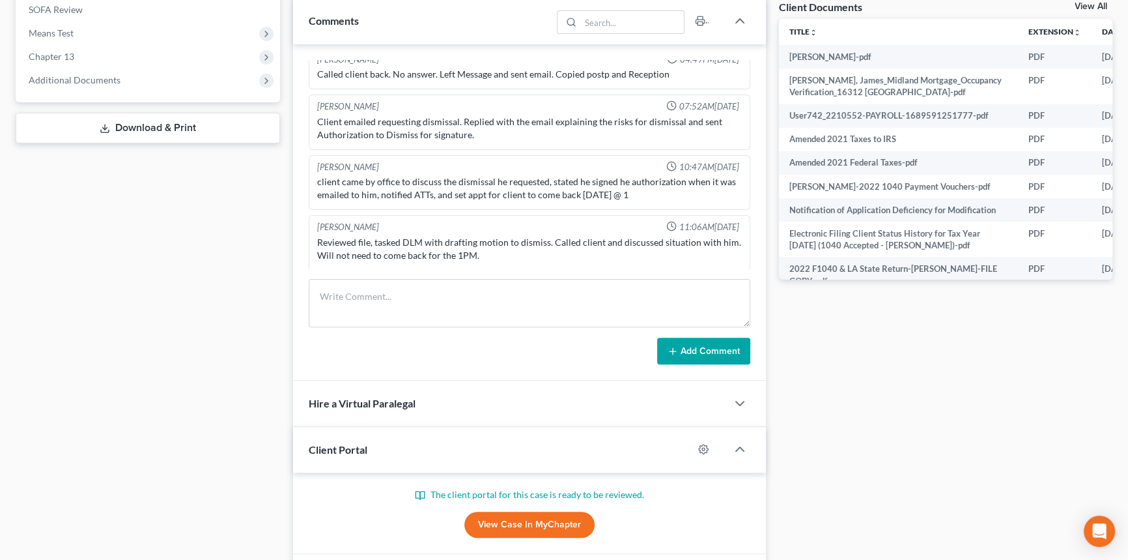
scroll to position [0, 0]
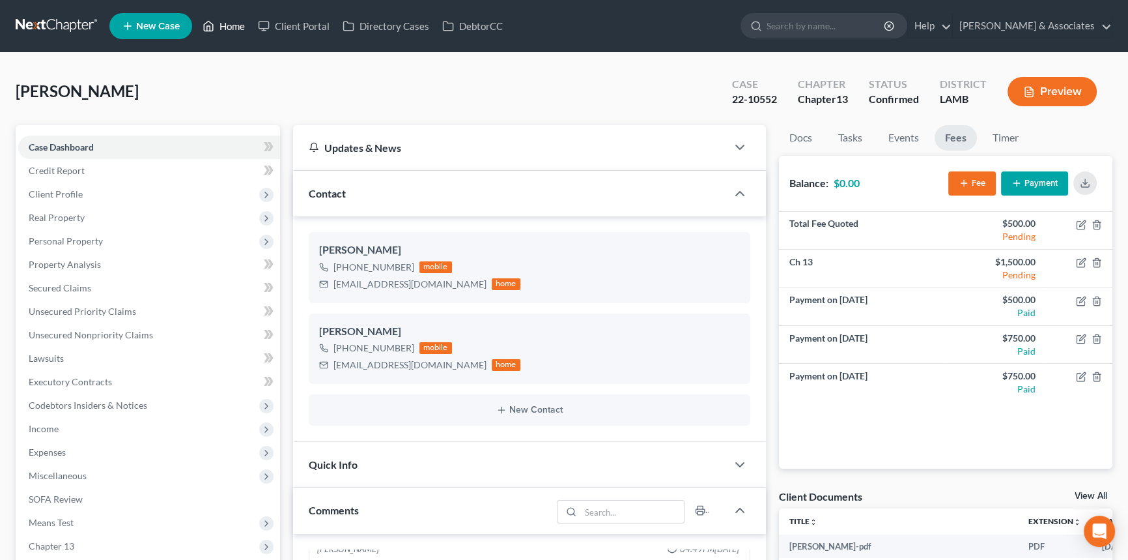
drag, startPoint x: 225, startPoint y: 33, endPoint x: 154, endPoint y: 0, distance: 78.1
click at [226, 33] on link "Home" at bounding box center [223, 25] width 55 height 23
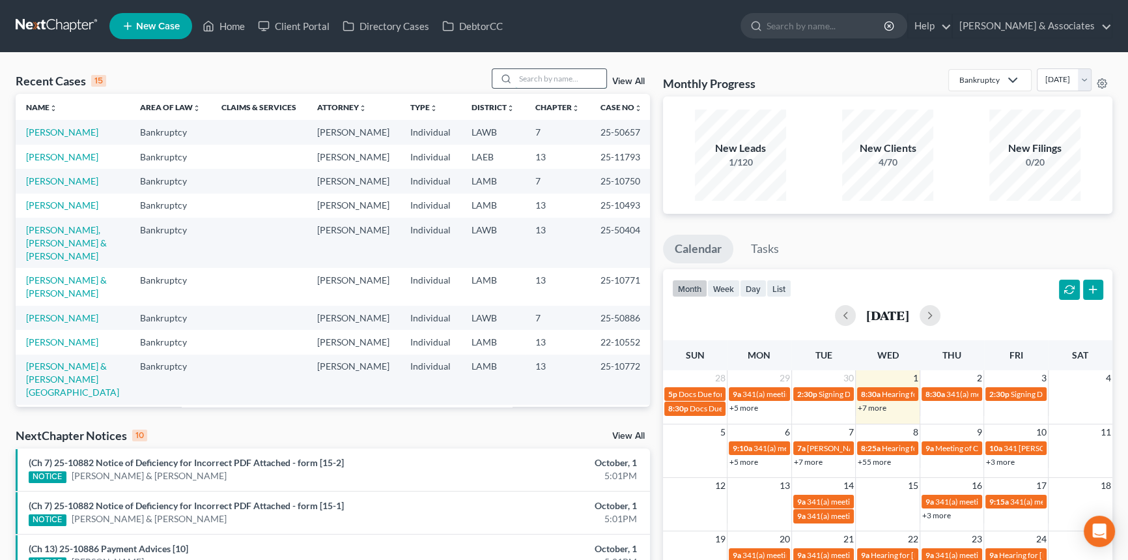
click at [556, 81] on input "search" at bounding box center [560, 78] width 91 height 19
type input "hines"
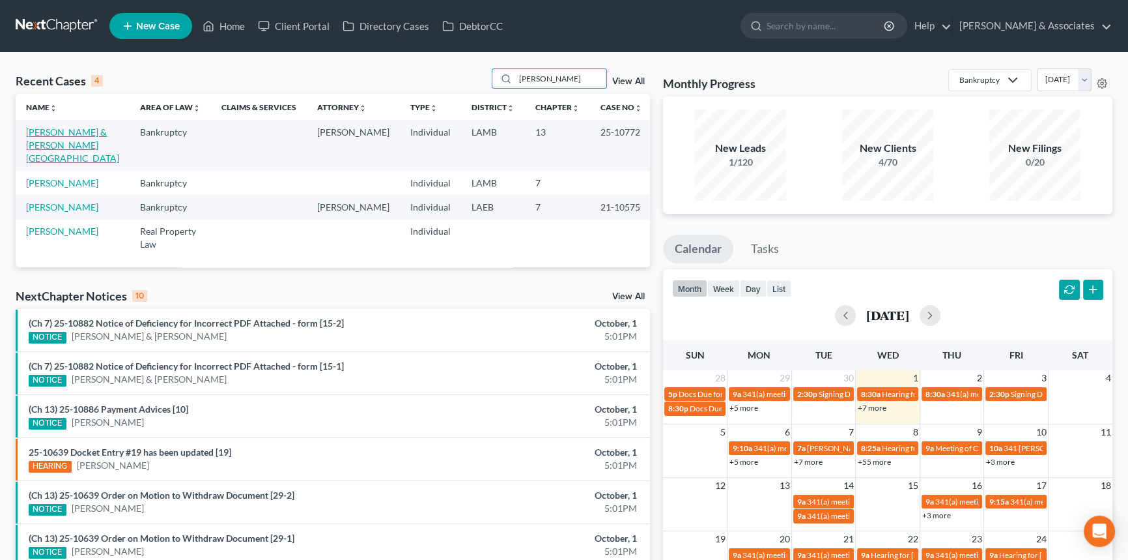
click at [39, 135] on link "[PERSON_NAME] & [PERSON_NAME][GEOGRAPHIC_DATA]" at bounding box center [72, 144] width 93 height 37
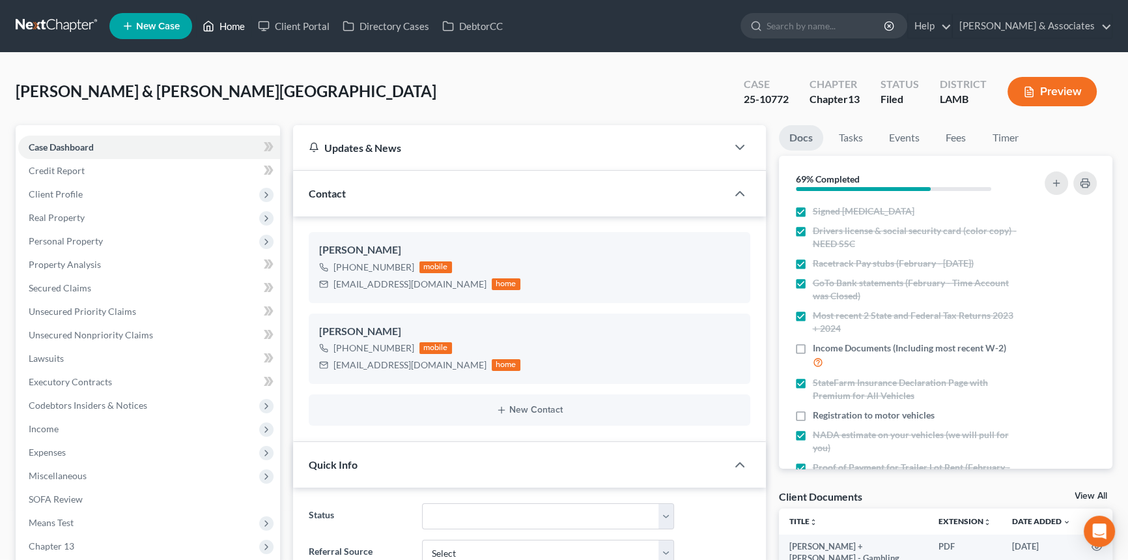
click at [228, 18] on link "Home" at bounding box center [223, 25] width 55 height 23
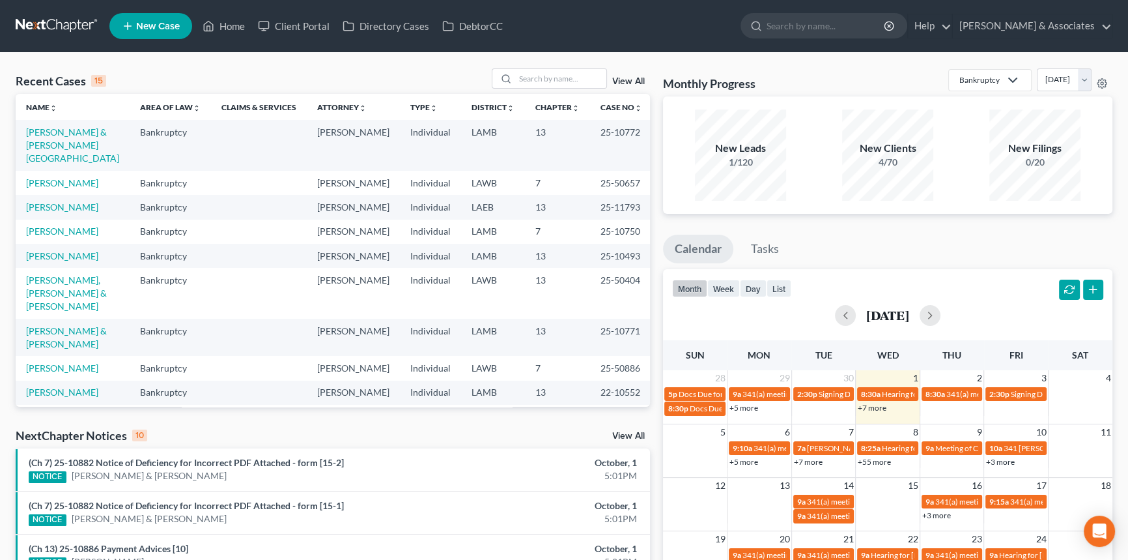
click at [575, 89] on div "Recent Cases 15 View All" at bounding box center [333, 80] width 635 height 25
click at [578, 81] on input "search" at bounding box center [560, 78] width 91 height 19
type input "britten"
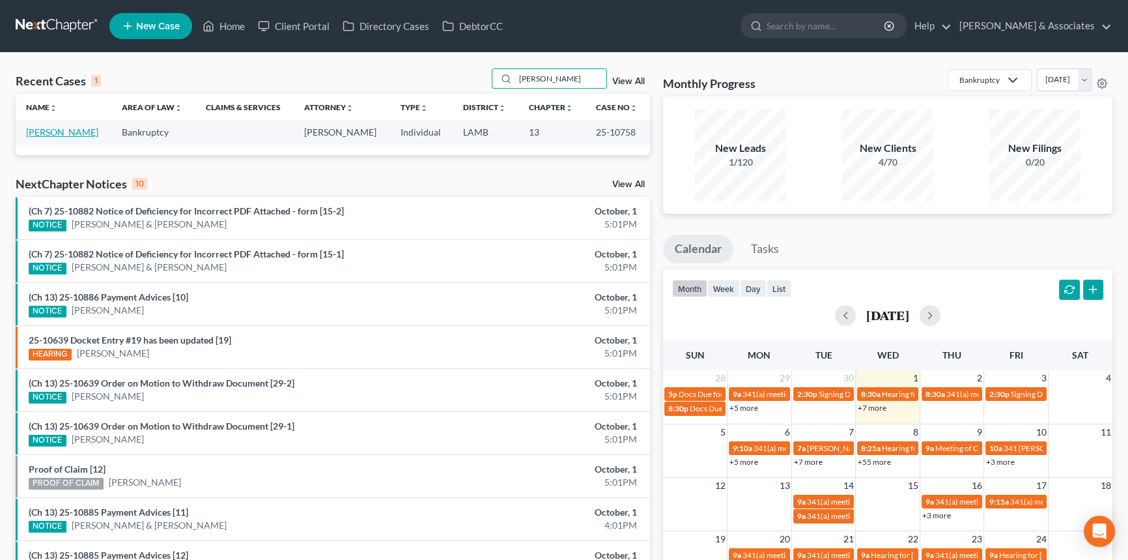
click at [74, 126] on link "Britten, Arthur" at bounding box center [62, 131] width 72 height 11
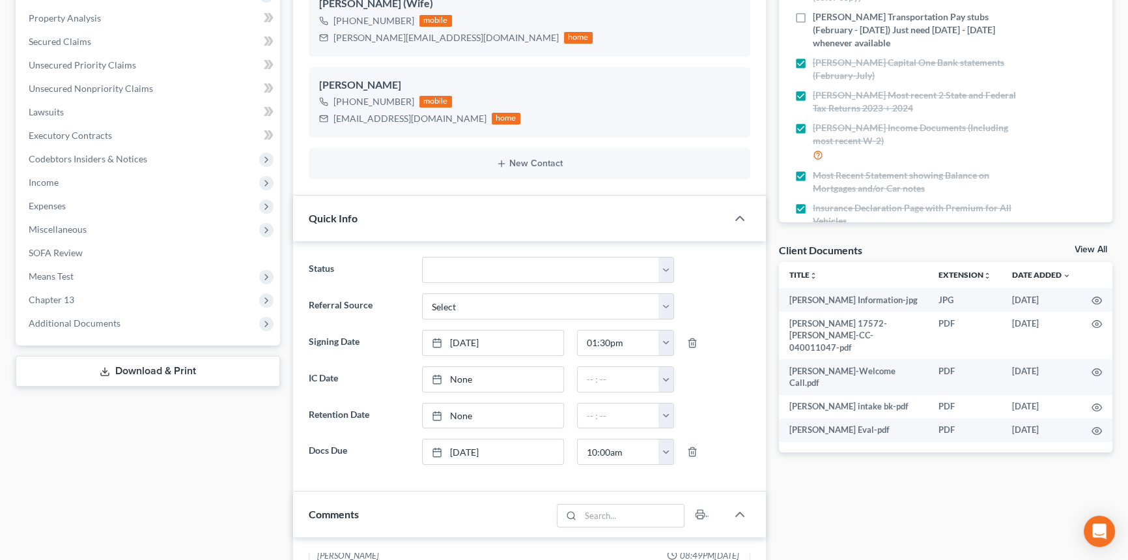
scroll to position [790, 0]
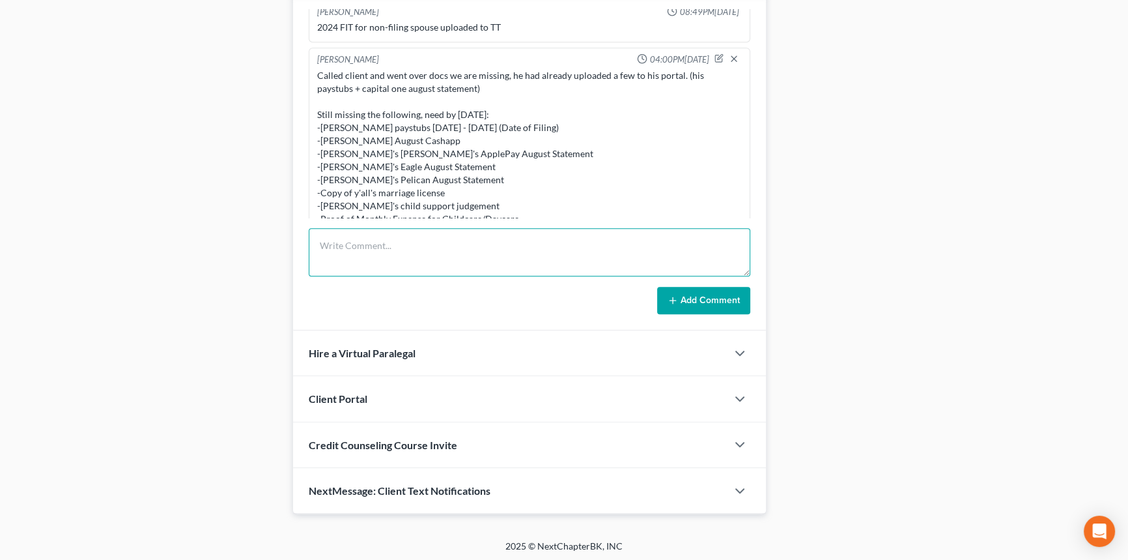
click at [421, 261] on textarea at bounding box center [530, 252] width 442 height 48
type textarea "client uploaded his own august cashapp & marriage certificate....uploaded"
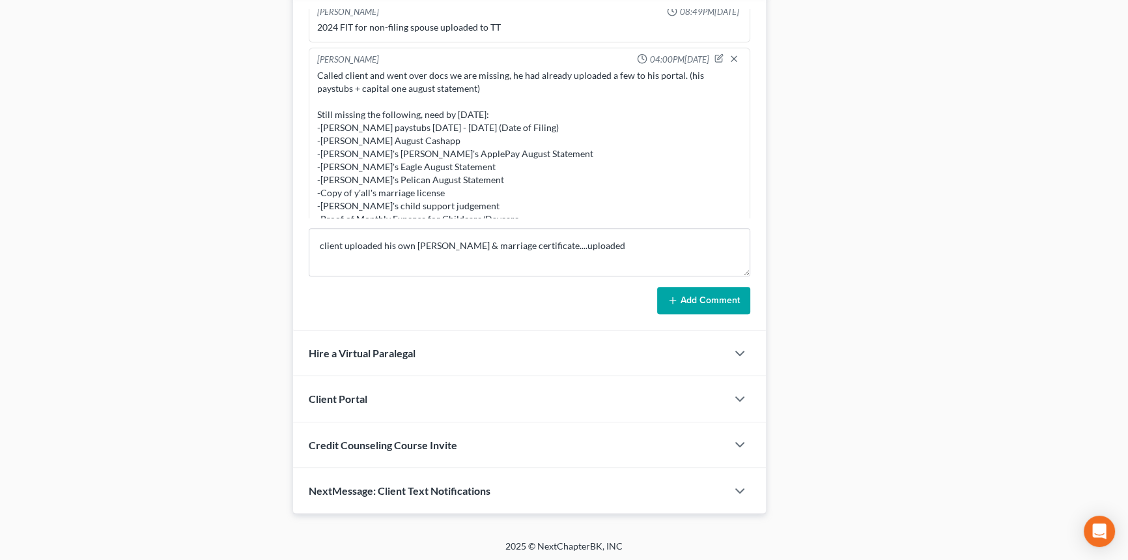
click at [702, 291] on button "Add Comment" at bounding box center [703, 300] width 93 height 27
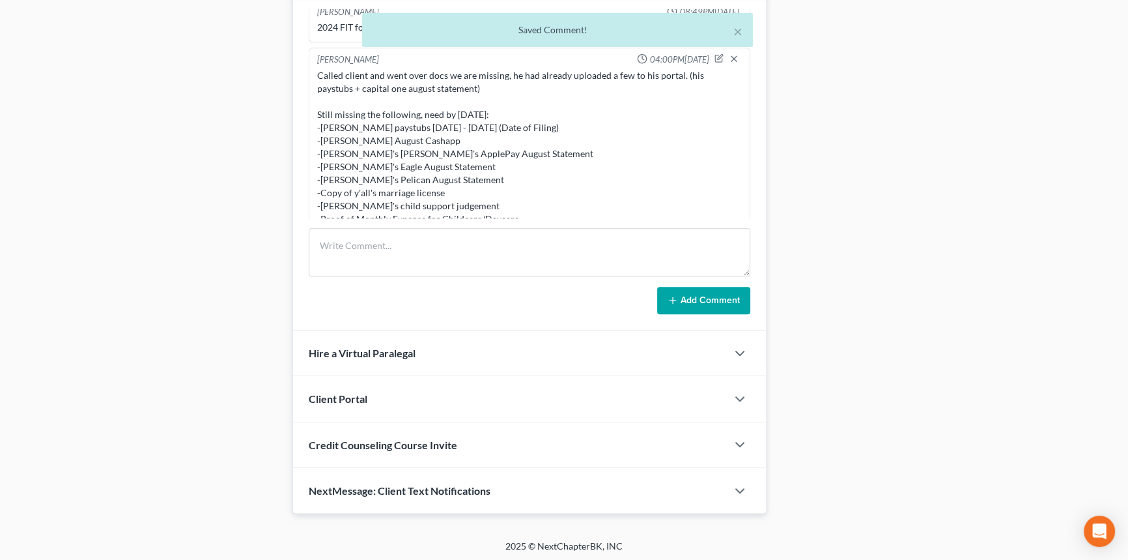
scroll to position [1406, 0]
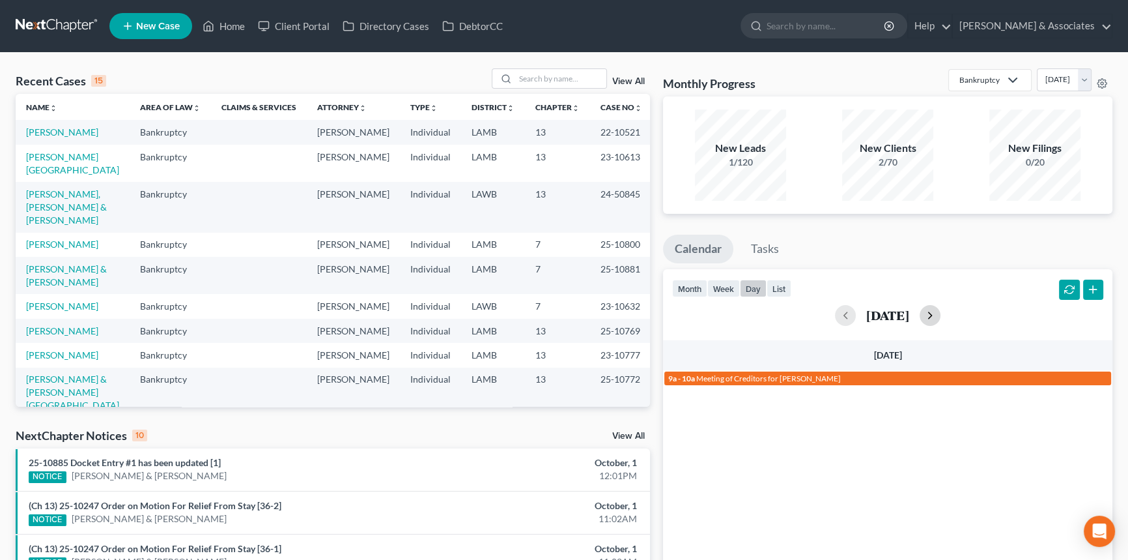
click at [941, 313] on button "button" at bounding box center [930, 315] width 21 height 21
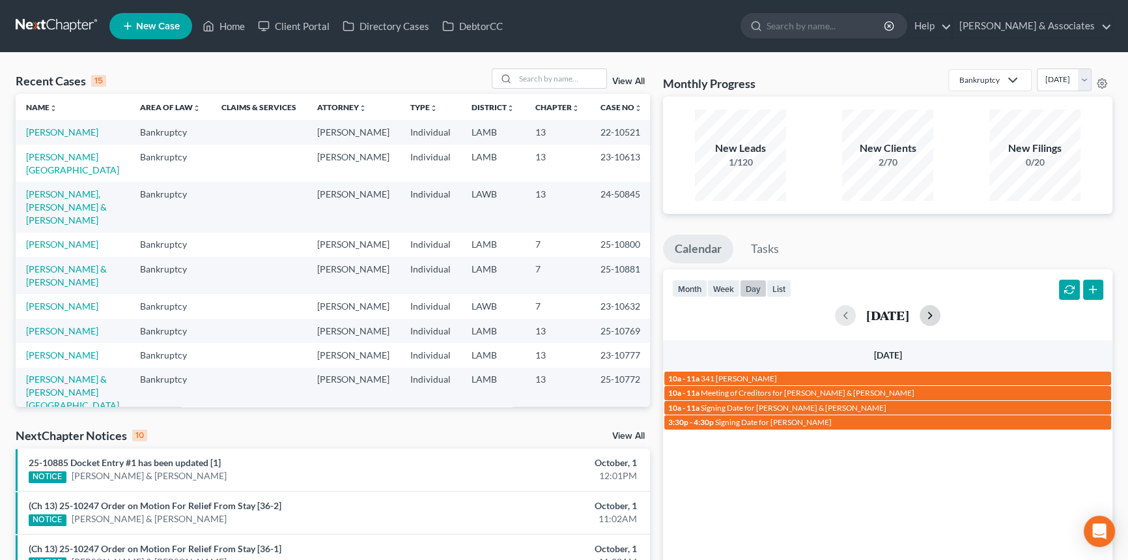
click at [941, 307] on button "button" at bounding box center [930, 315] width 21 height 21
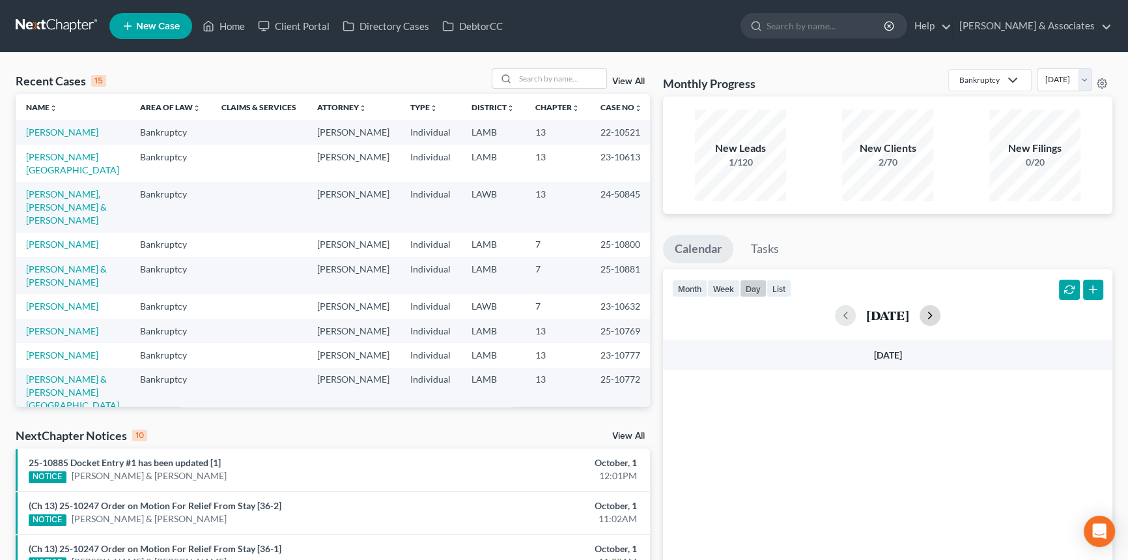
click at [941, 307] on button "button" at bounding box center [930, 315] width 21 height 21
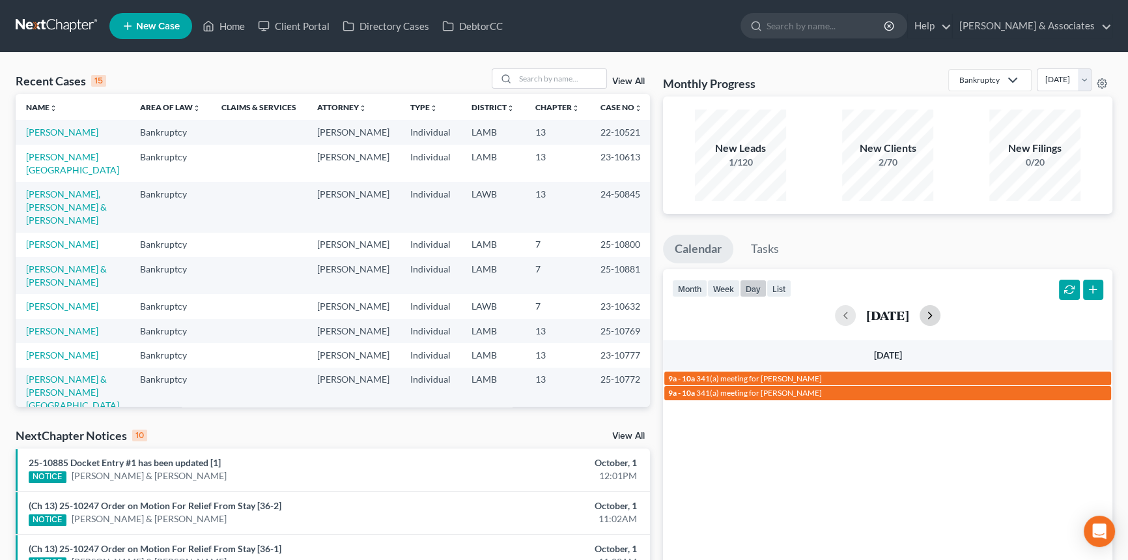
click at [941, 307] on button "button" at bounding box center [930, 315] width 21 height 21
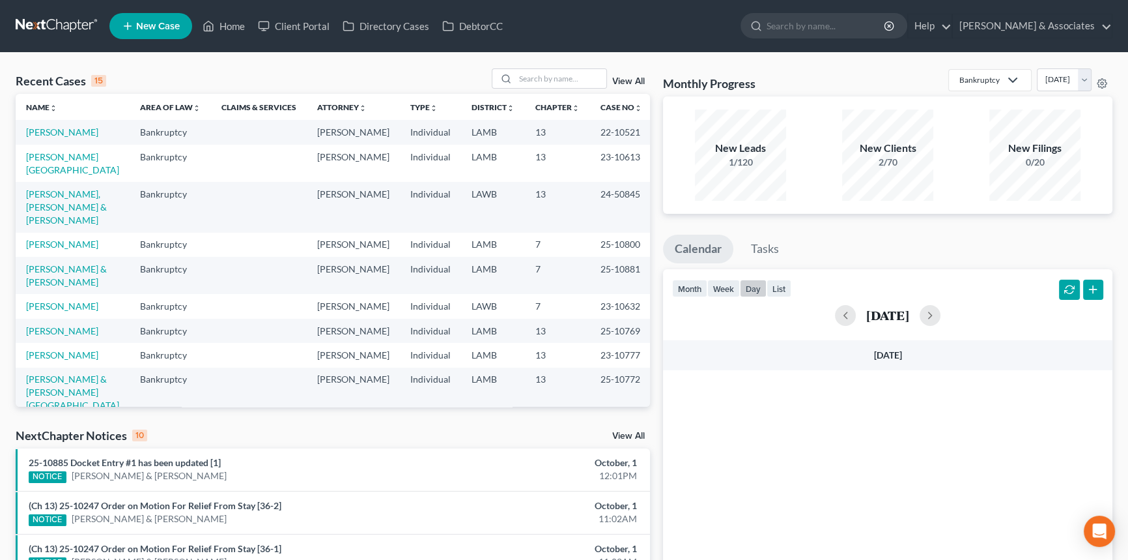
click at [804, 312] on div "[DATE]" at bounding box center [887, 315] width 431 height 21
click at [835, 312] on button "button" at bounding box center [845, 315] width 21 height 21
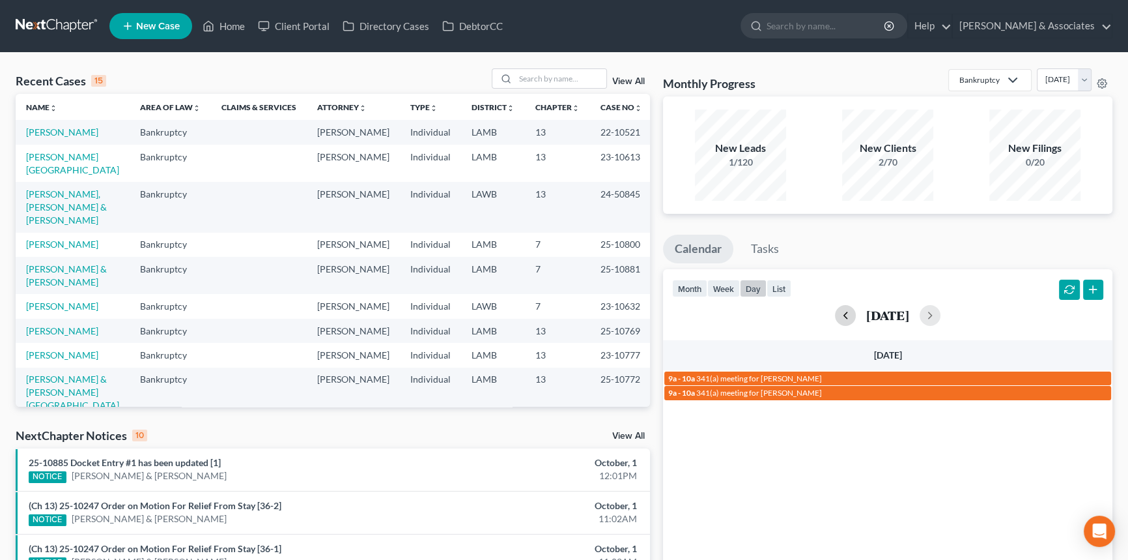
click at [835, 312] on button "button" at bounding box center [845, 315] width 21 height 21
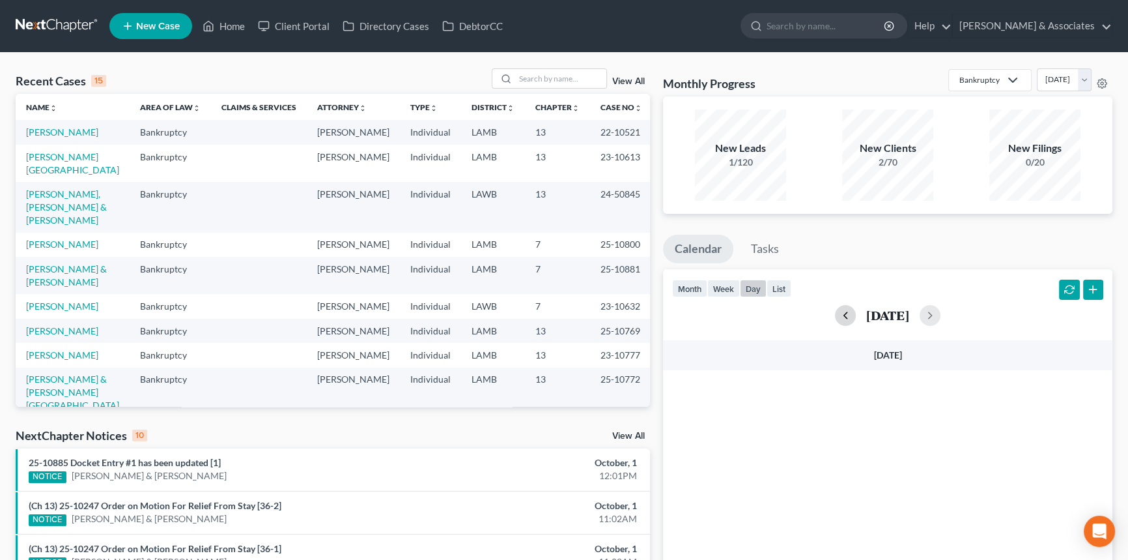
click at [835, 312] on button "button" at bounding box center [845, 315] width 21 height 21
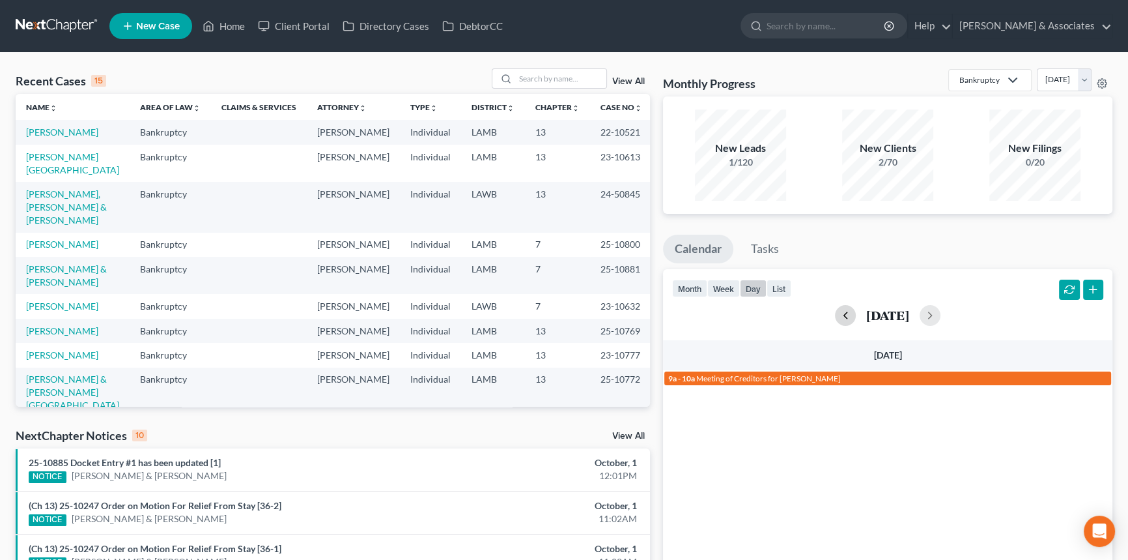
click at [835, 312] on button "button" at bounding box center [845, 315] width 21 height 21
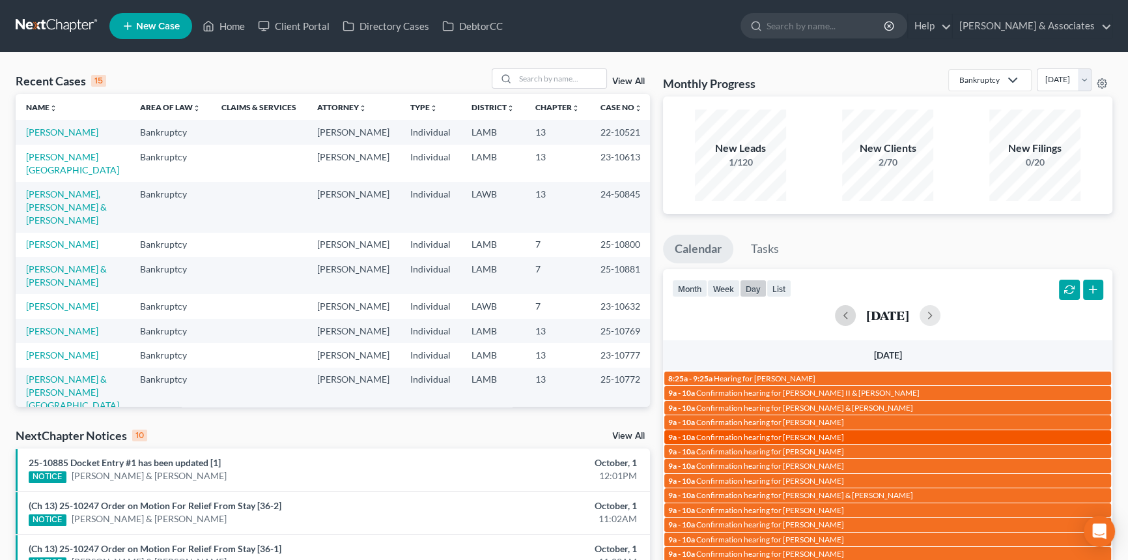
scroll to position [375, 0]
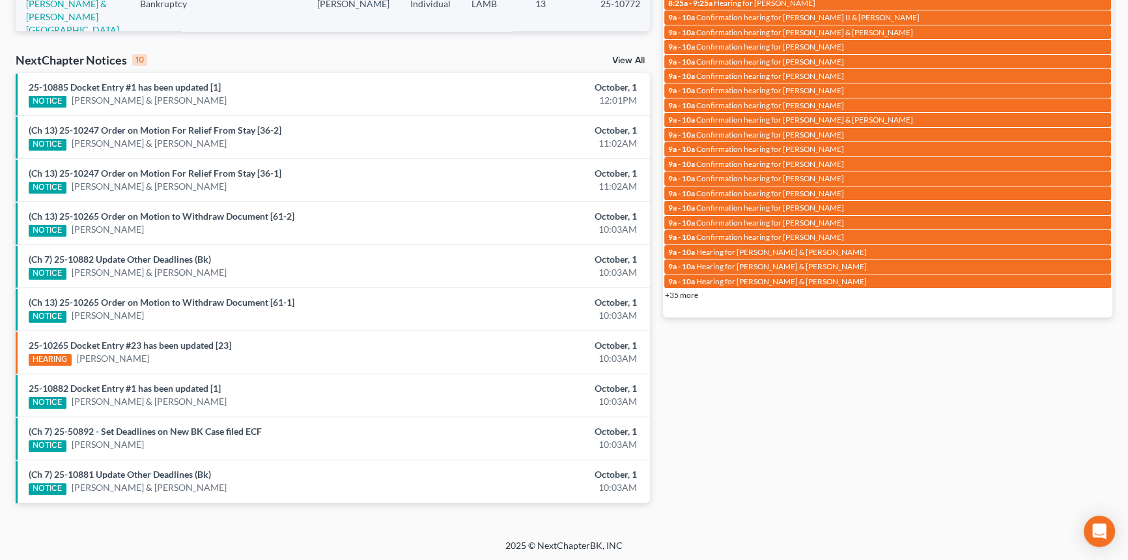
click at [684, 291] on link "+35 more" at bounding box center [681, 295] width 33 height 10
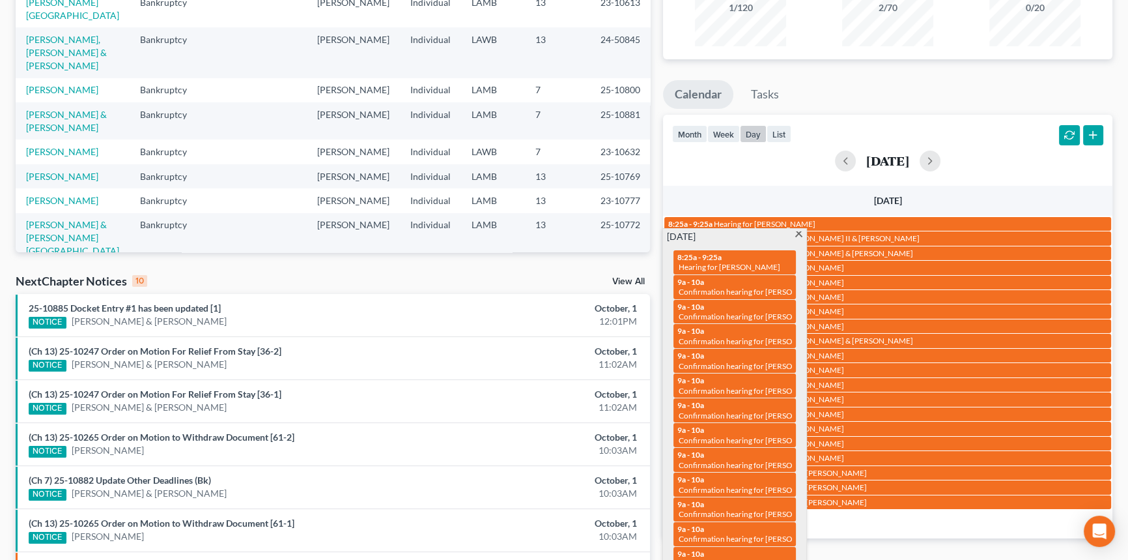
scroll to position [0, 0]
